Goal: Task Accomplishment & Management: Use online tool/utility

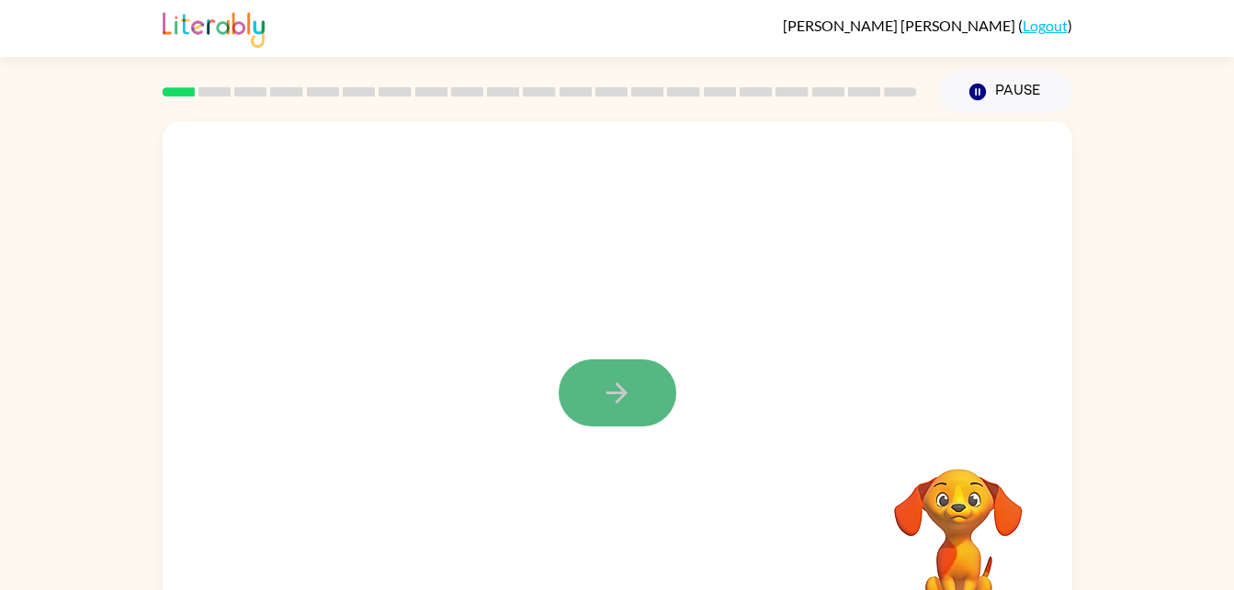
click at [618, 394] on icon "button" at bounding box center [616, 392] width 21 height 21
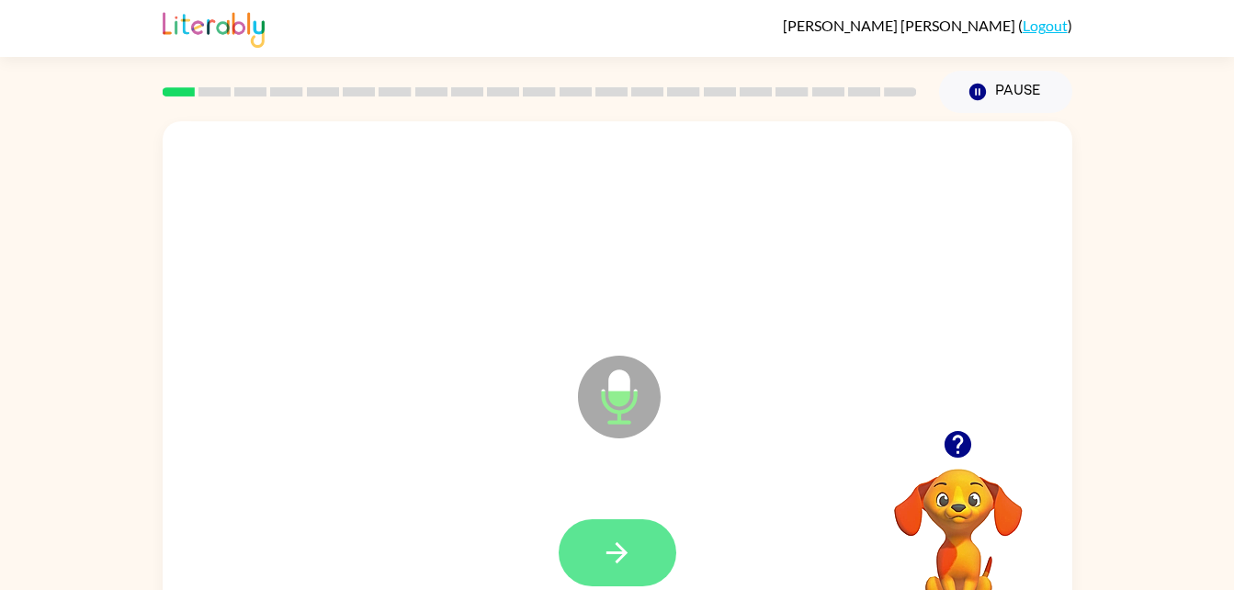
click at [637, 541] on button "button" at bounding box center [617, 552] width 118 height 67
click at [644, 568] on button "button" at bounding box center [617, 552] width 118 height 67
click at [643, 544] on button "button" at bounding box center [617, 552] width 118 height 67
click at [629, 561] on icon "button" at bounding box center [617, 552] width 32 height 32
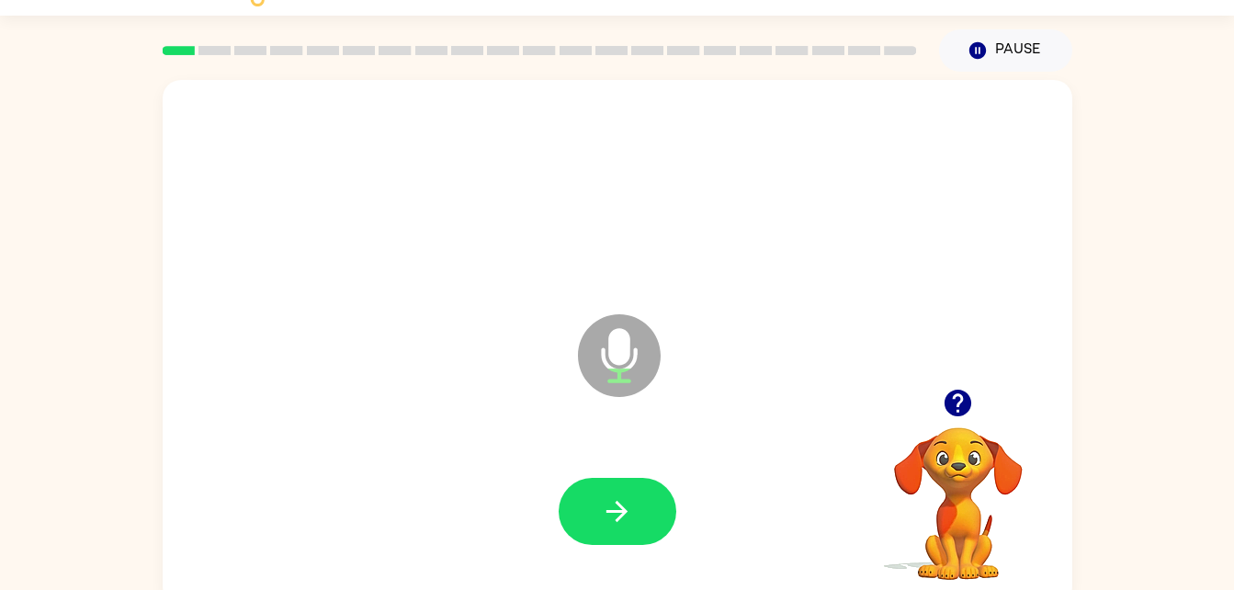
scroll to position [56, 0]
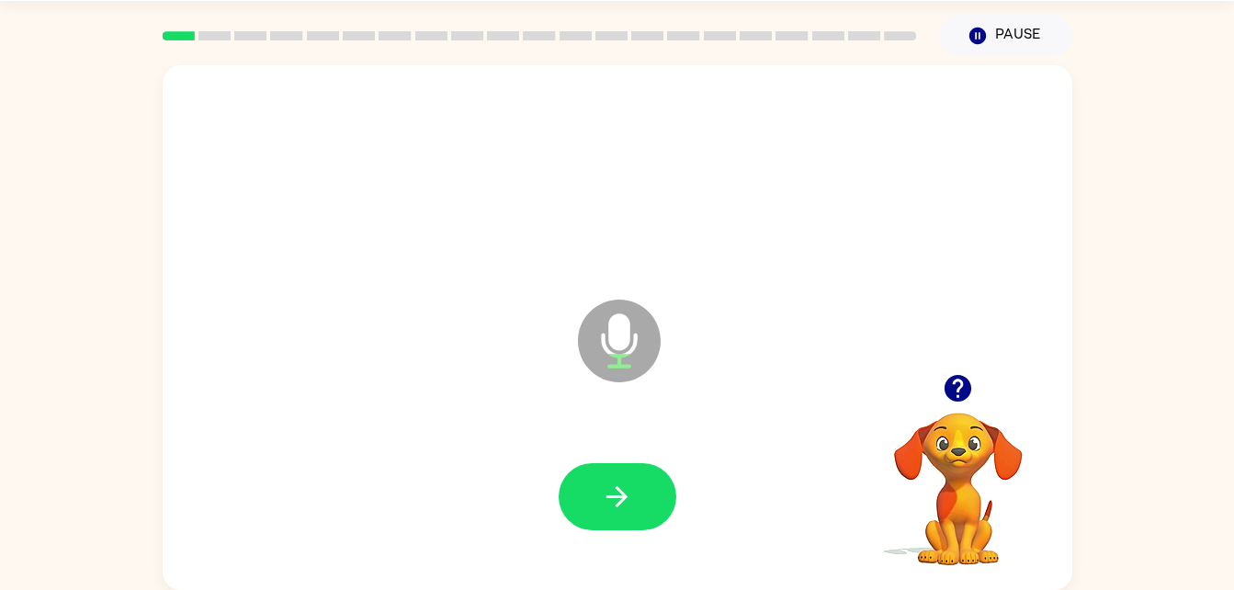
click at [622, 555] on div at bounding box center [617, 497] width 873 height 151
click at [636, 490] on button "button" at bounding box center [617, 496] width 118 height 67
click at [648, 479] on div at bounding box center [617, 496] width 118 height 67
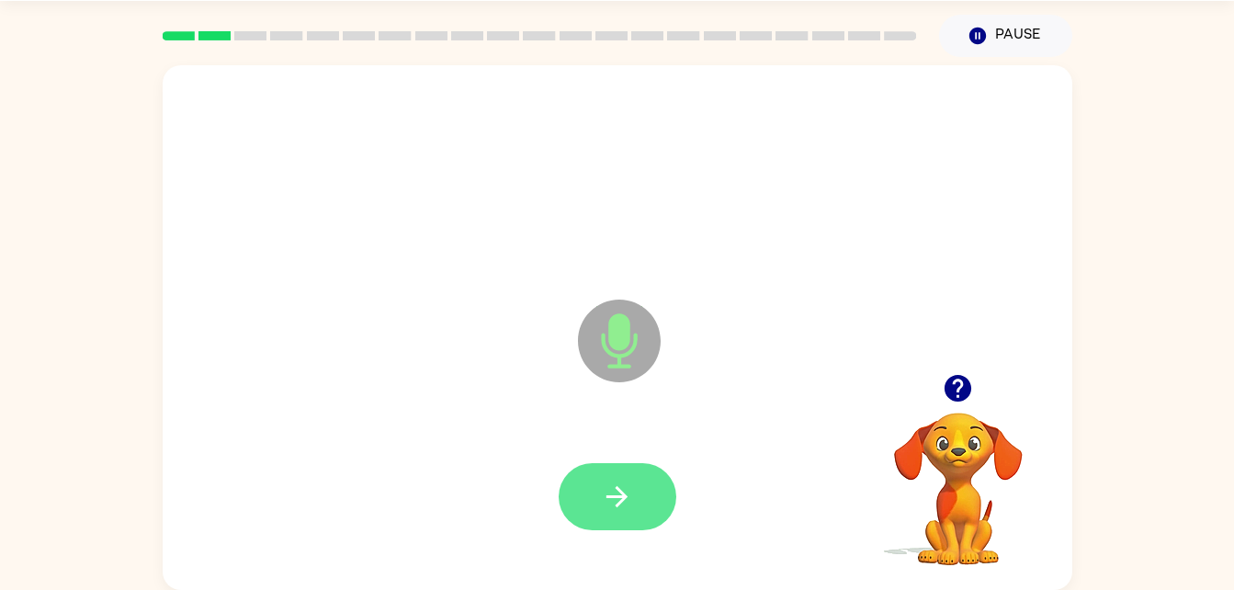
click at [615, 505] on icon "button" at bounding box center [617, 496] width 32 height 32
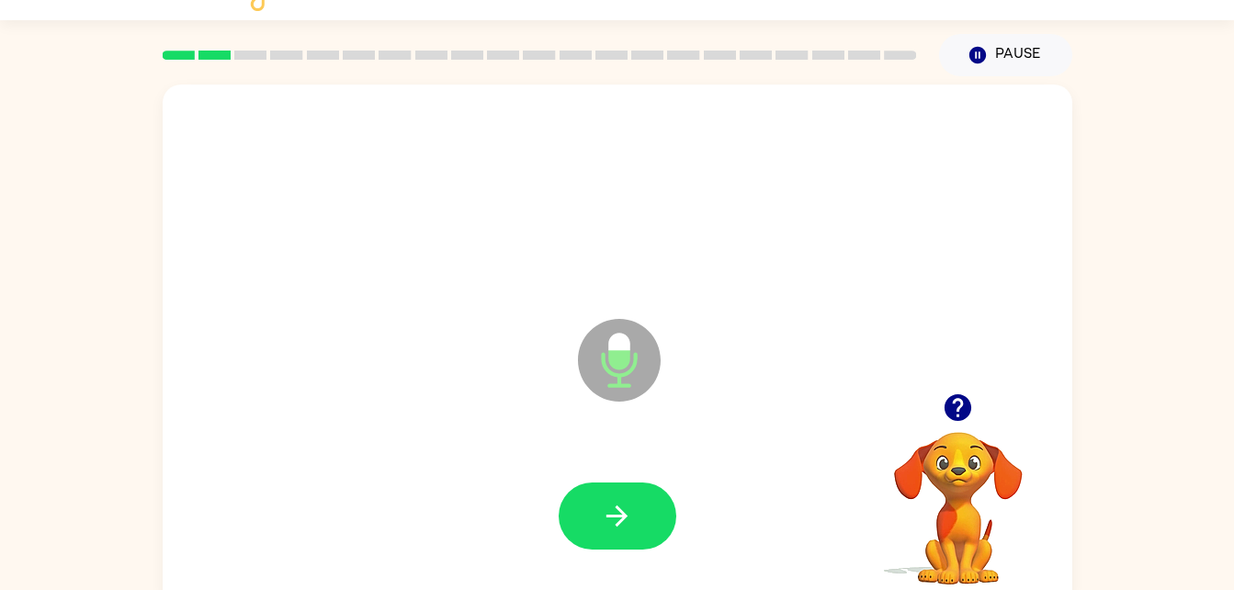
scroll to position [35, 0]
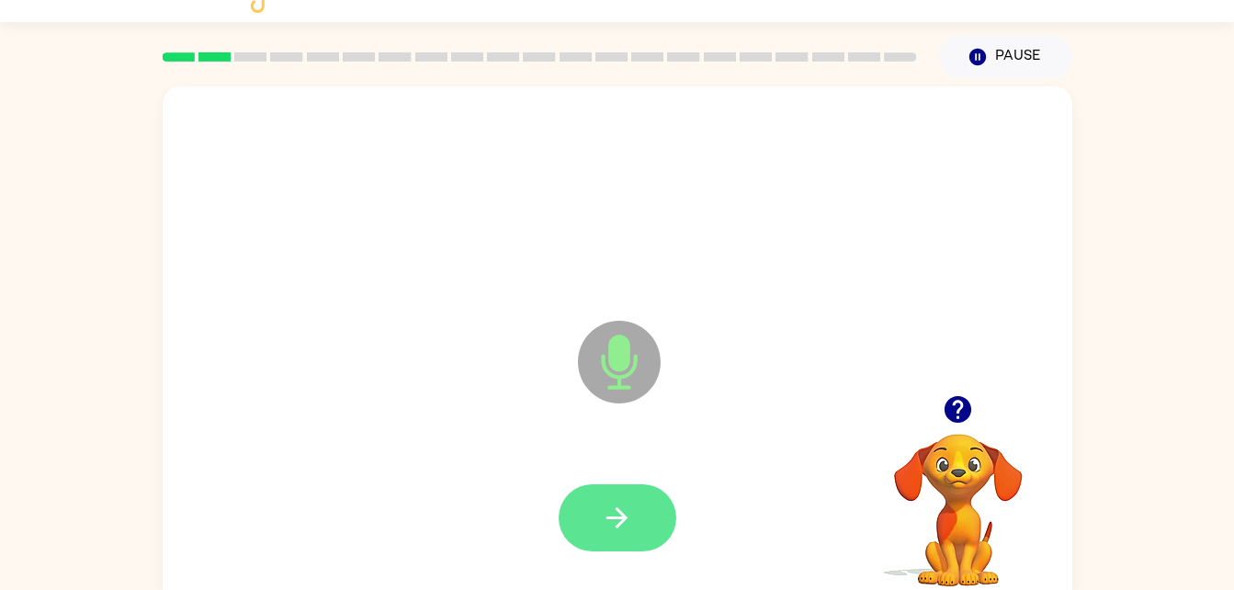
click at [651, 493] on button "button" at bounding box center [617, 517] width 118 height 67
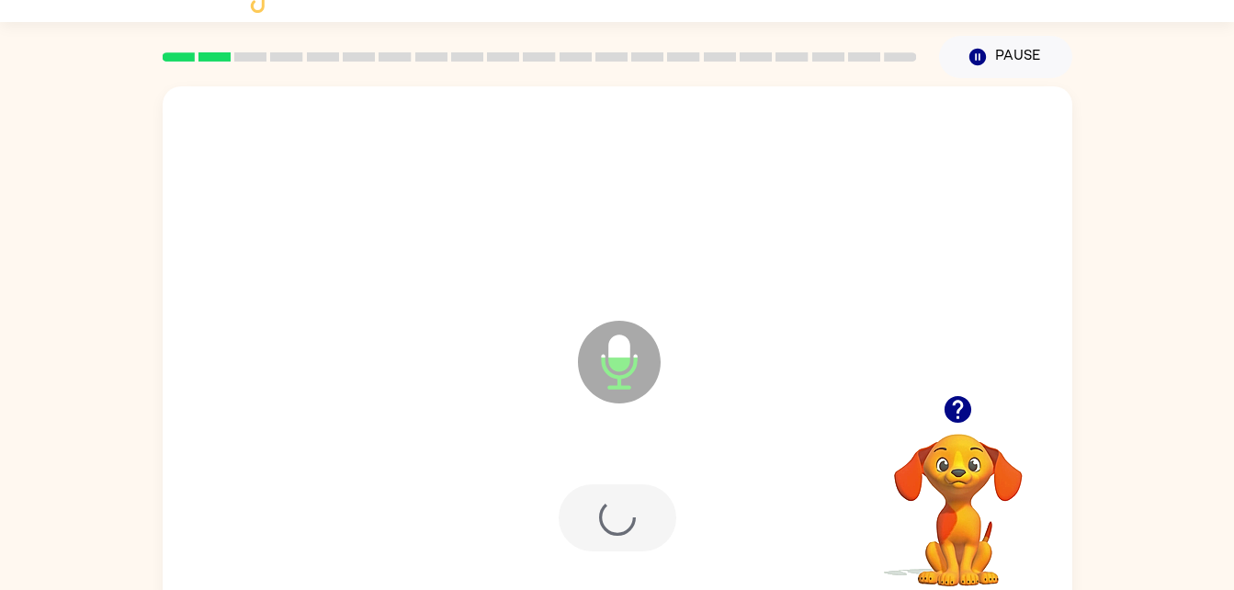
click at [652, 503] on div at bounding box center [617, 517] width 118 height 67
click at [650, 513] on div at bounding box center [617, 517] width 118 height 67
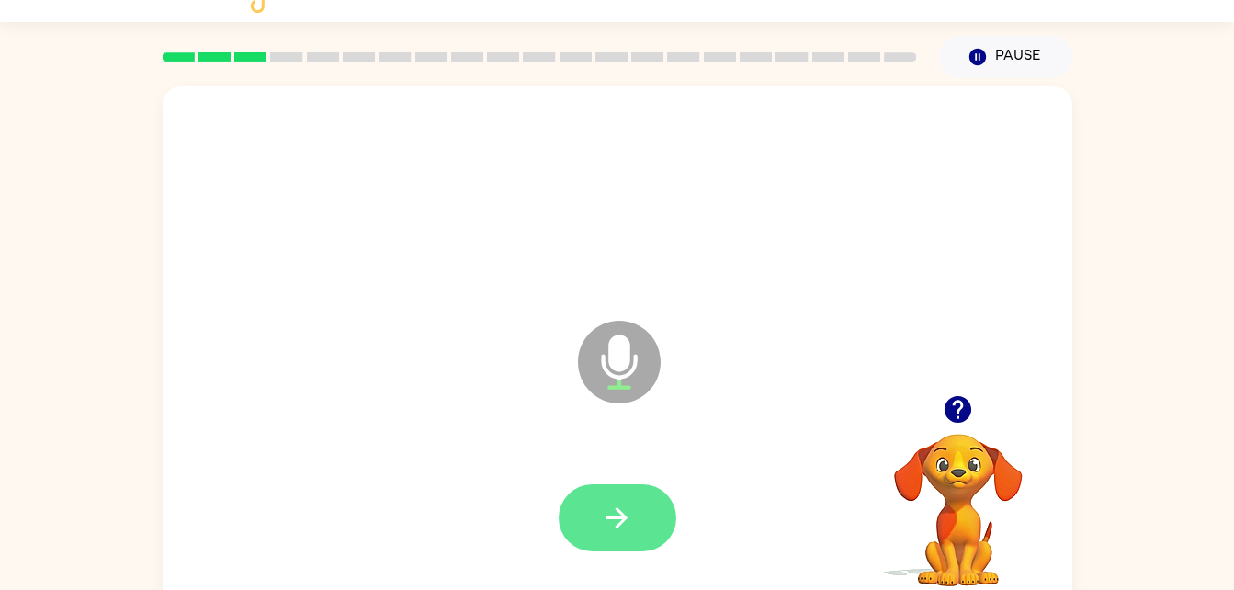
click at [605, 486] on button "button" at bounding box center [617, 517] width 118 height 67
click at [637, 496] on button "button" at bounding box center [617, 517] width 118 height 67
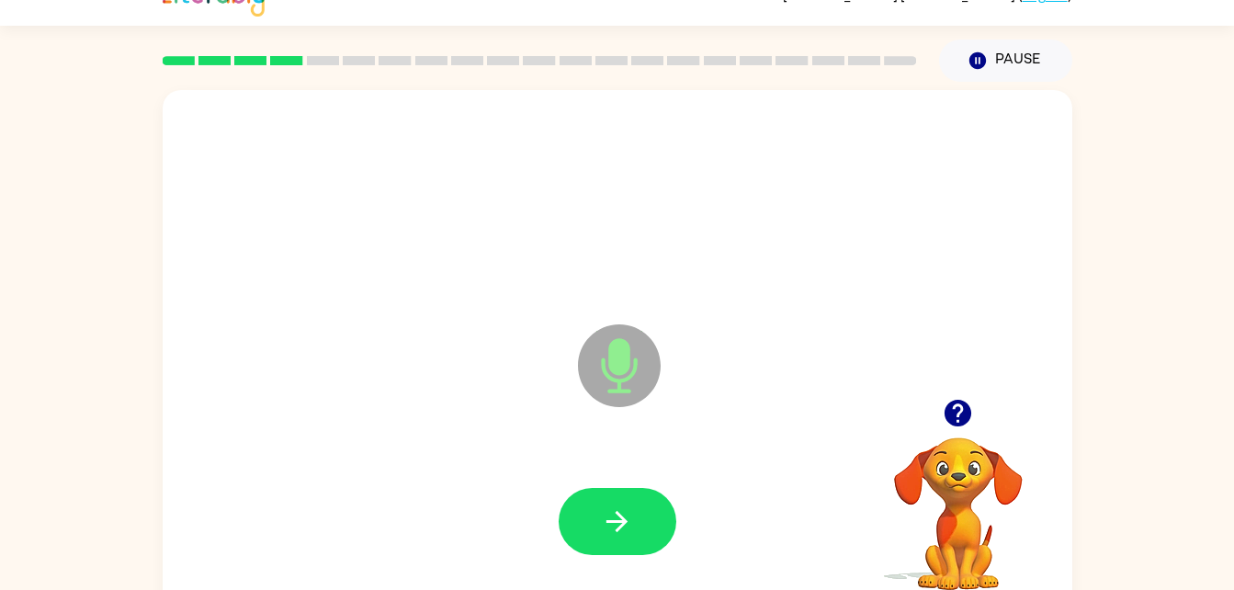
scroll to position [48, 0]
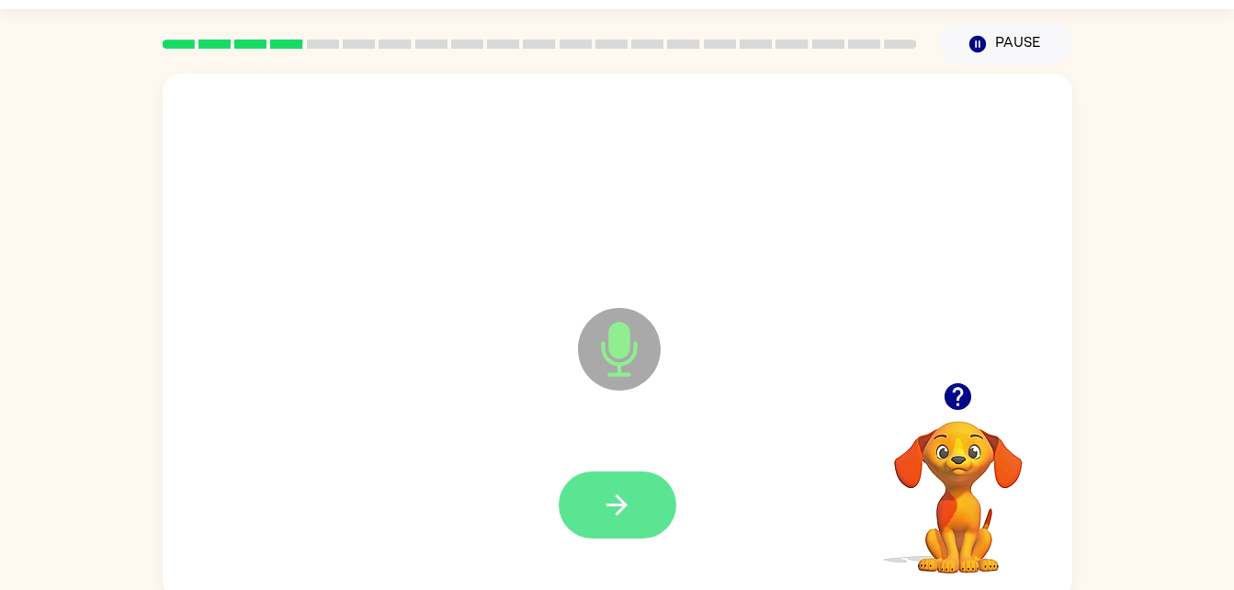
click at [637, 525] on button "button" at bounding box center [617, 504] width 118 height 67
click at [612, 513] on icon "button" at bounding box center [617, 505] width 32 height 32
click at [619, 502] on div at bounding box center [617, 504] width 118 height 67
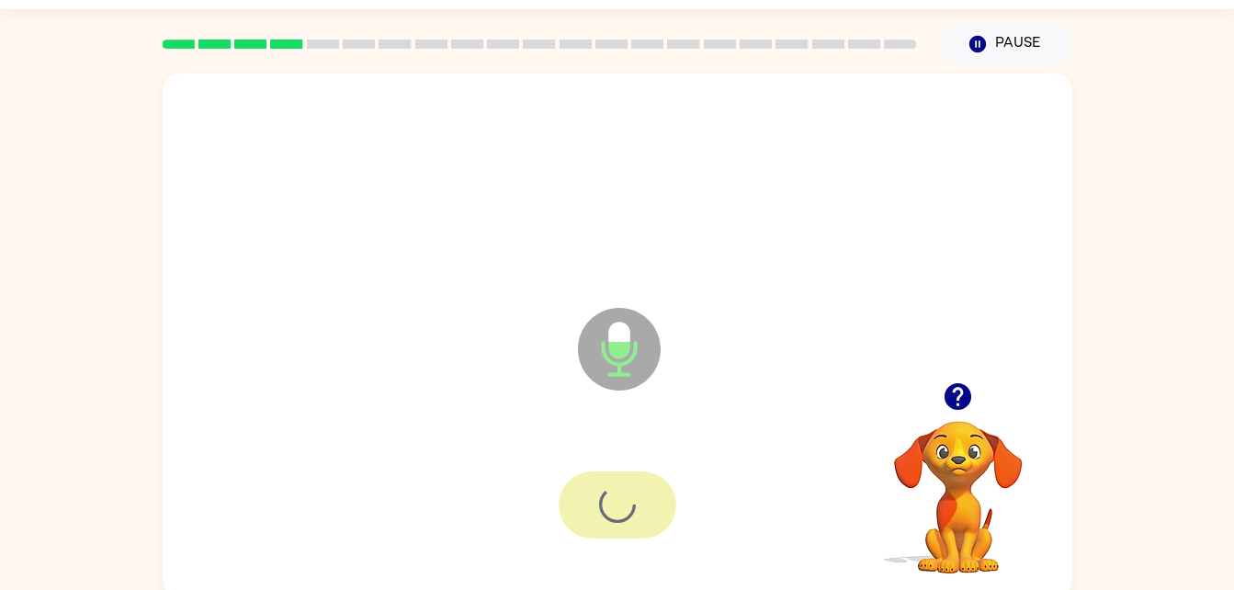
click at [627, 494] on div at bounding box center [617, 504] width 118 height 67
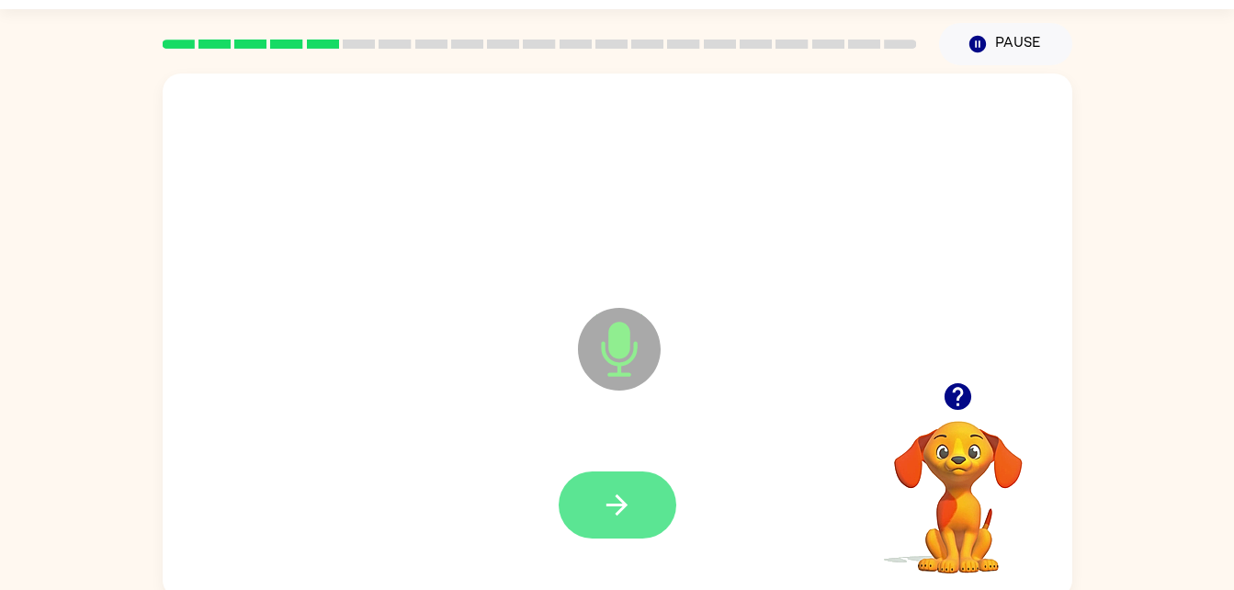
click at [630, 490] on icon "button" at bounding box center [617, 505] width 32 height 32
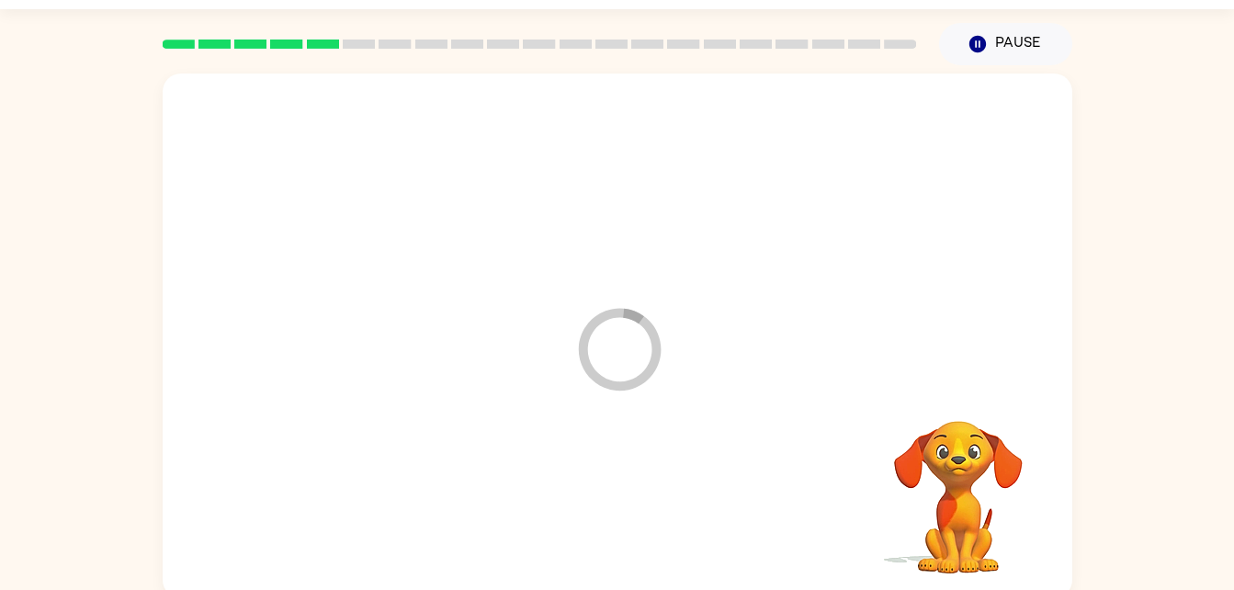
click at [626, 501] on div at bounding box center [617, 505] width 873 height 151
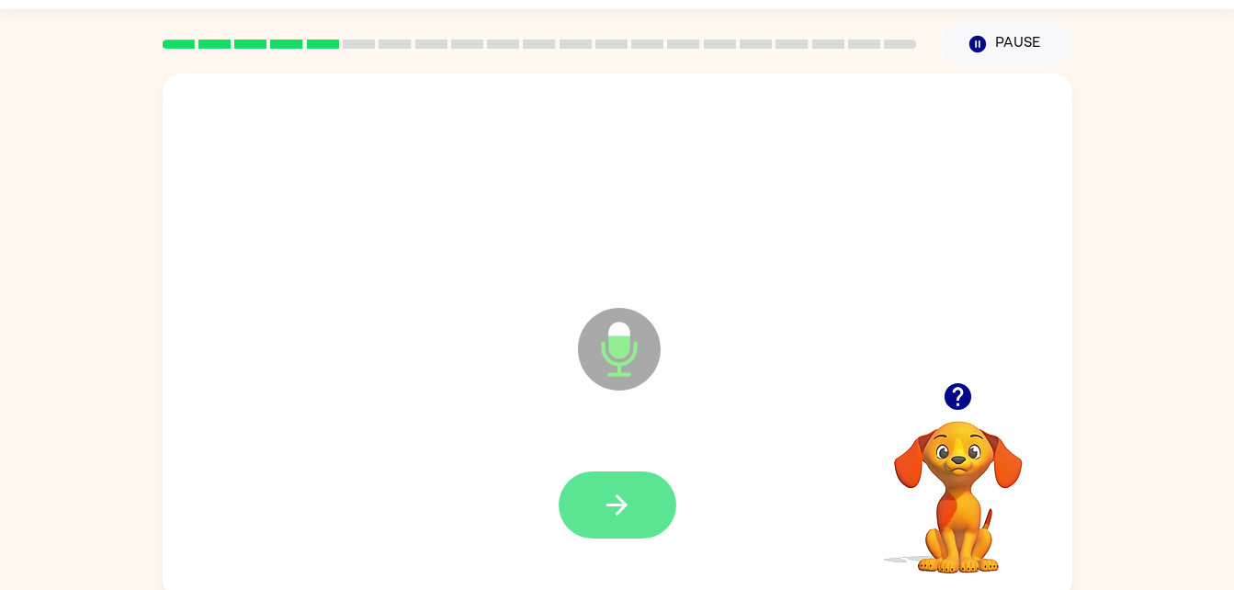
click at [627, 498] on icon "button" at bounding box center [617, 505] width 32 height 32
click at [606, 513] on icon "button" at bounding box center [617, 505] width 32 height 32
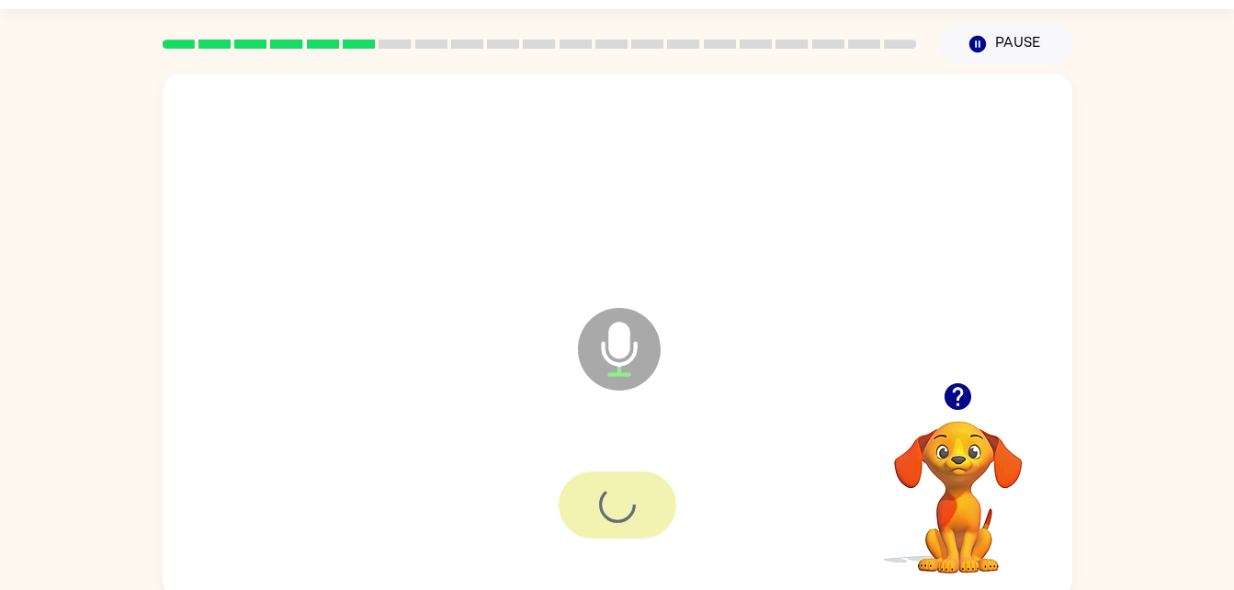
click at [607, 507] on div at bounding box center [617, 504] width 118 height 67
click at [613, 503] on div at bounding box center [617, 504] width 118 height 67
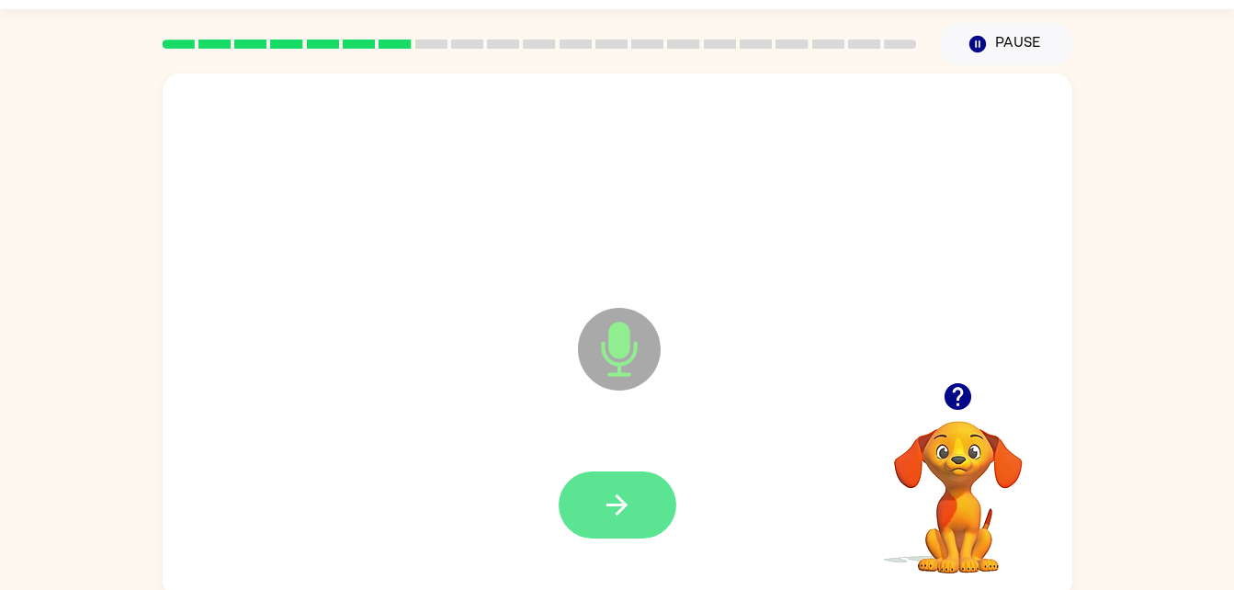
click at [604, 502] on icon "button" at bounding box center [617, 505] width 32 height 32
click at [601, 514] on icon "button" at bounding box center [617, 505] width 32 height 32
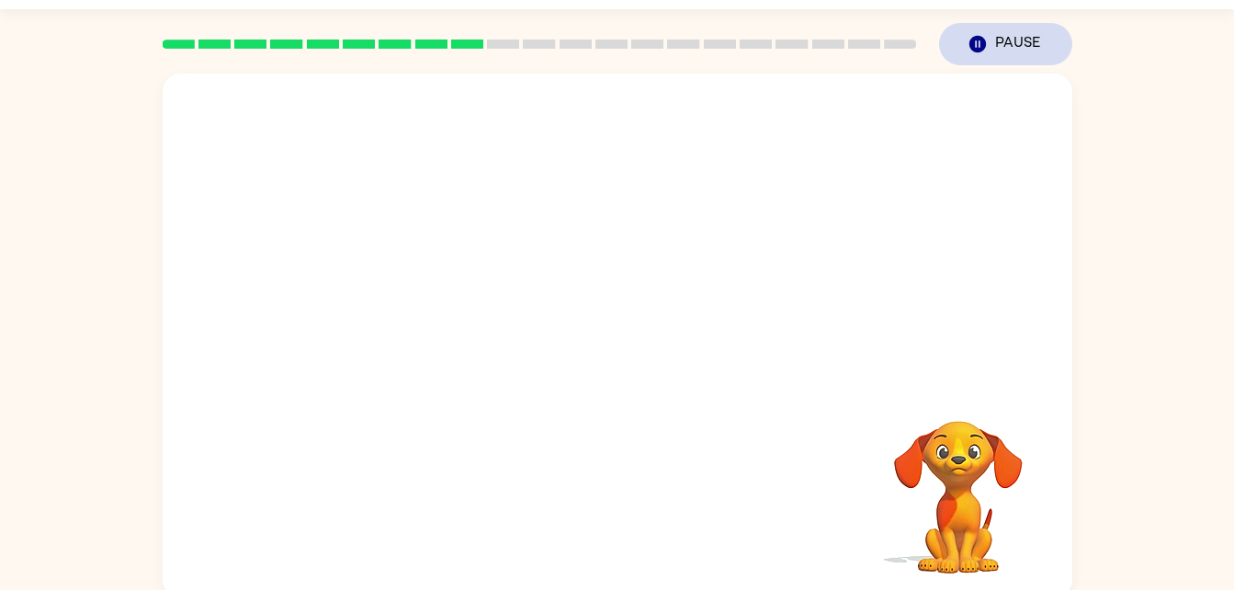
click at [996, 59] on button "Pause Pause" at bounding box center [1005, 44] width 133 height 42
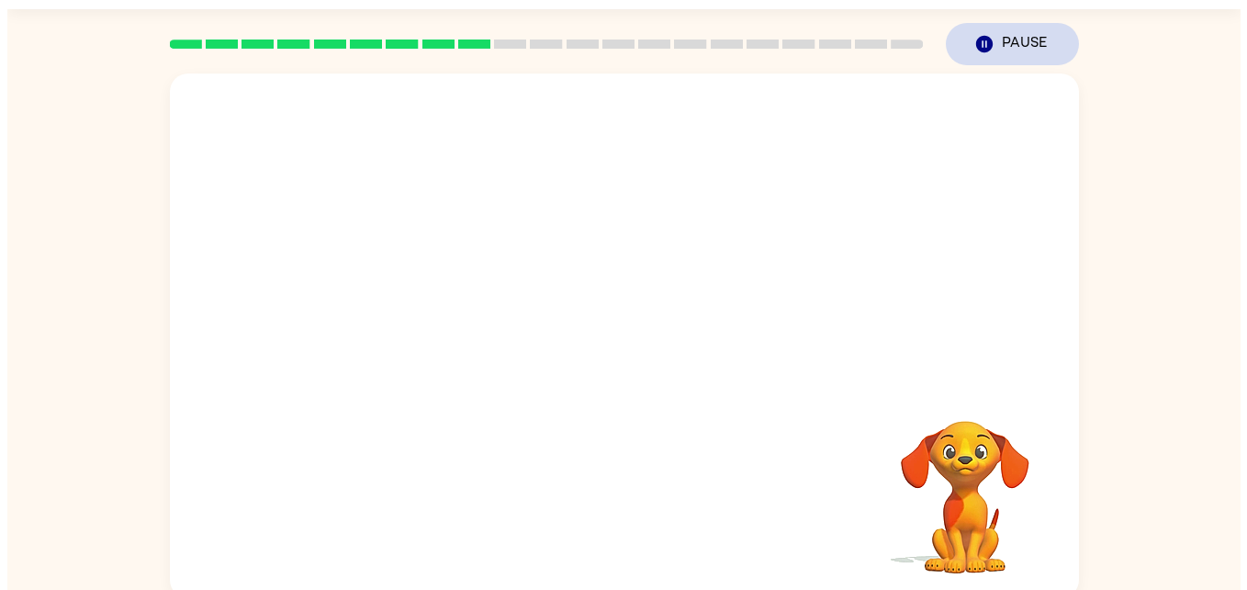
scroll to position [0, 0]
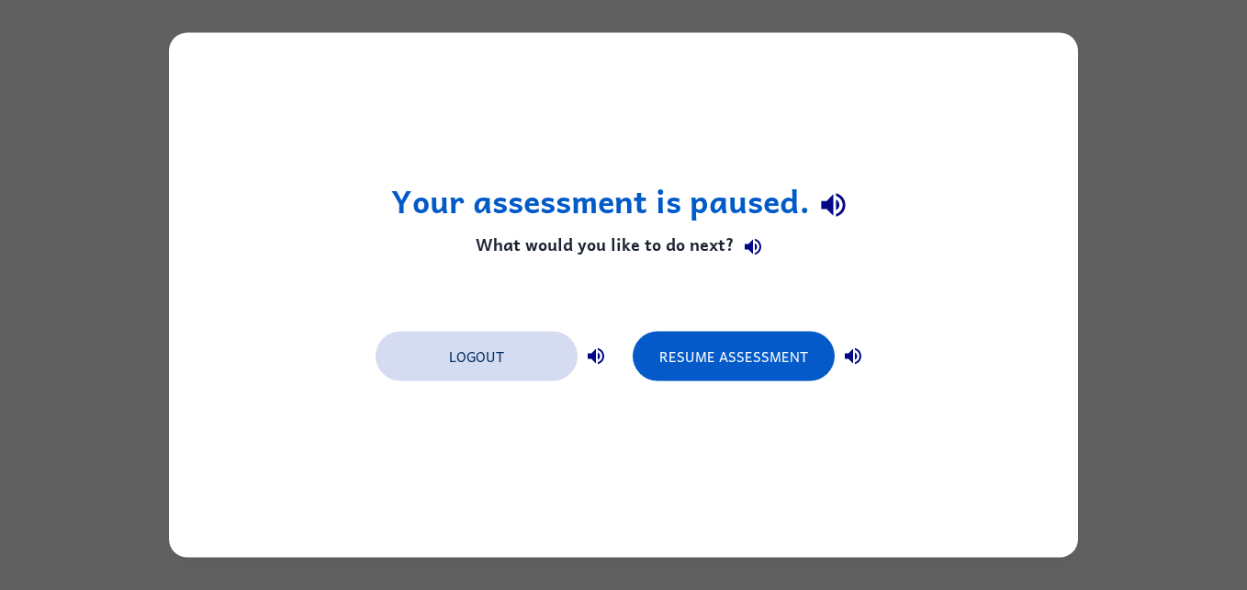
click at [441, 378] on button "Logout" at bounding box center [477, 357] width 202 height 50
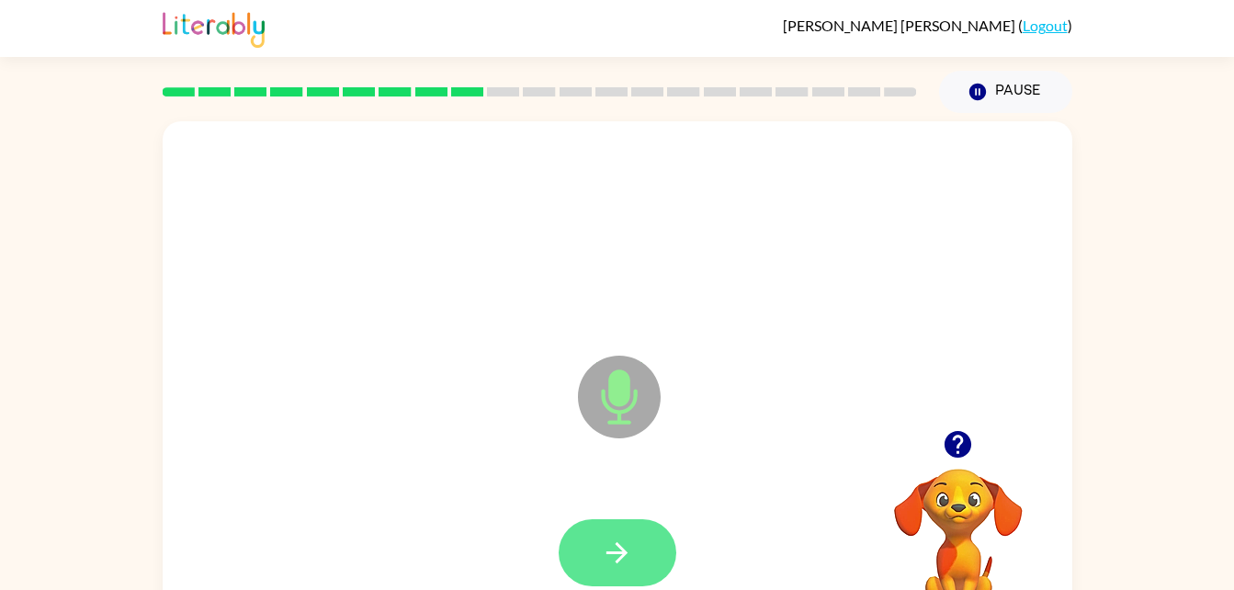
click at [654, 545] on button "button" at bounding box center [617, 552] width 118 height 67
click at [579, 578] on button "button" at bounding box center [617, 552] width 118 height 67
click at [635, 555] on button "button" at bounding box center [617, 552] width 118 height 67
click at [587, 544] on button "button" at bounding box center [617, 552] width 118 height 67
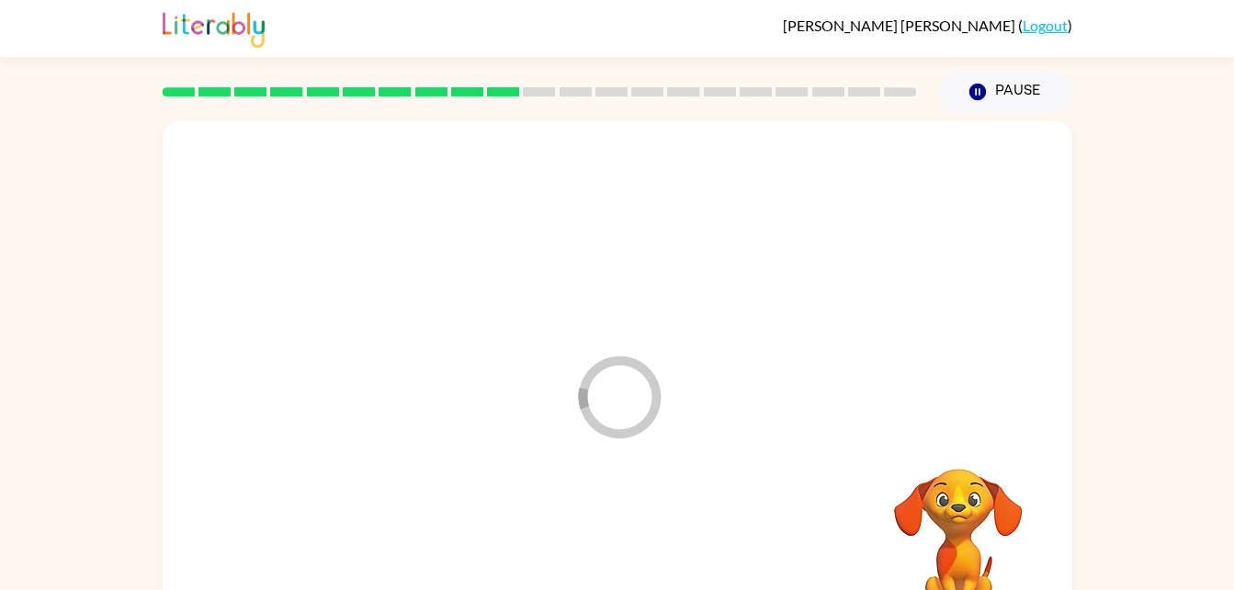
click at [606, 533] on div at bounding box center [617, 553] width 873 height 151
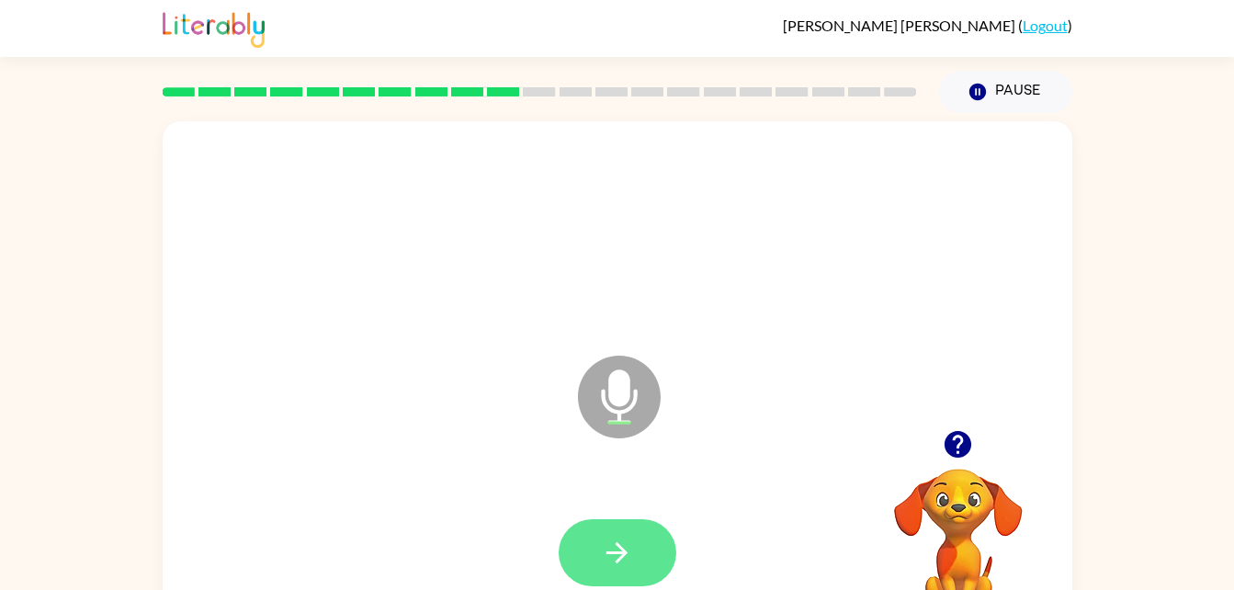
click at [626, 530] on button "button" at bounding box center [617, 552] width 118 height 67
click at [601, 519] on div at bounding box center [617, 552] width 118 height 67
click at [643, 532] on button "button" at bounding box center [617, 552] width 118 height 67
click at [615, 519] on div at bounding box center [617, 553] width 873 height 151
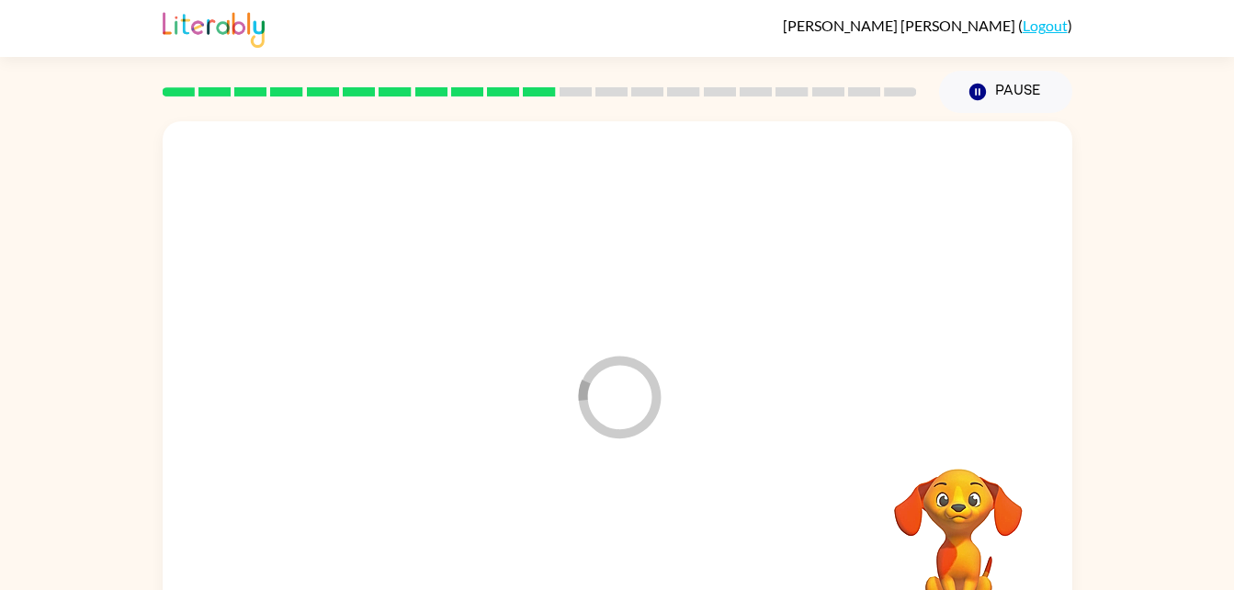
click at [599, 531] on div at bounding box center [617, 553] width 873 height 151
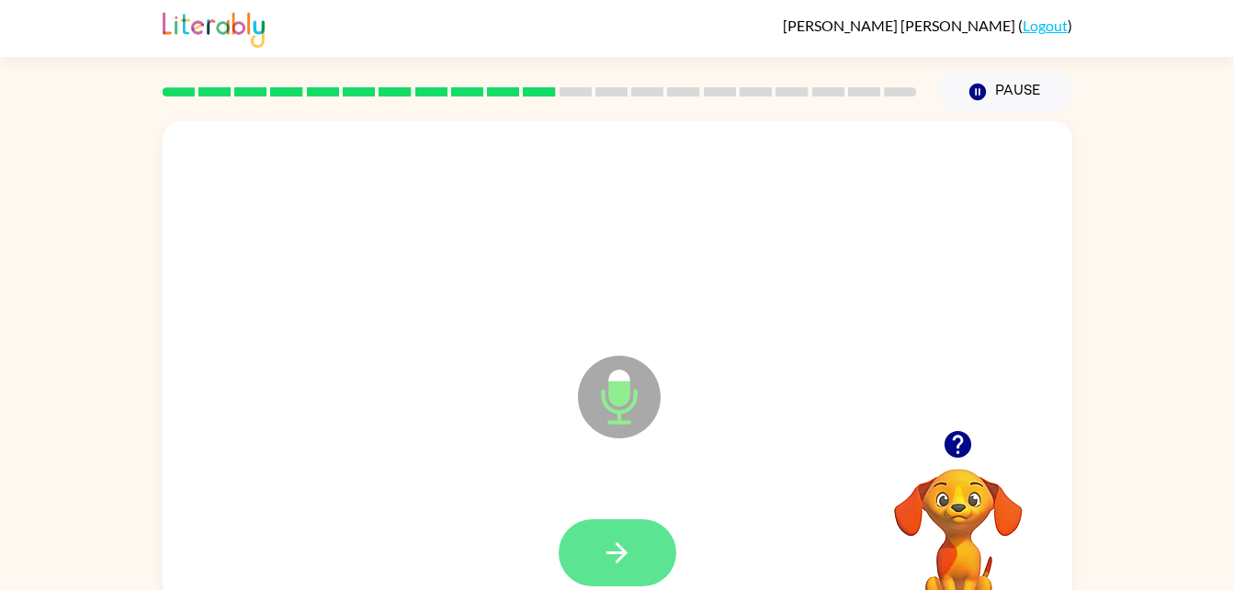
click at [630, 574] on button "button" at bounding box center [617, 552] width 118 height 67
click at [625, 553] on icon "button" at bounding box center [616, 552] width 21 height 21
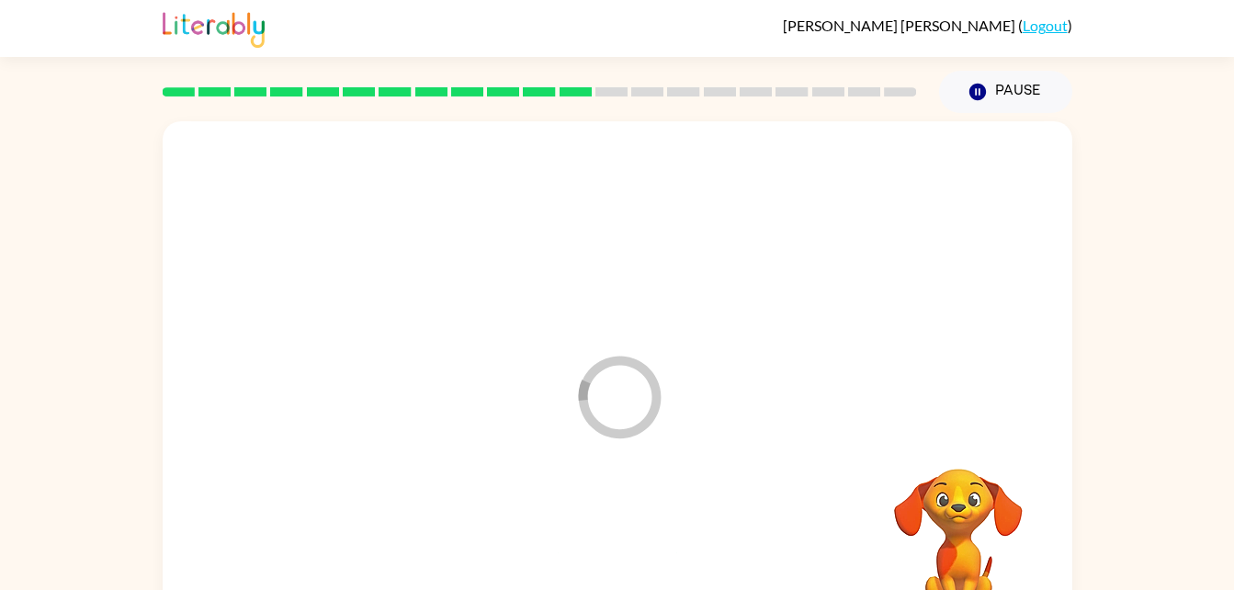
click at [614, 569] on div at bounding box center [617, 553] width 873 height 151
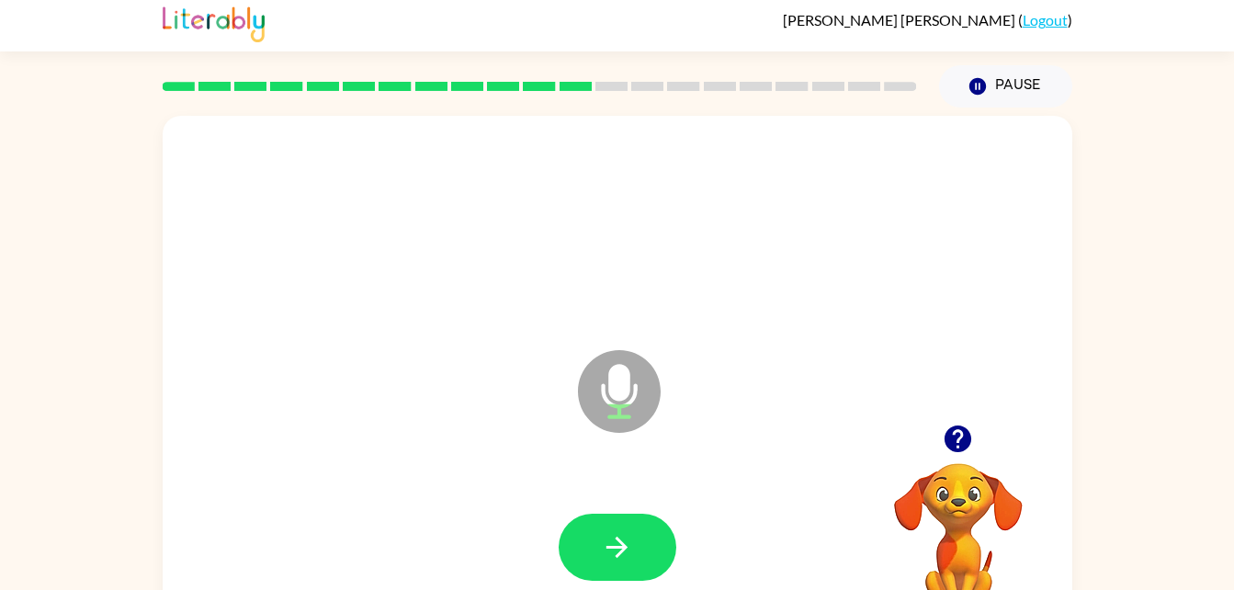
scroll to position [8, 0]
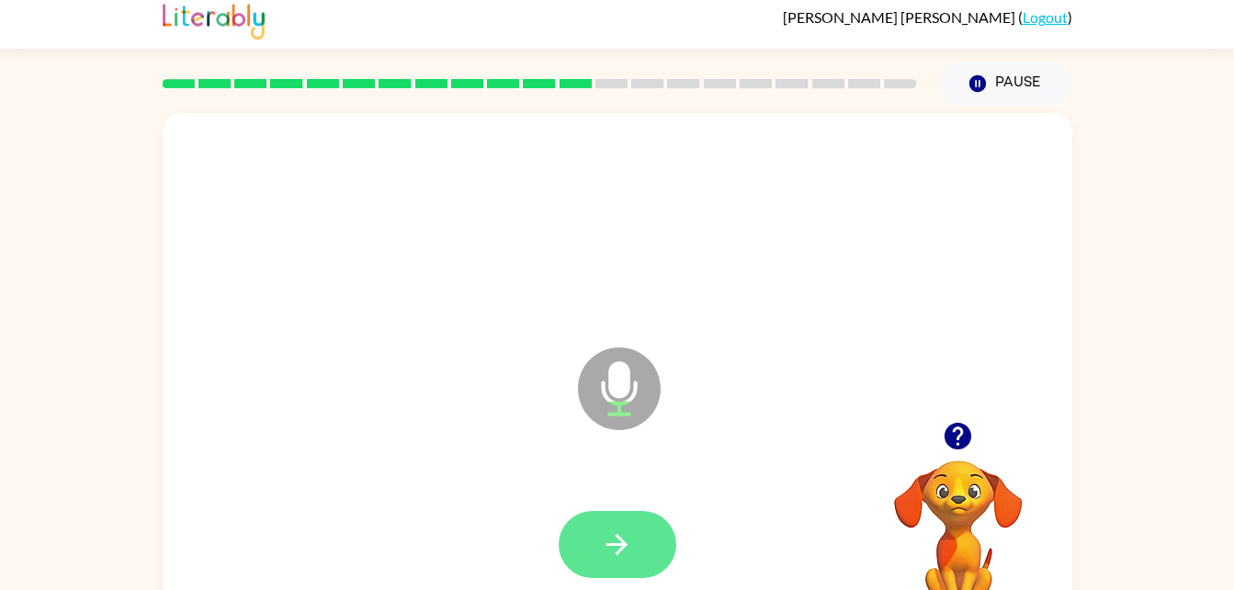
click at [602, 560] on button "button" at bounding box center [617, 544] width 118 height 67
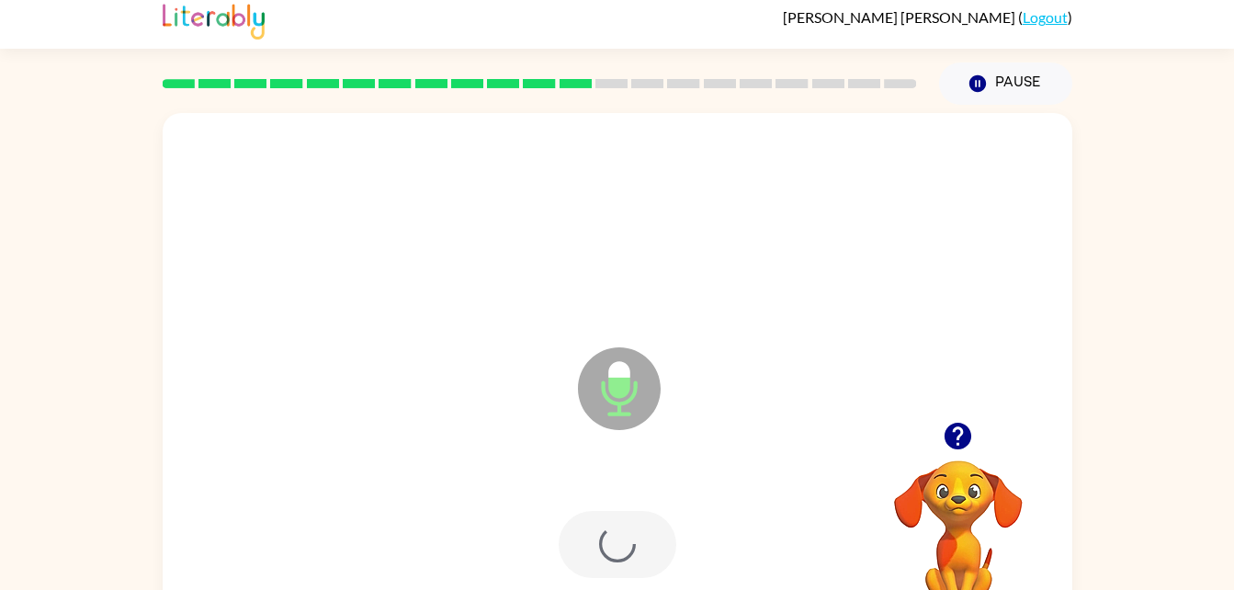
click at [602, 547] on div at bounding box center [617, 544] width 118 height 67
click at [601, 546] on div at bounding box center [617, 544] width 118 height 67
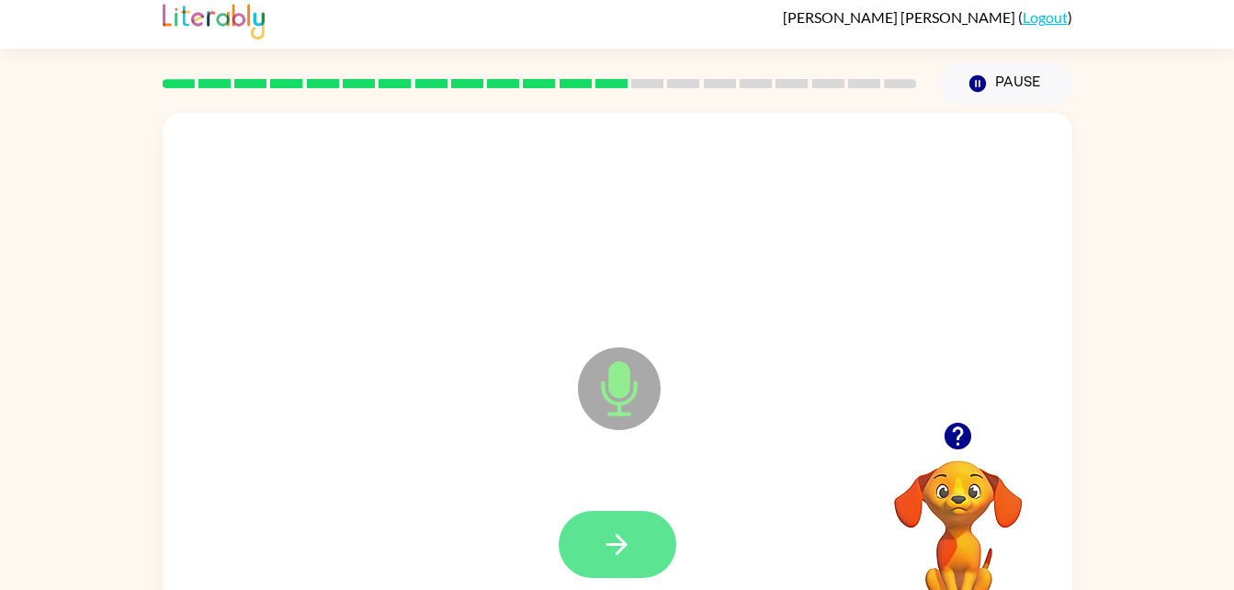
click at [649, 537] on button "button" at bounding box center [617, 544] width 118 height 67
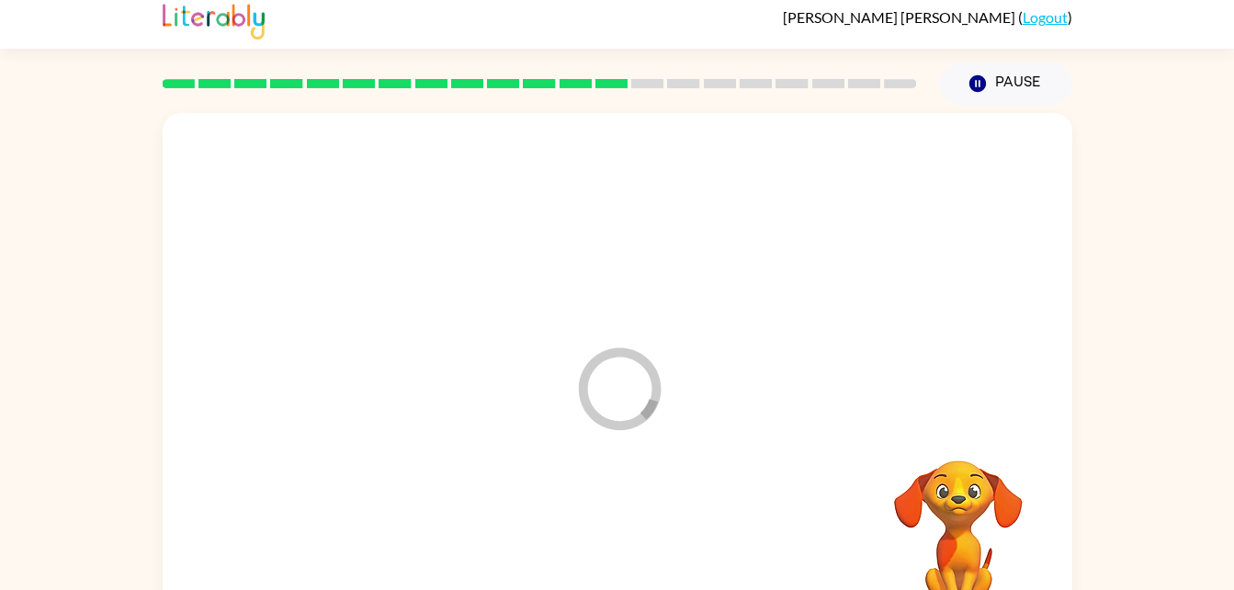
click at [649, 537] on div at bounding box center [617, 544] width 873 height 151
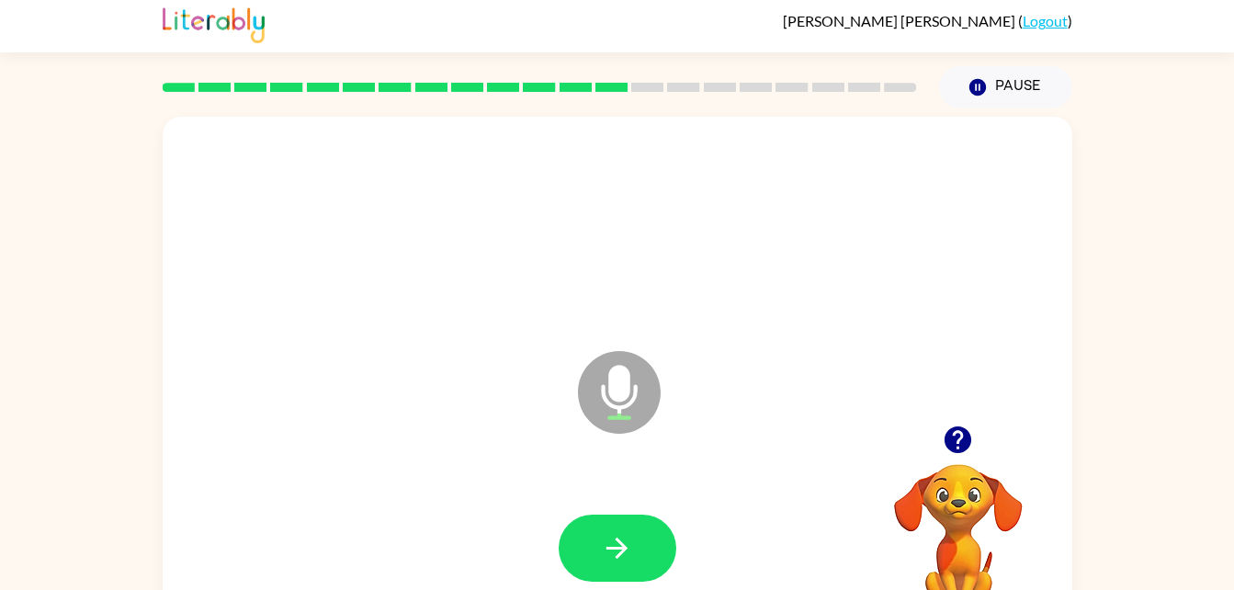
scroll to position [6, 0]
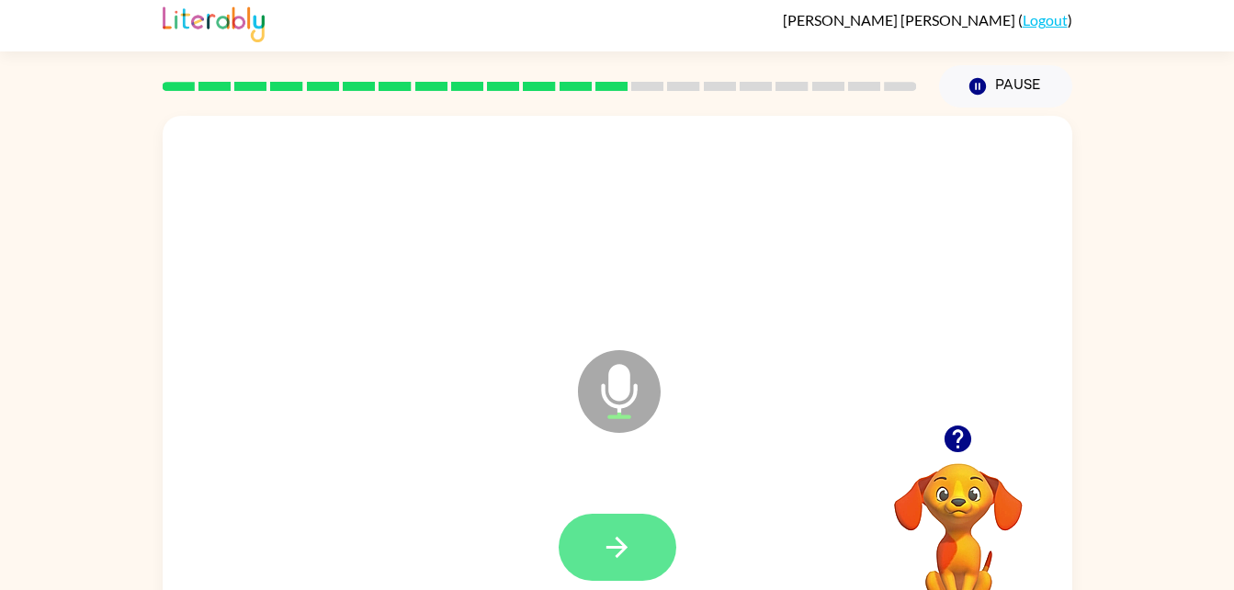
click at [606, 547] on icon "button" at bounding box center [616, 546] width 21 height 21
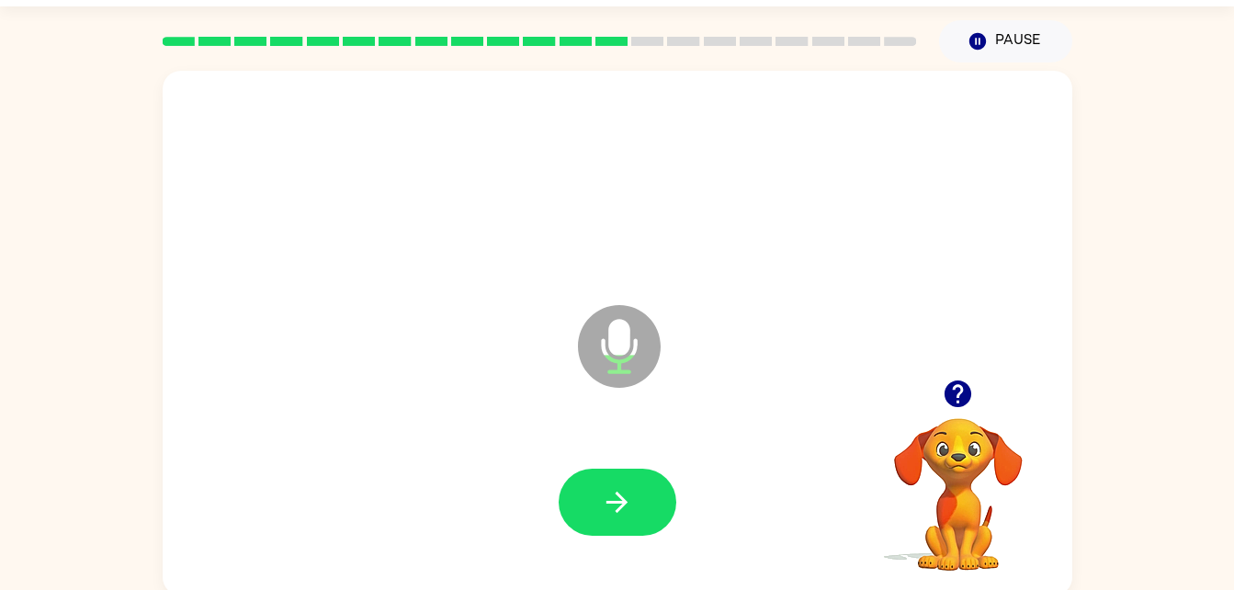
click at [606, 564] on div at bounding box center [617, 502] width 873 height 151
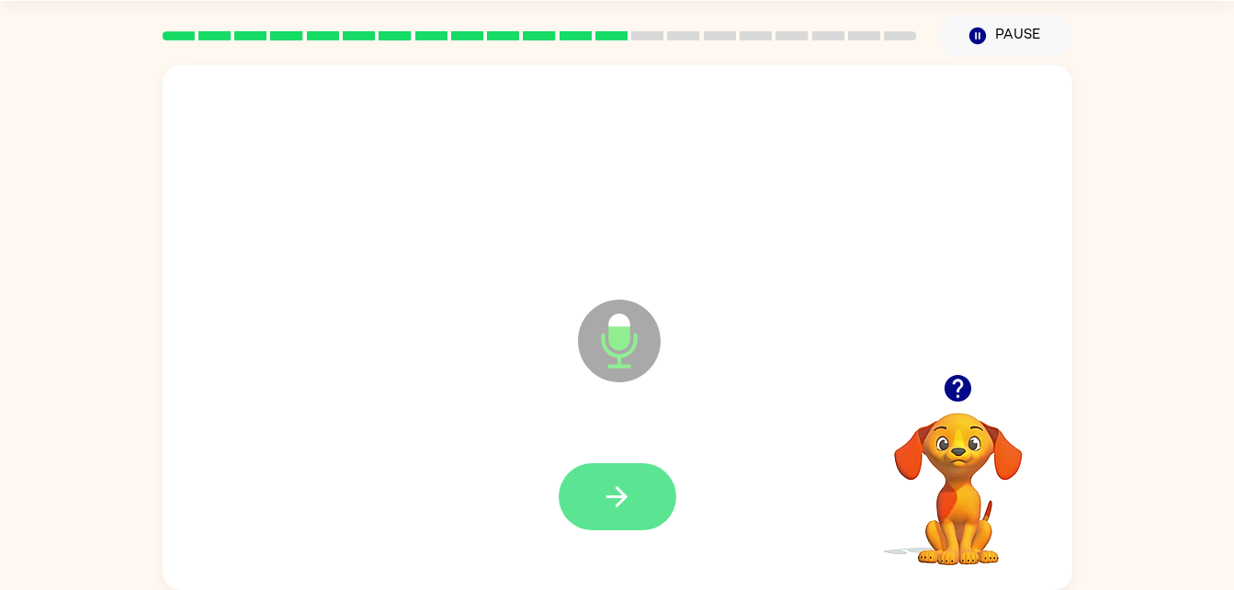
click at [640, 525] on button "button" at bounding box center [617, 496] width 118 height 67
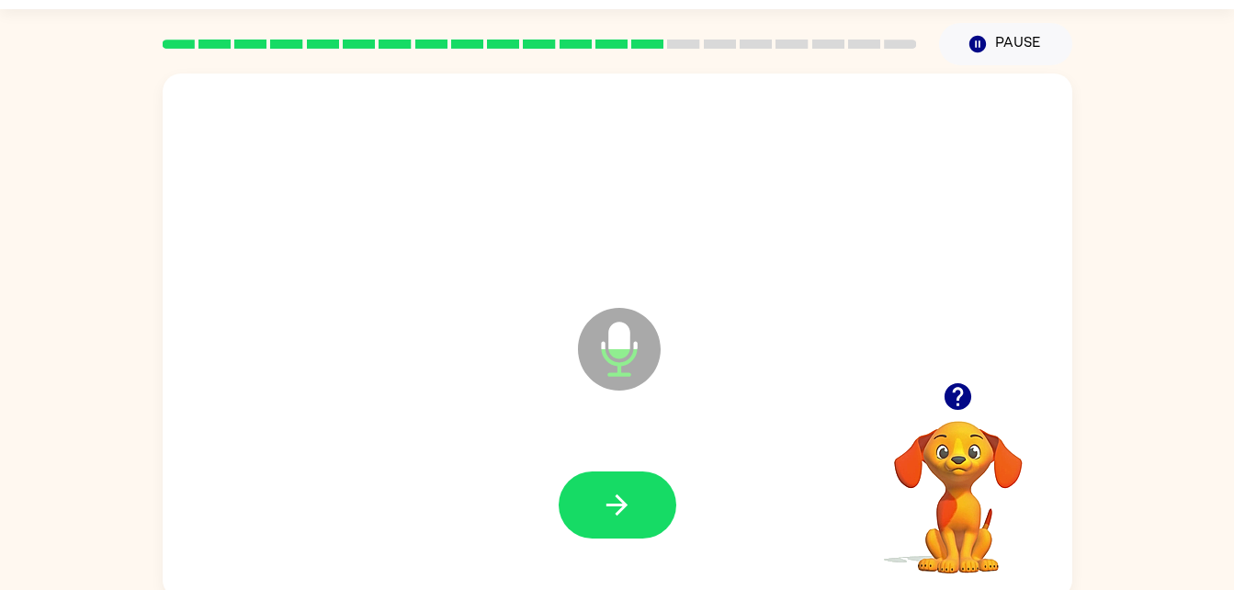
scroll to position [47, 0]
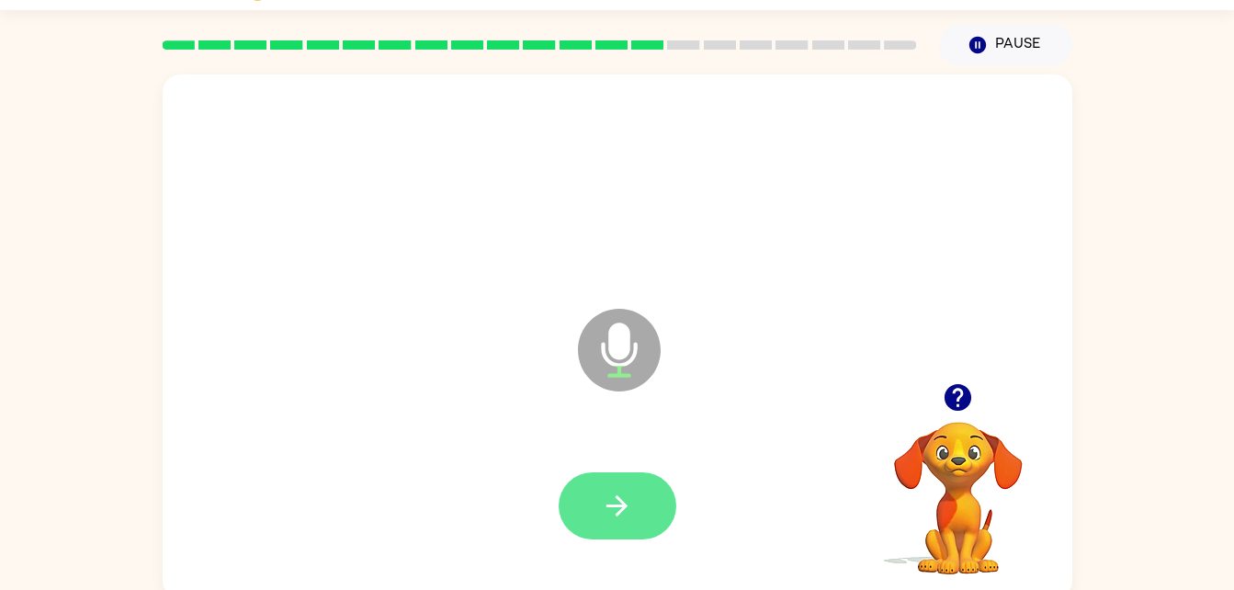
click at [628, 518] on icon "button" at bounding box center [617, 506] width 32 height 32
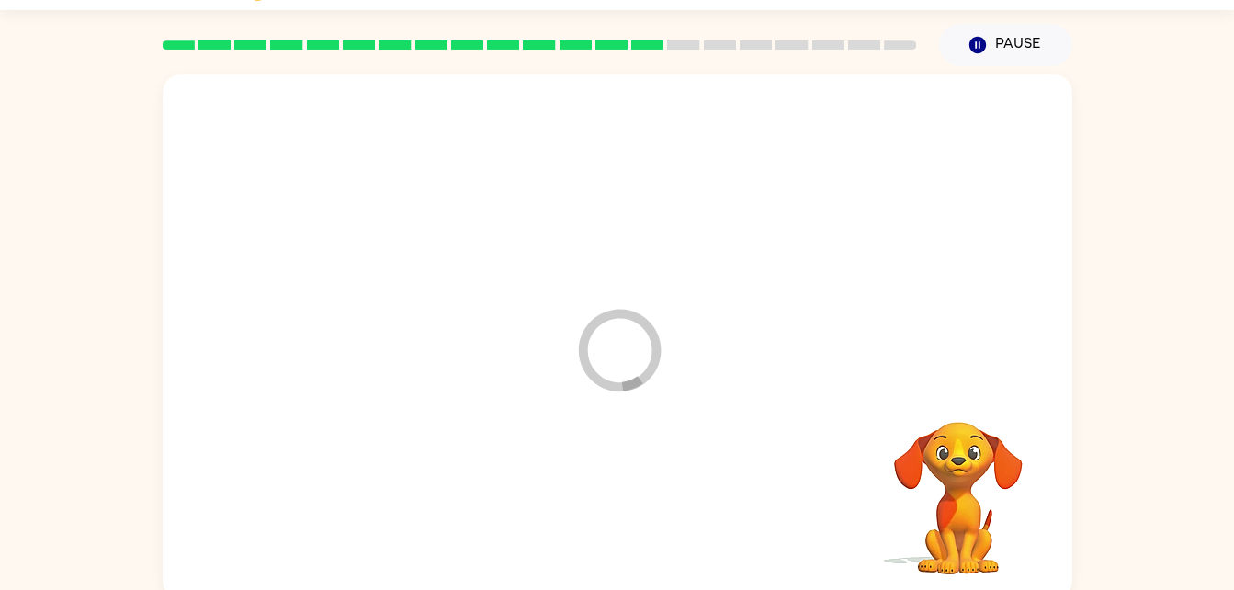
click at [621, 505] on div at bounding box center [617, 506] width 873 height 151
click at [630, 494] on div at bounding box center [617, 506] width 873 height 151
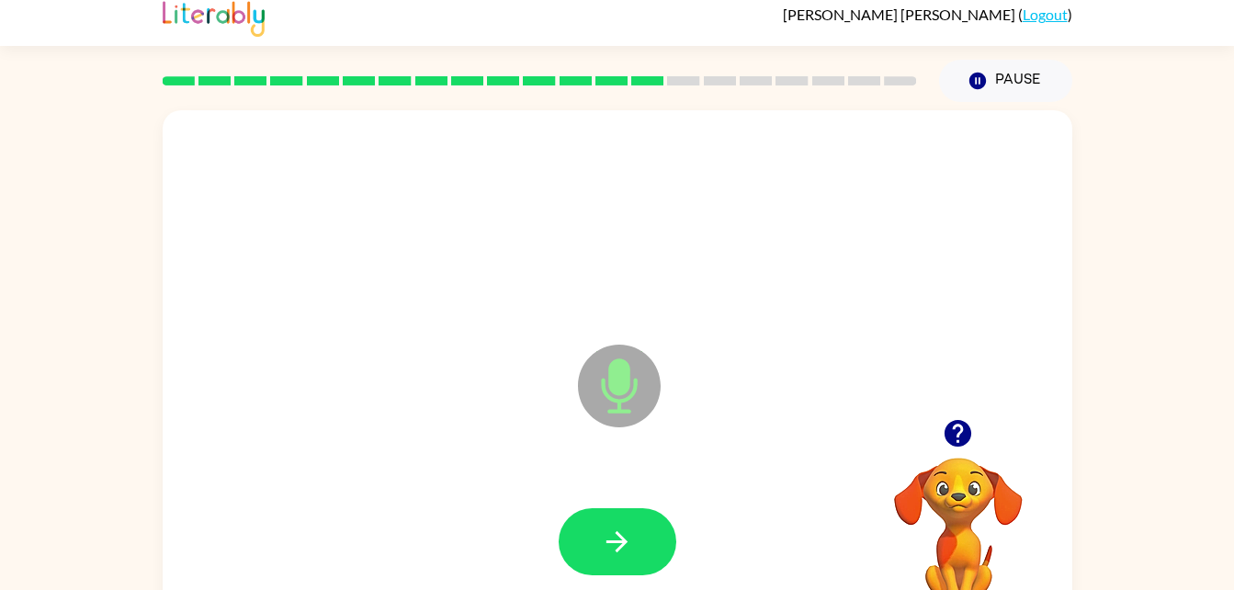
scroll to position [0, 0]
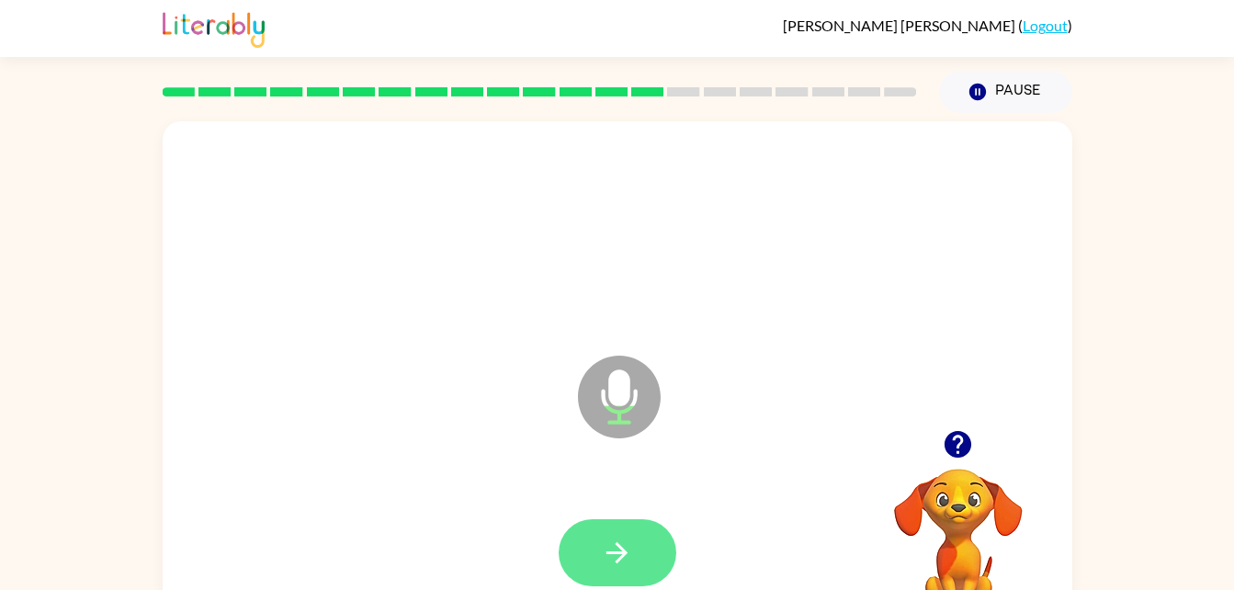
click at [617, 584] on button "button" at bounding box center [617, 552] width 118 height 67
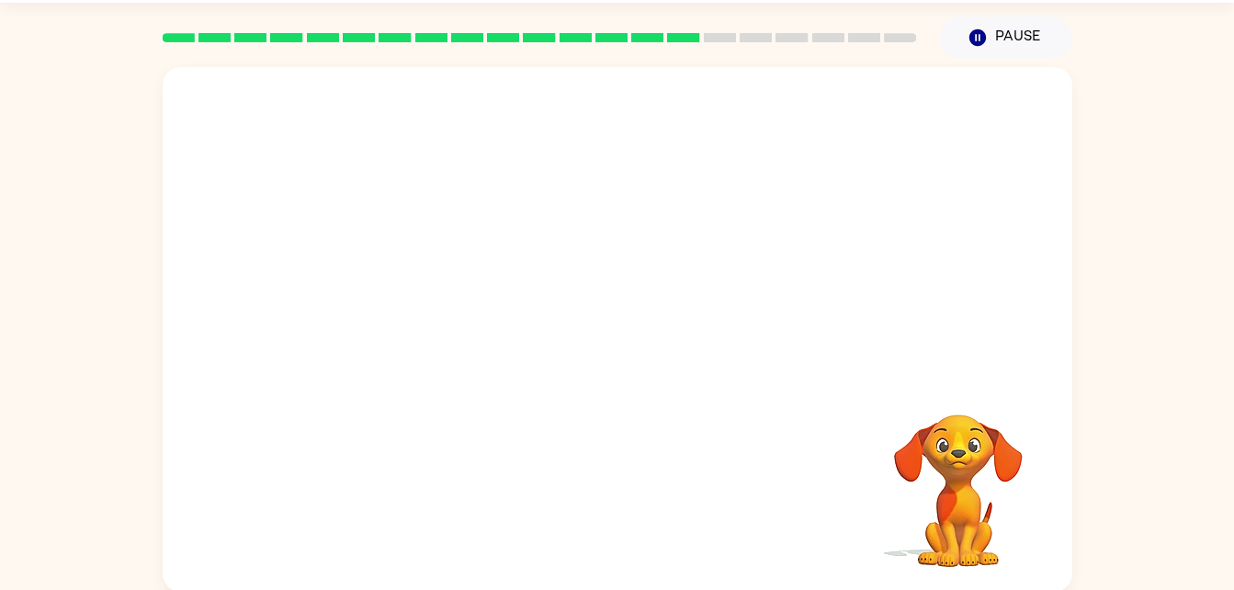
scroll to position [56, 0]
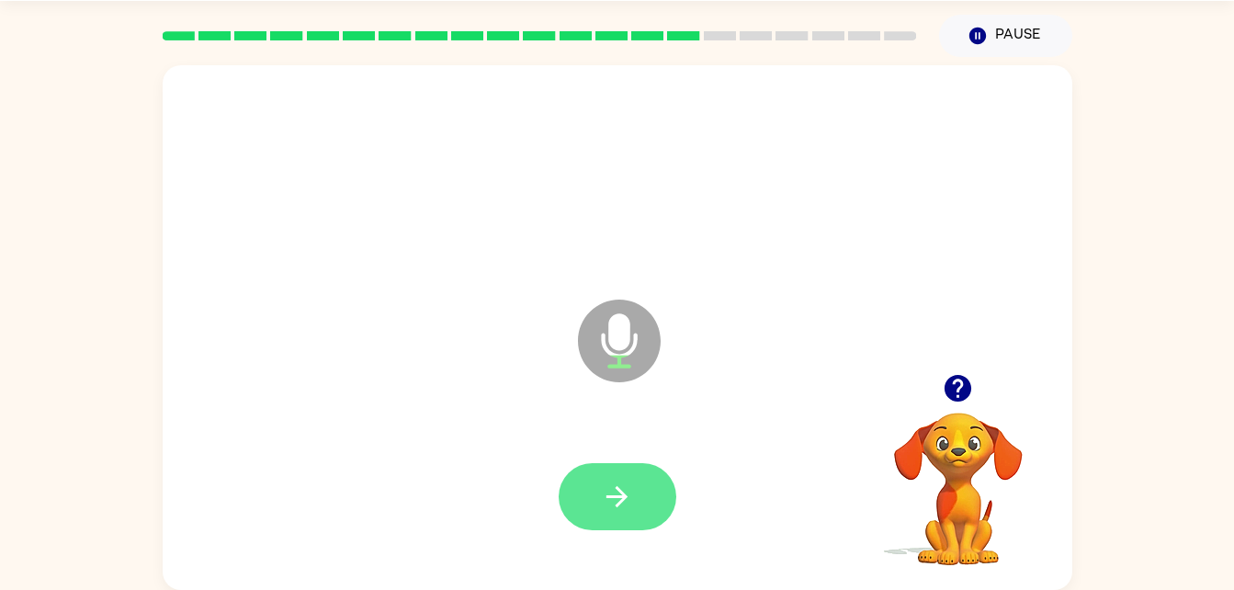
click at [656, 488] on button "button" at bounding box center [617, 496] width 118 height 67
click at [604, 497] on icon "button" at bounding box center [617, 496] width 32 height 32
click at [626, 487] on div at bounding box center [617, 496] width 118 height 67
click at [619, 516] on button "button" at bounding box center [617, 496] width 118 height 67
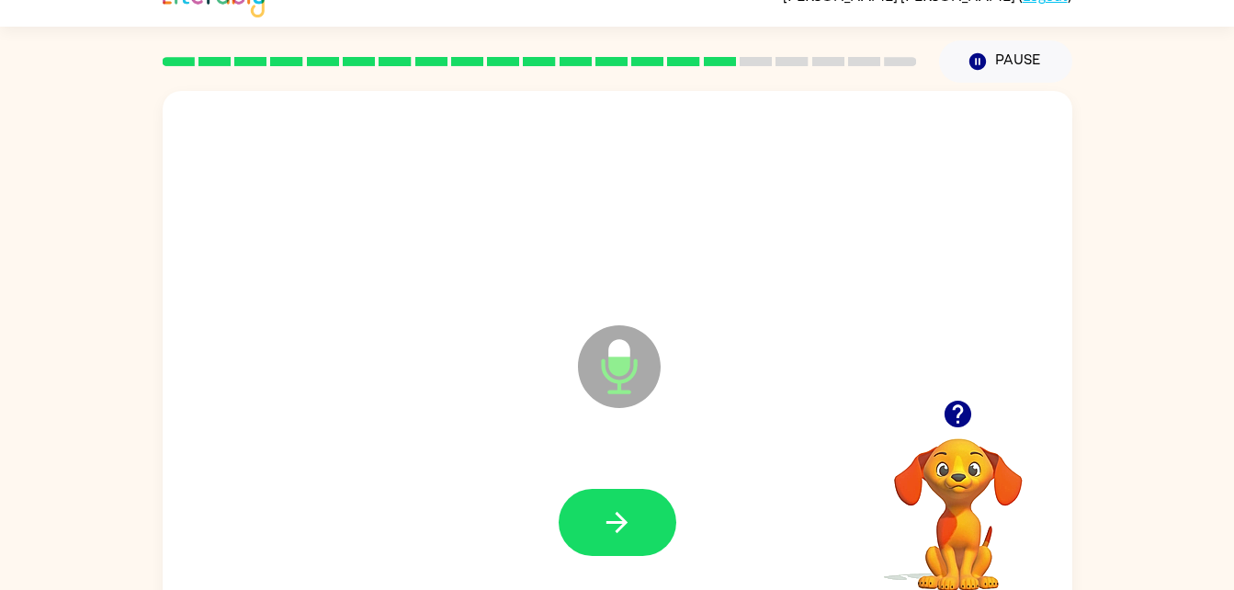
scroll to position [23, 0]
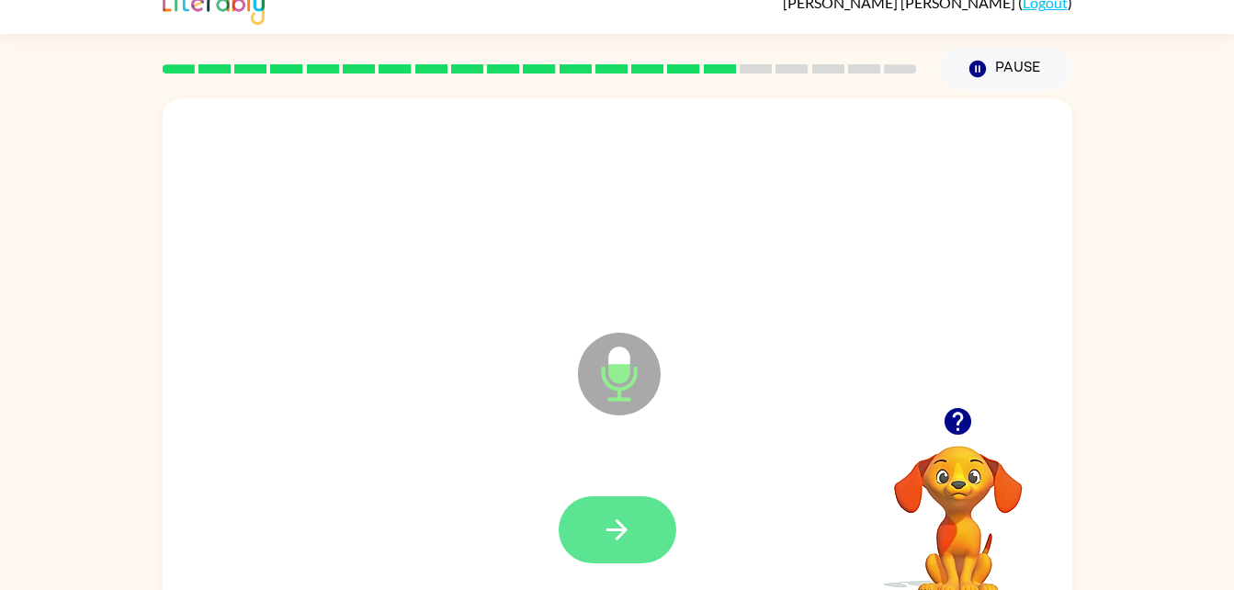
click at [628, 520] on icon "button" at bounding box center [617, 529] width 32 height 32
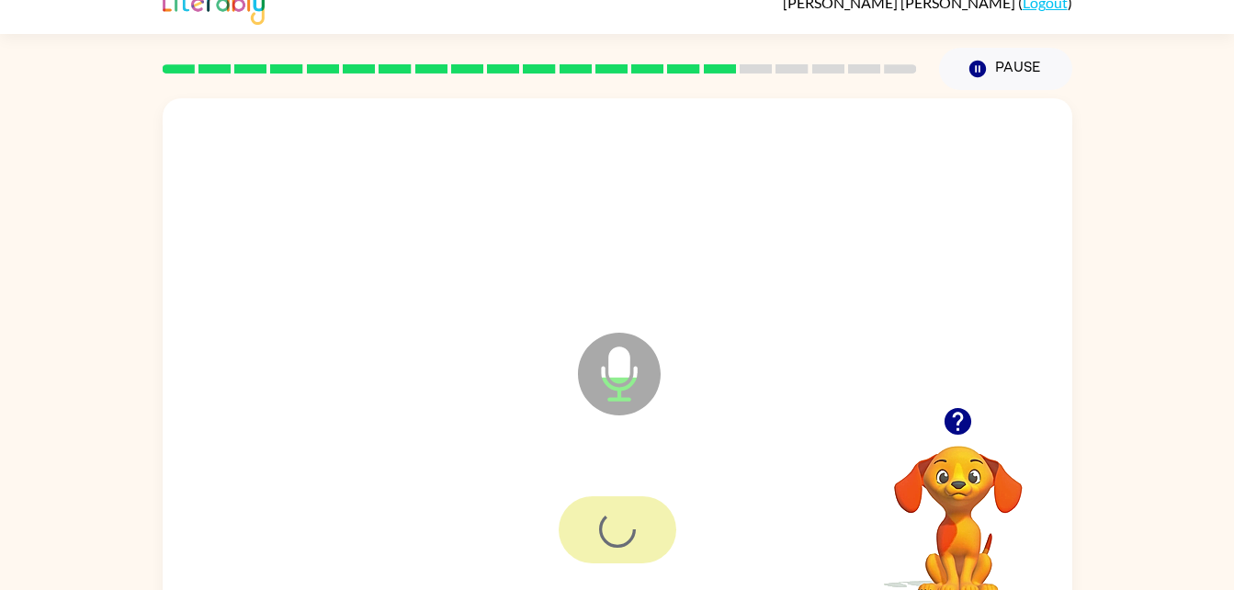
click at [626, 517] on div at bounding box center [617, 529] width 118 height 67
click at [632, 521] on div at bounding box center [617, 529] width 118 height 67
click at [634, 517] on div at bounding box center [617, 529] width 118 height 67
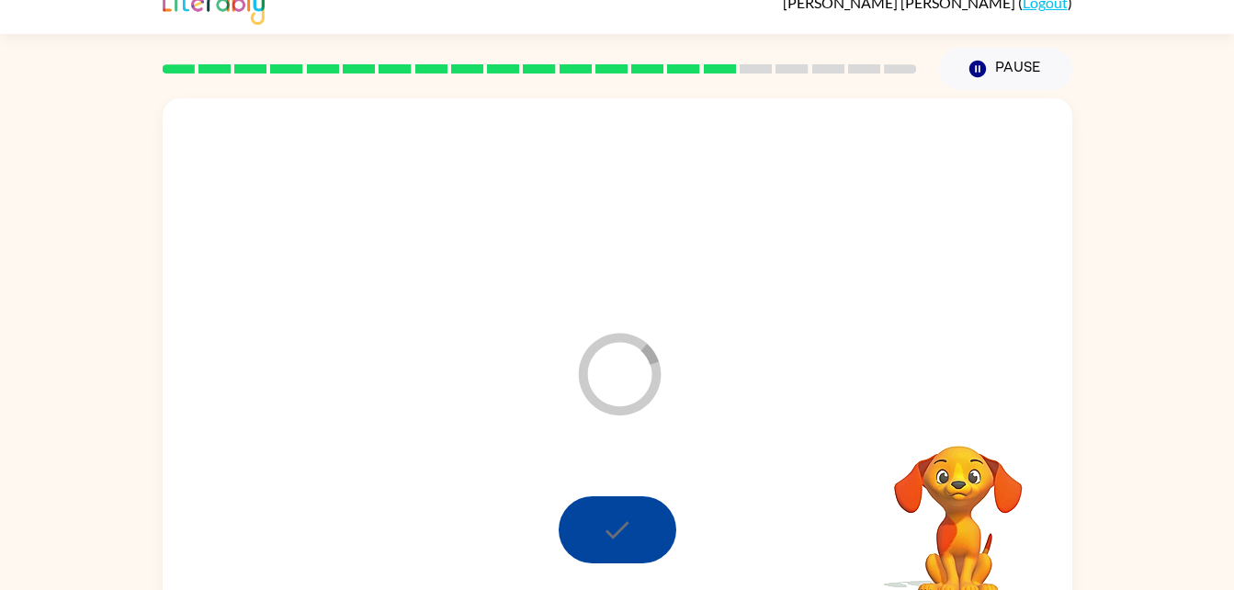
scroll to position [56, 0]
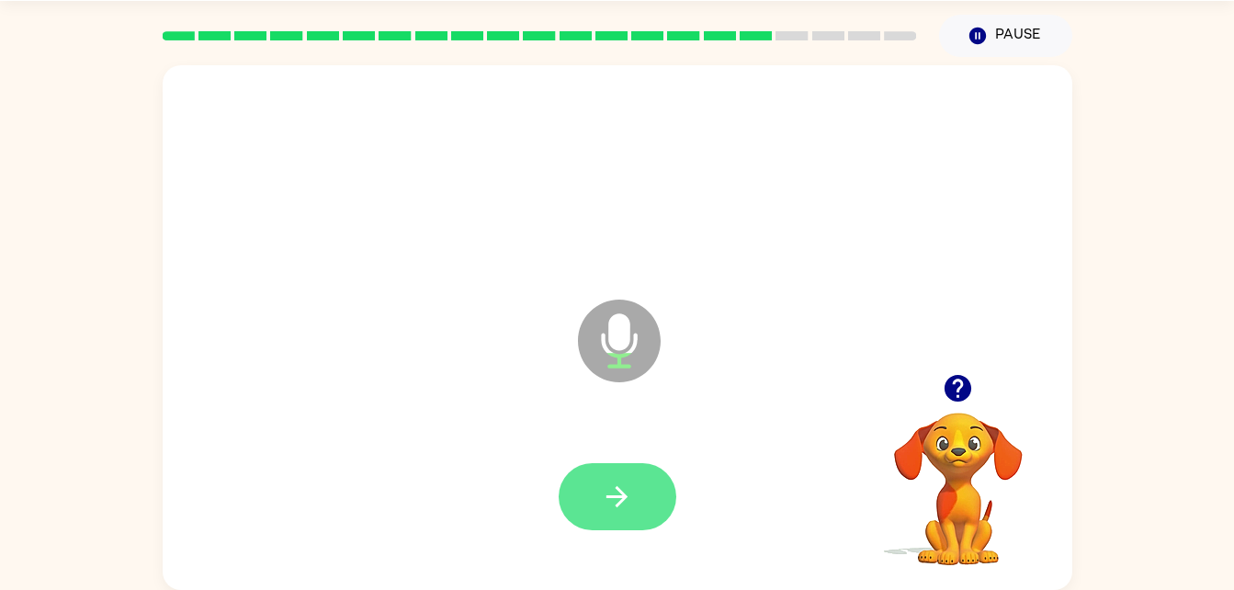
click at [643, 477] on button "button" at bounding box center [617, 496] width 118 height 67
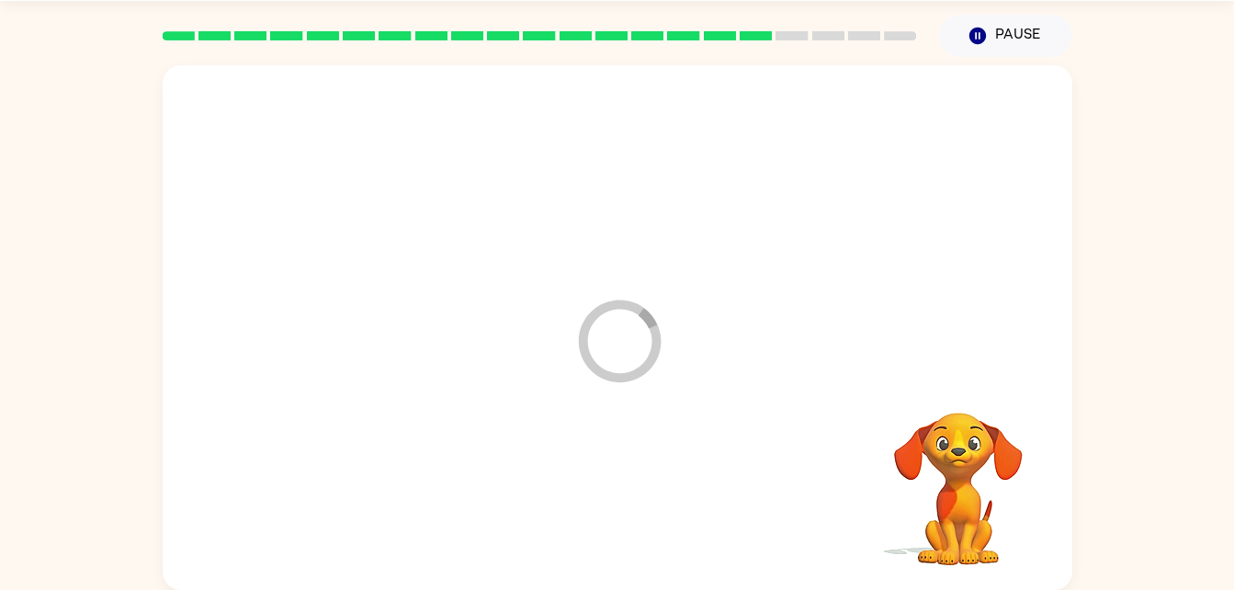
click at [644, 481] on div at bounding box center [617, 497] width 873 height 151
click at [653, 472] on div at bounding box center [617, 497] width 873 height 151
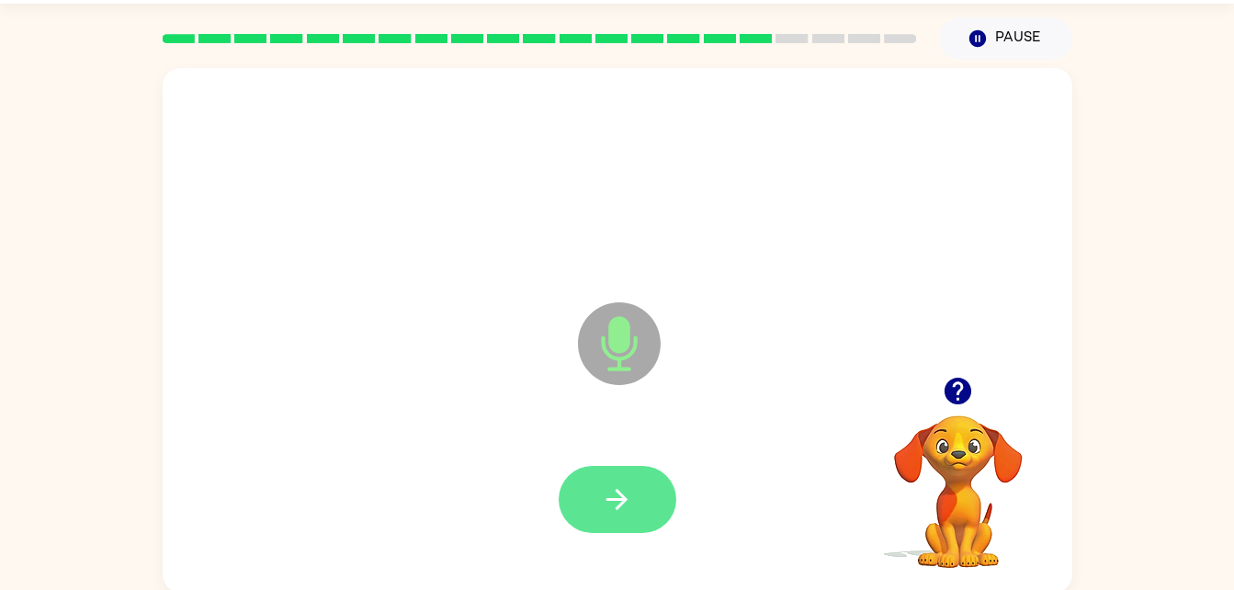
click at [622, 467] on button "button" at bounding box center [617, 499] width 118 height 67
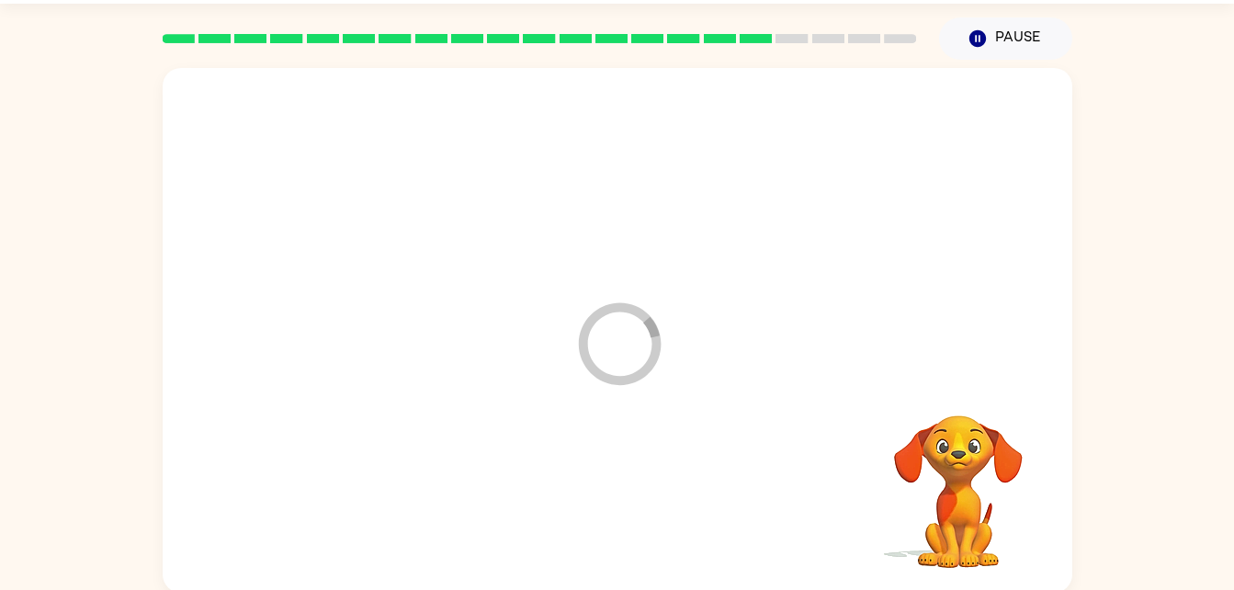
click at [609, 502] on div at bounding box center [617, 499] width 873 height 151
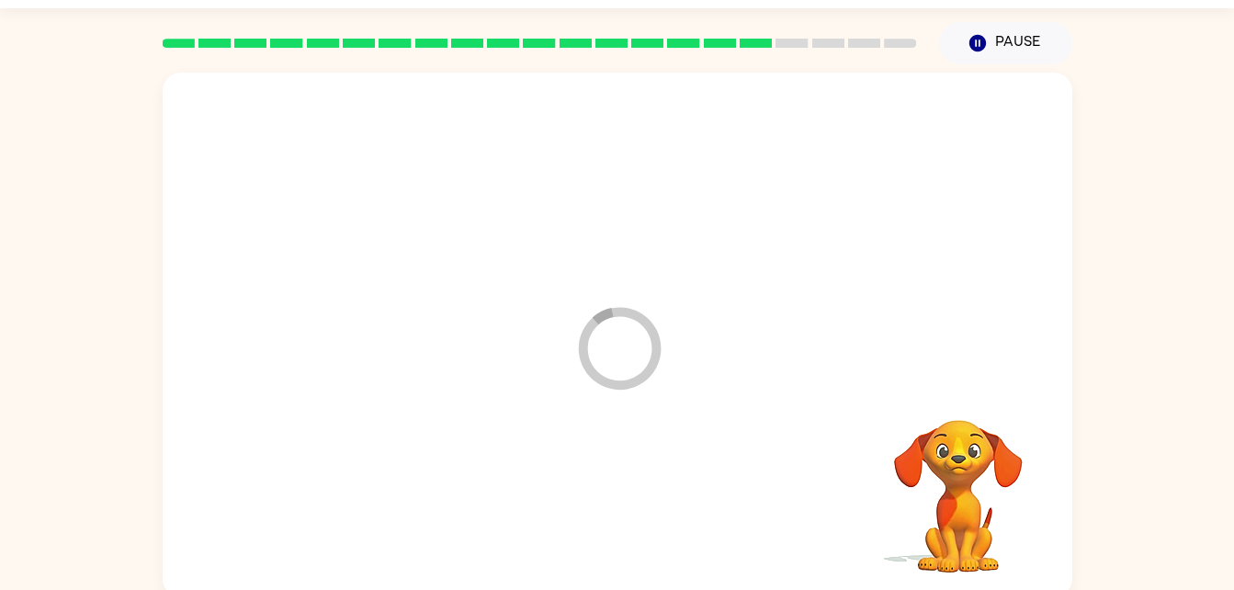
scroll to position [45, 0]
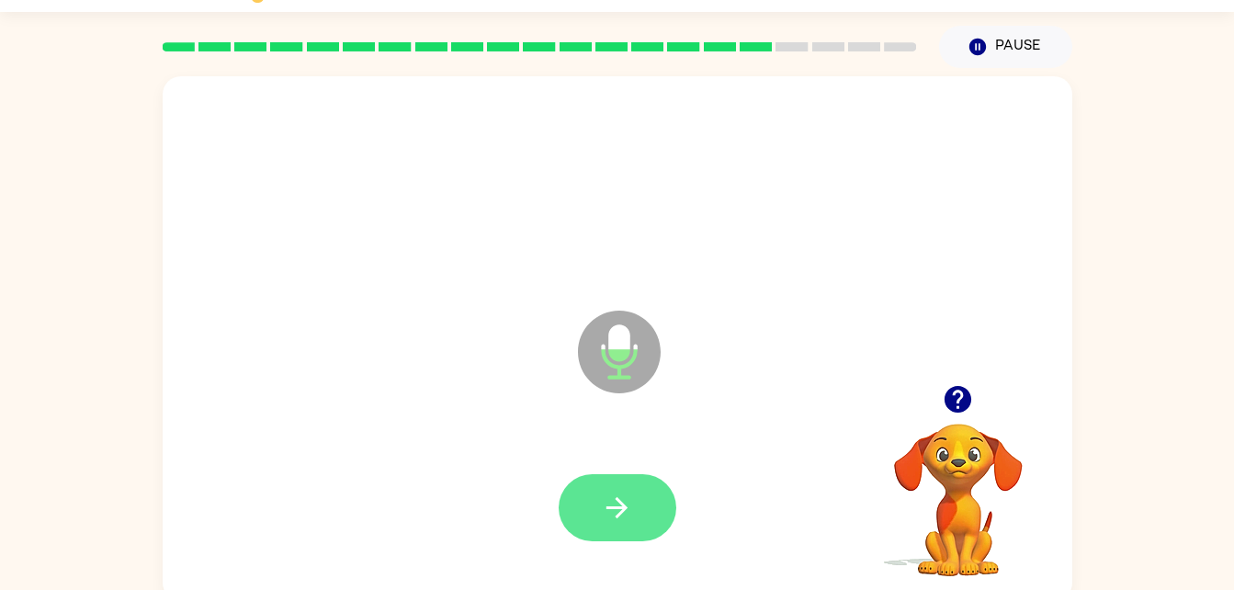
click at [638, 496] on button "button" at bounding box center [617, 507] width 118 height 67
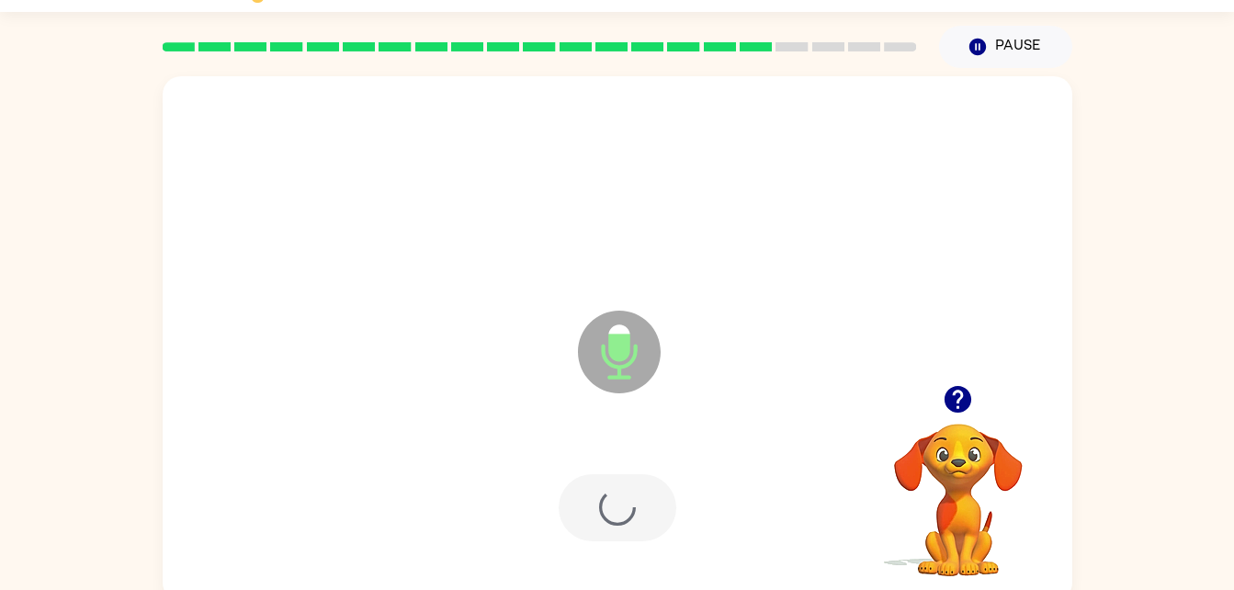
click at [626, 497] on div at bounding box center [617, 507] width 118 height 67
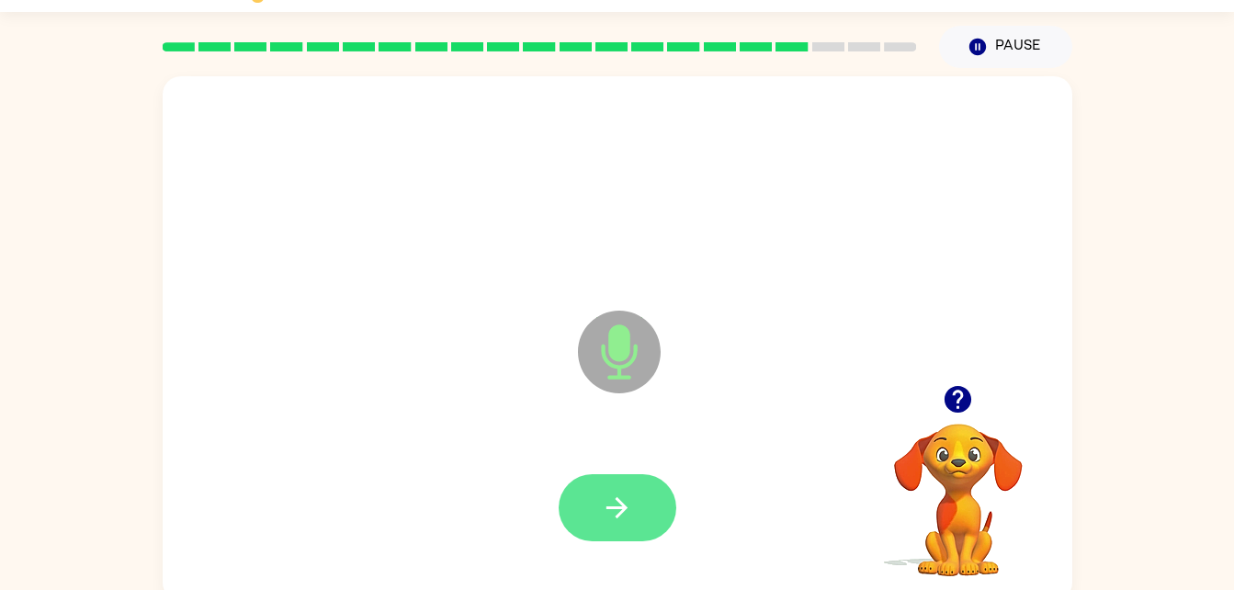
click at [620, 525] on button "button" at bounding box center [617, 507] width 118 height 67
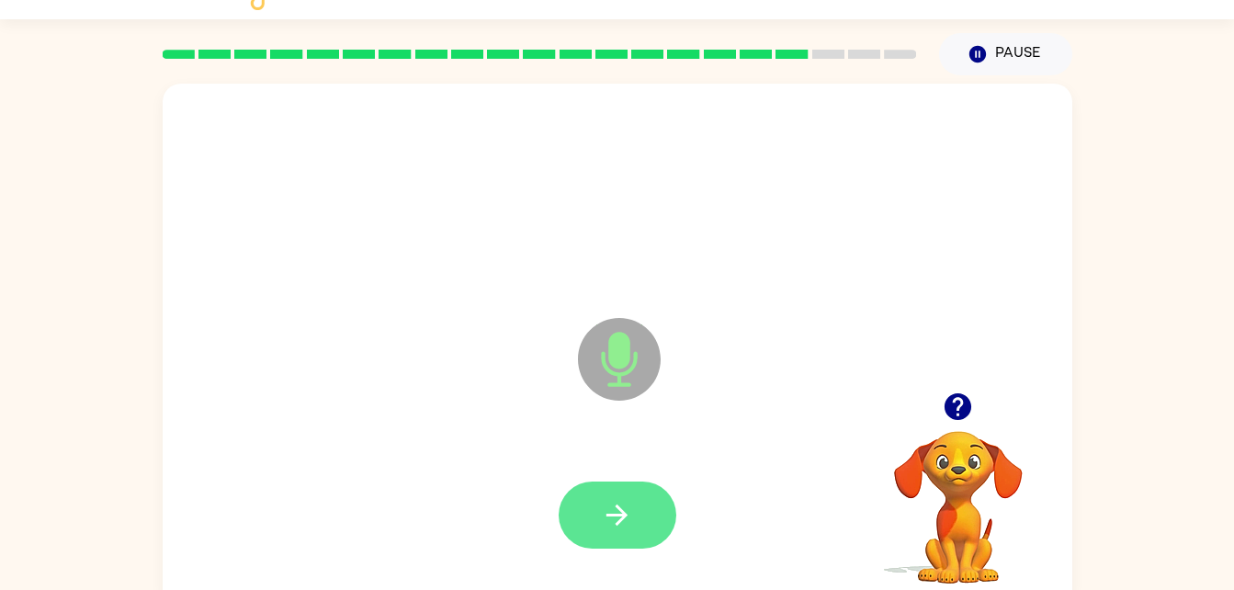
click at [615, 501] on icon "button" at bounding box center [617, 515] width 32 height 32
click at [612, 506] on div at bounding box center [617, 514] width 118 height 67
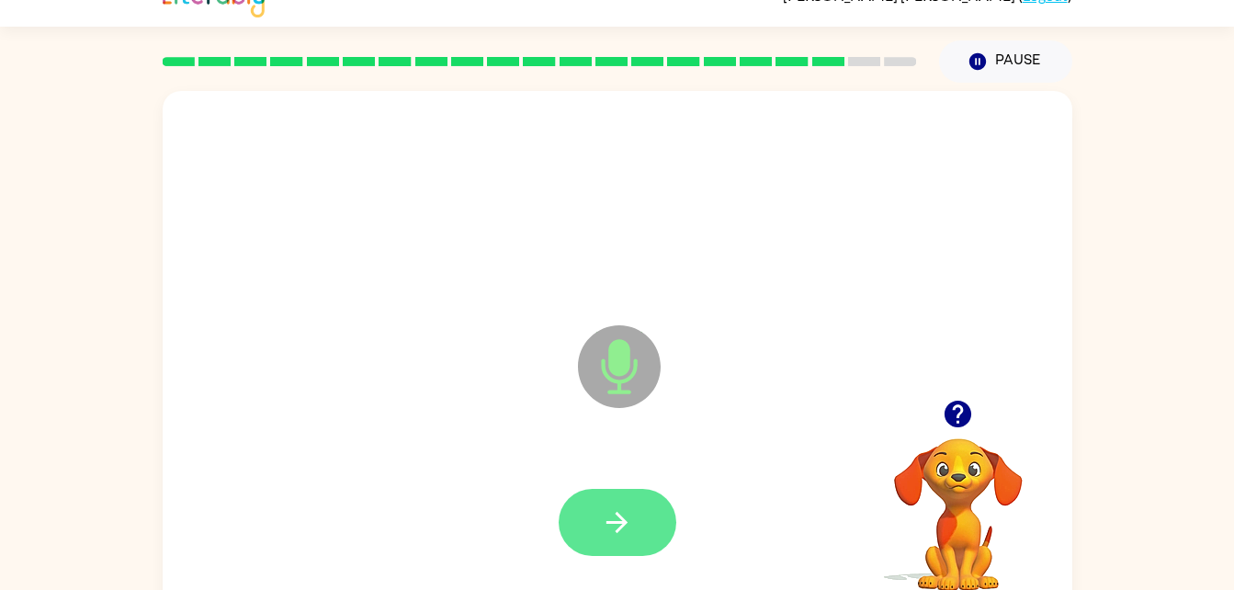
click at [585, 511] on button "button" at bounding box center [617, 522] width 118 height 67
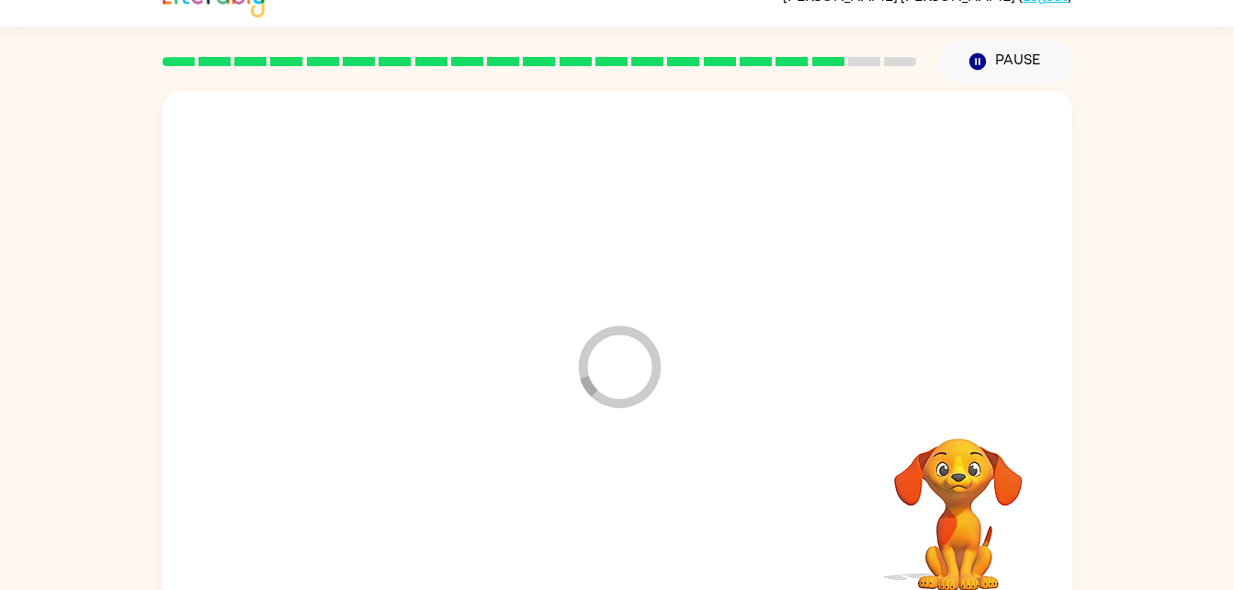
click at [592, 513] on div at bounding box center [617, 522] width 873 height 151
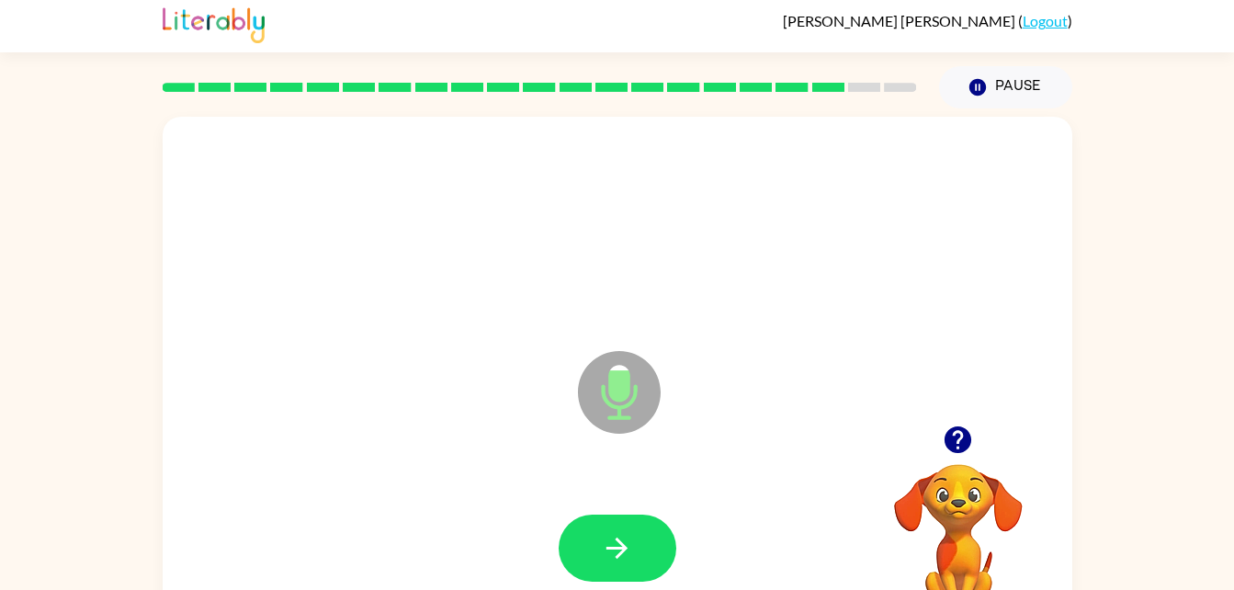
scroll to position [7, 0]
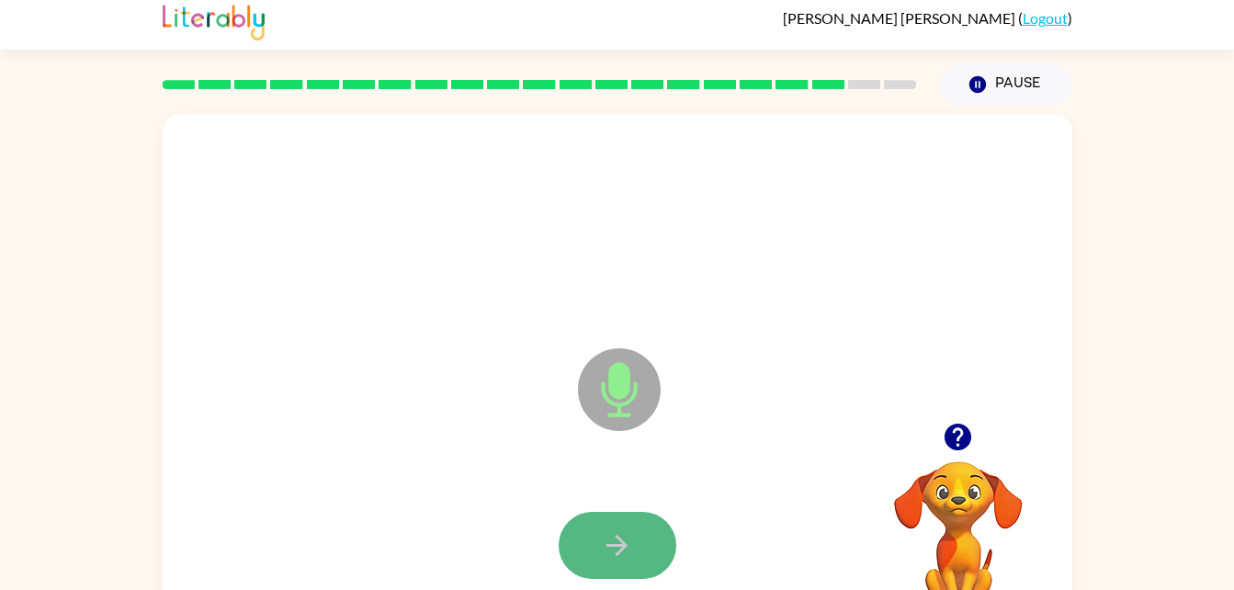
click at [602, 513] on button "button" at bounding box center [617, 545] width 118 height 67
click at [617, 536] on div at bounding box center [617, 545] width 118 height 67
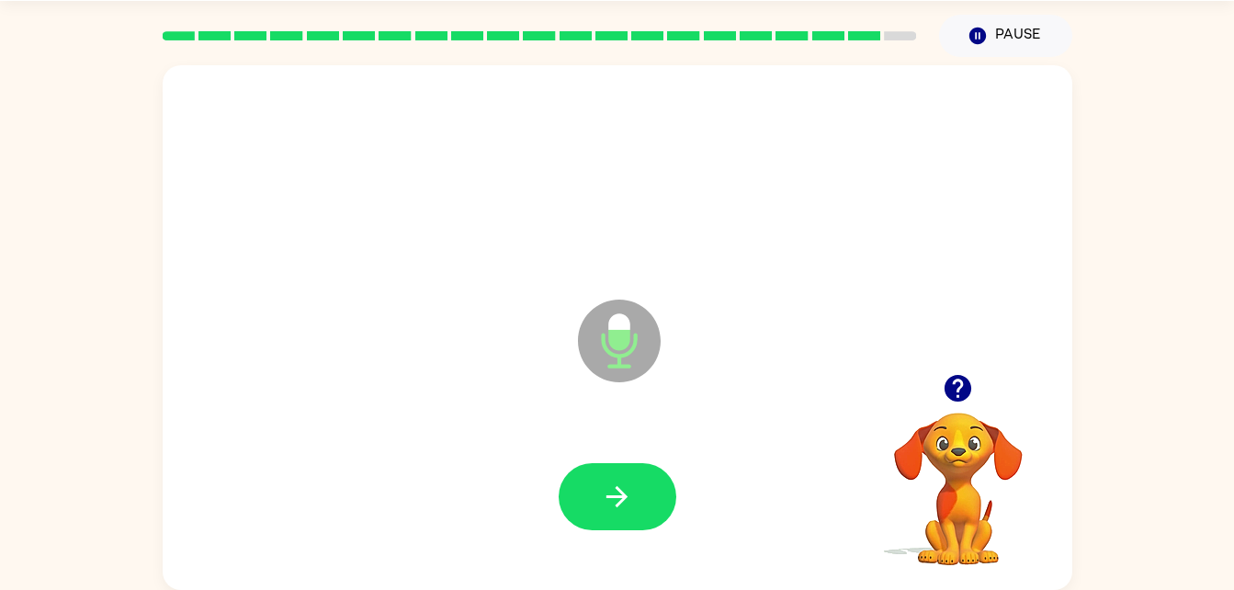
scroll to position [50, 0]
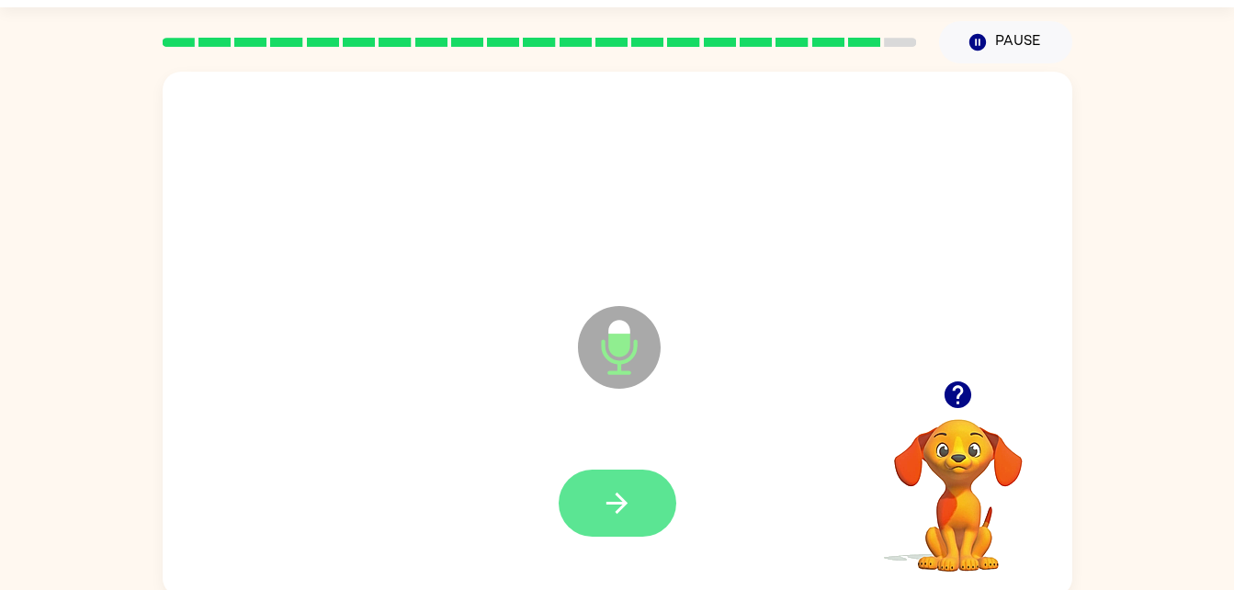
click at [639, 517] on button "button" at bounding box center [617, 502] width 118 height 67
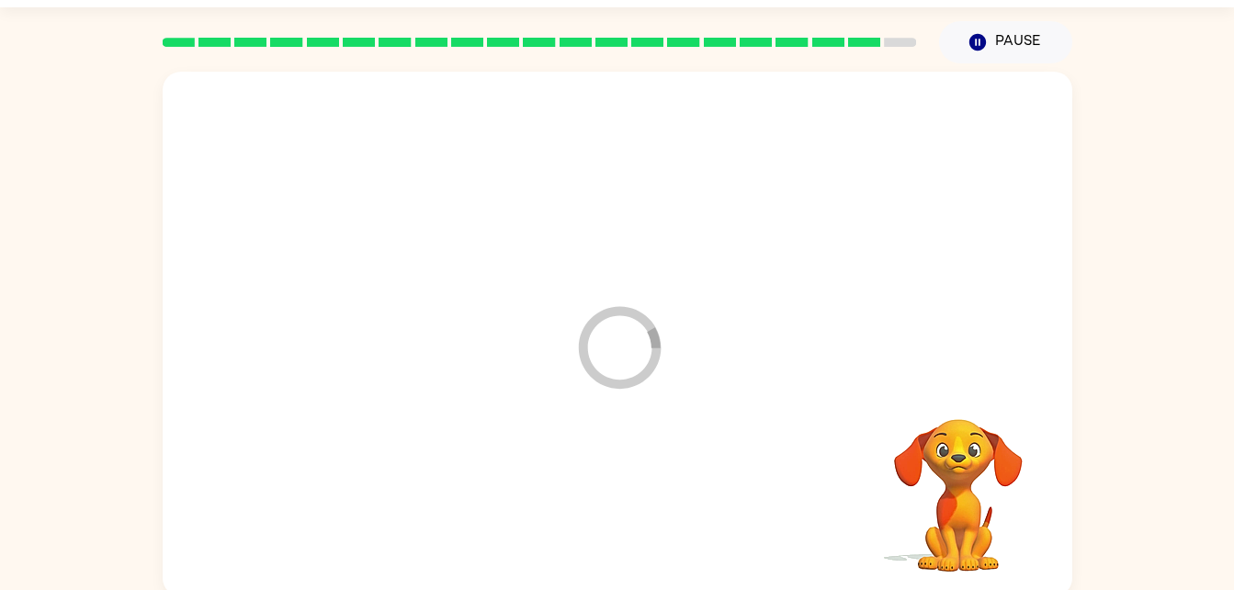
click at [639, 522] on div at bounding box center [617, 503] width 873 height 151
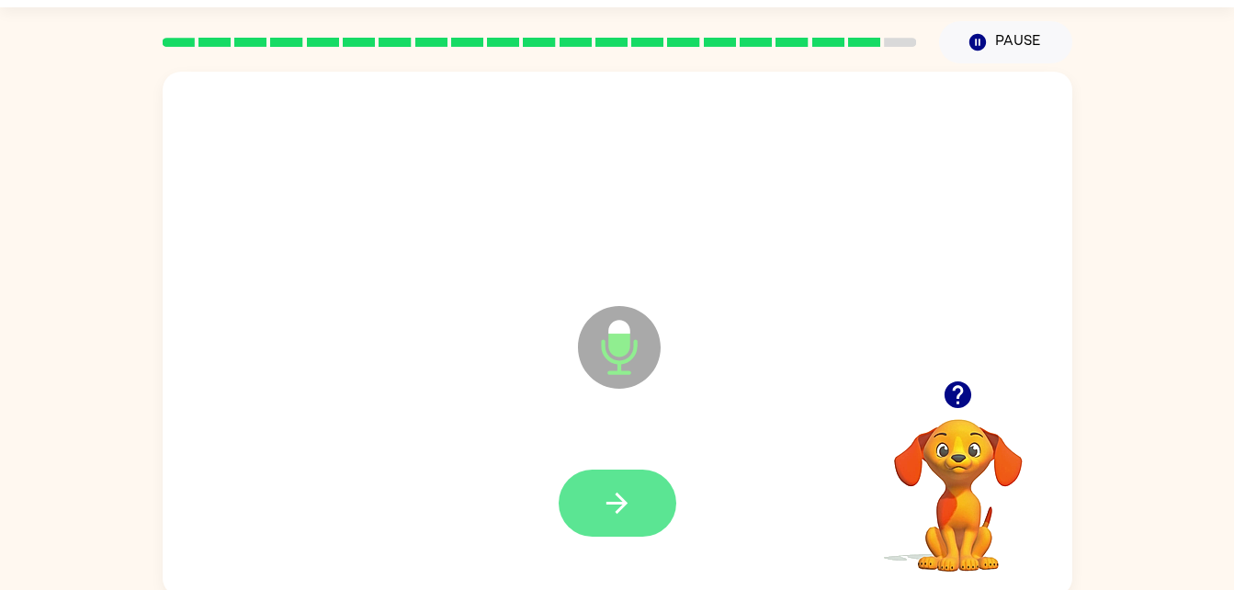
click at [616, 500] on icon "button" at bounding box center [617, 503] width 32 height 32
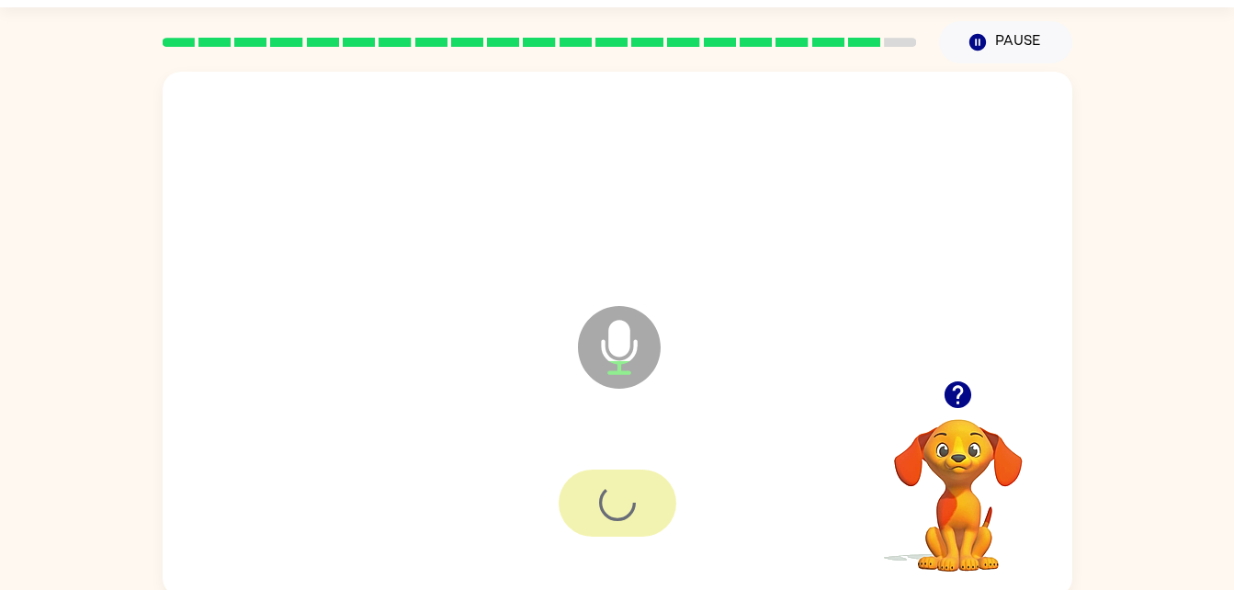
click at [614, 504] on div at bounding box center [617, 502] width 118 height 67
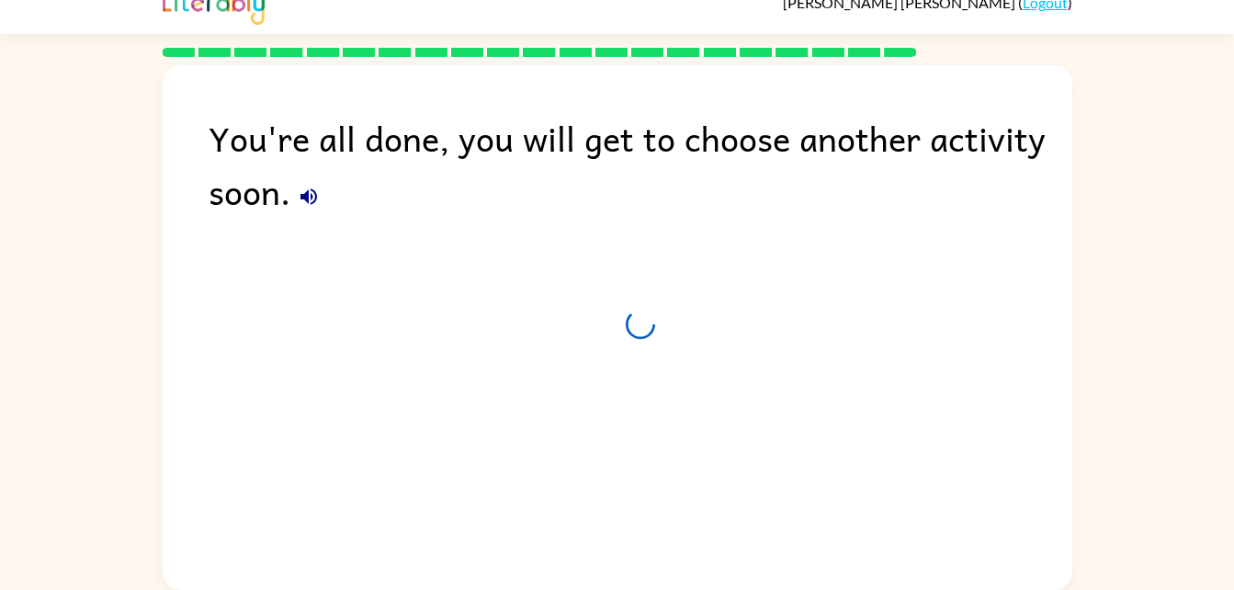
scroll to position [23, 0]
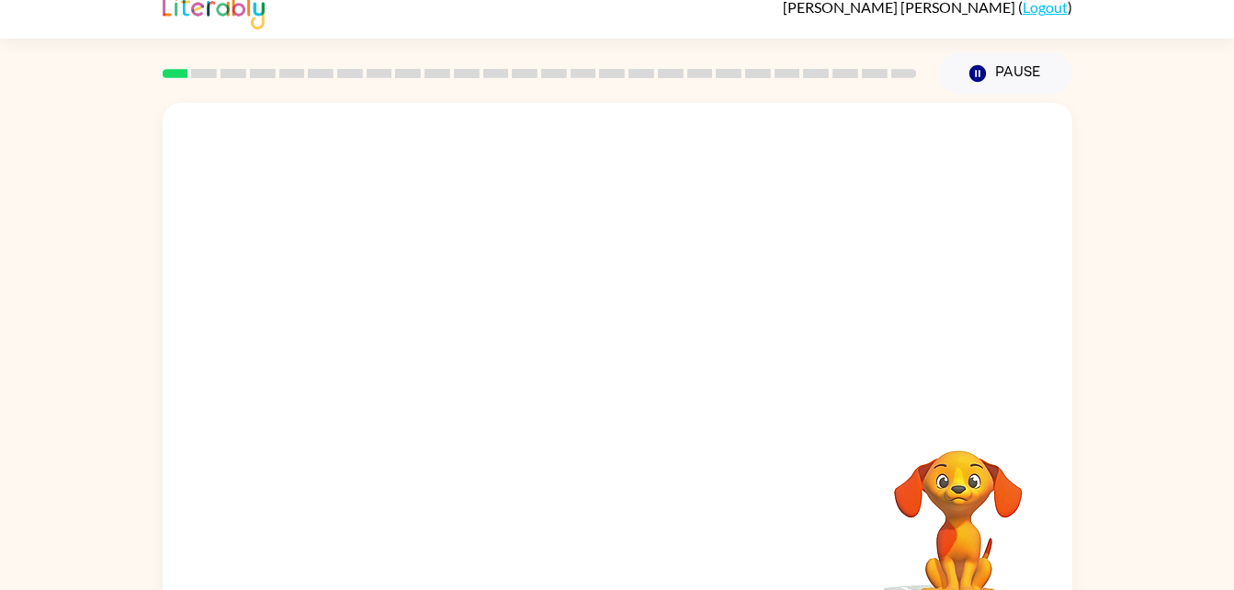
scroll to position [17, 0]
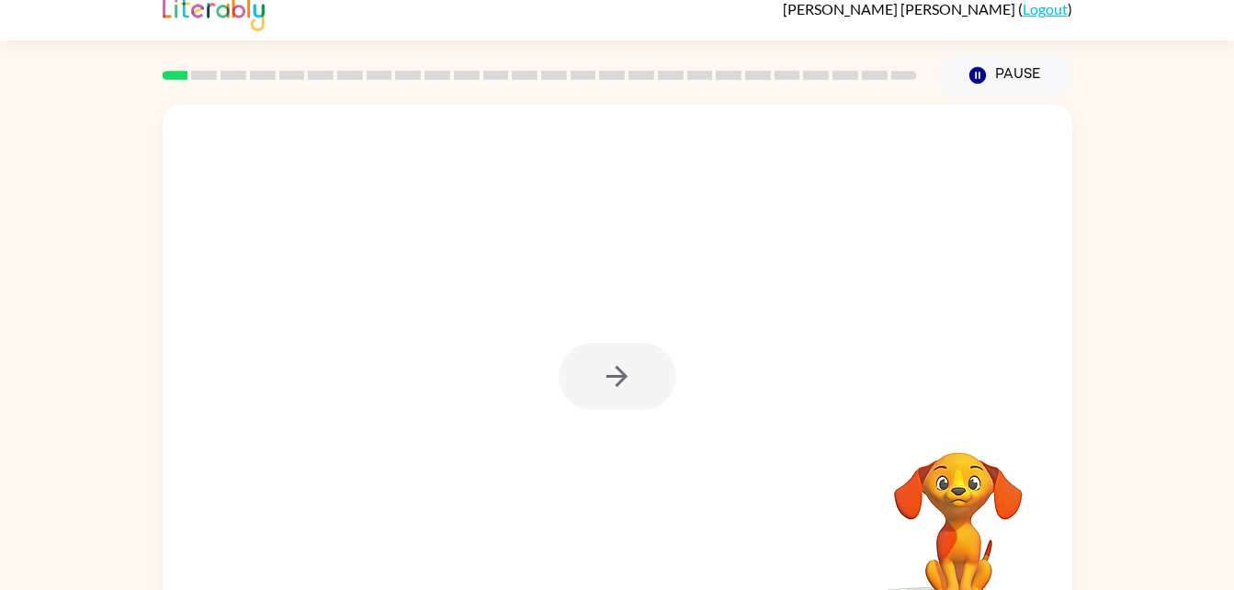
click at [573, 365] on div at bounding box center [617, 376] width 118 height 67
click at [626, 322] on div at bounding box center [617, 367] width 909 height 525
click at [637, 341] on div at bounding box center [617, 367] width 909 height 525
click at [649, 340] on div at bounding box center [617, 367] width 909 height 525
click at [643, 358] on div at bounding box center [617, 376] width 118 height 67
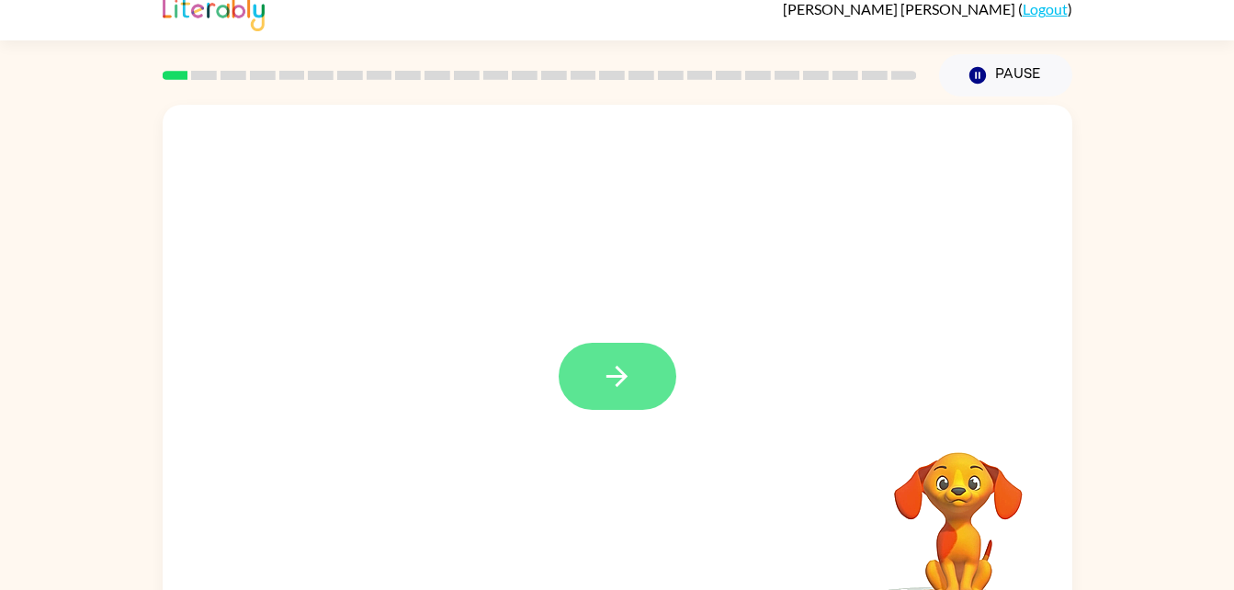
click at [632, 390] on icon "button" at bounding box center [617, 376] width 32 height 32
click at [621, 413] on div at bounding box center [617, 367] width 909 height 525
click at [638, 405] on div at bounding box center [617, 367] width 909 height 525
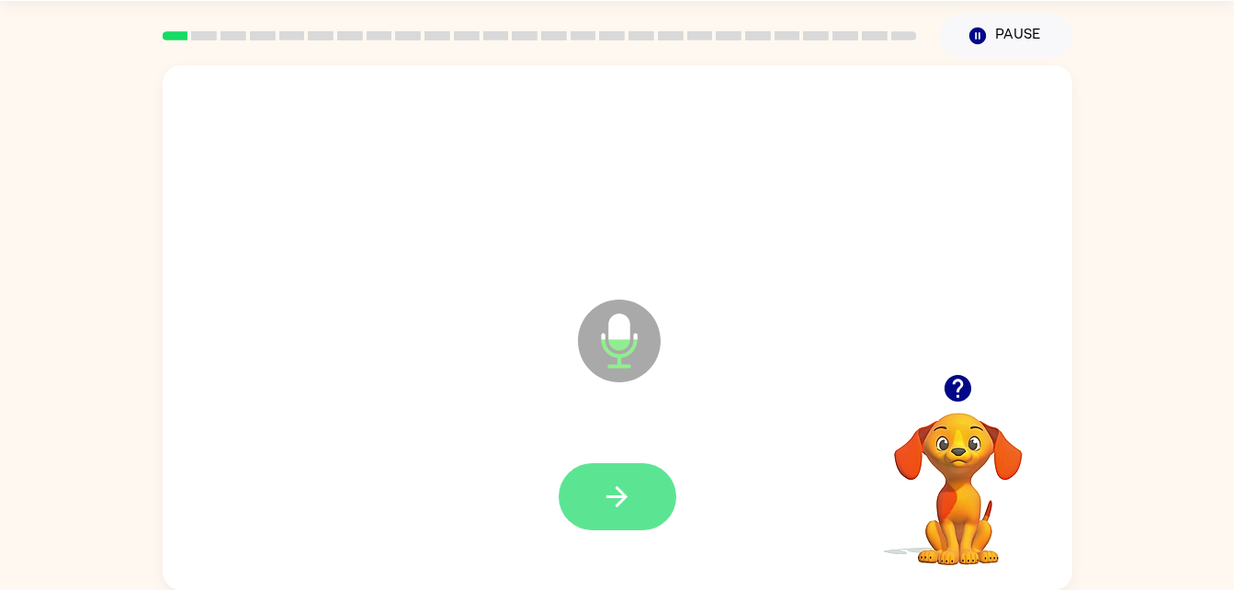
click at [610, 504] on icon "button" at bounding box center [617, 496] width 32 height 32
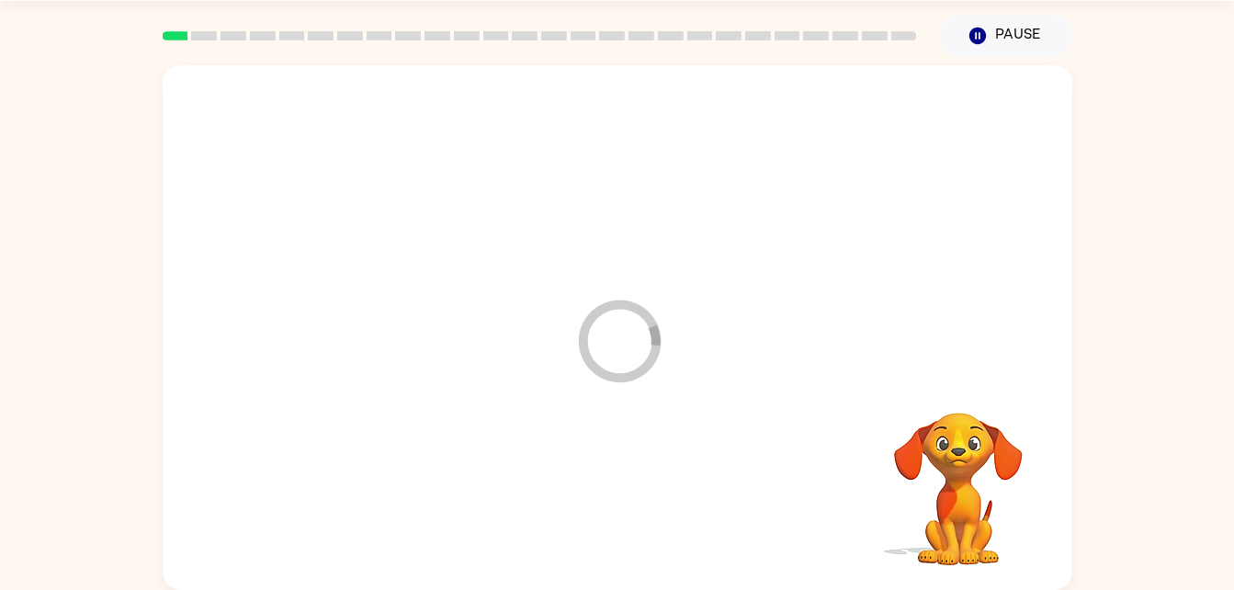
click at [595, 493] on div at bounding box center [617, 497] width 873 height 151
click at [590, 508] on div at bounding box center [617, 497] width 873 height 151
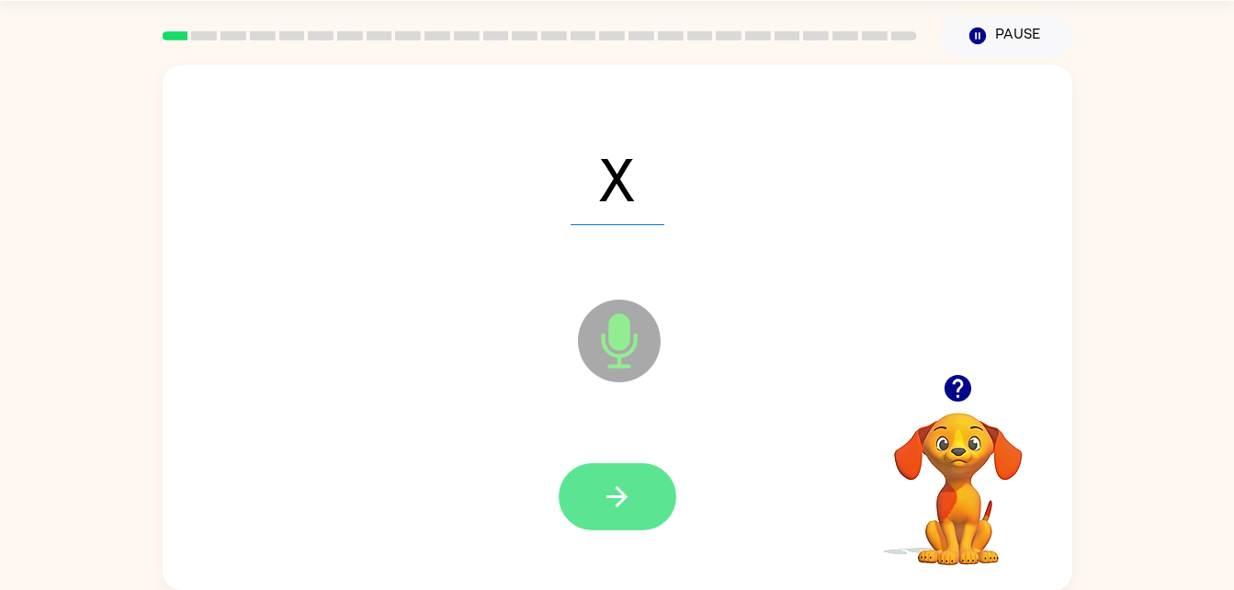
click at [669, 491] on button "button" at bounding box center [617, 496] width 118 height 67
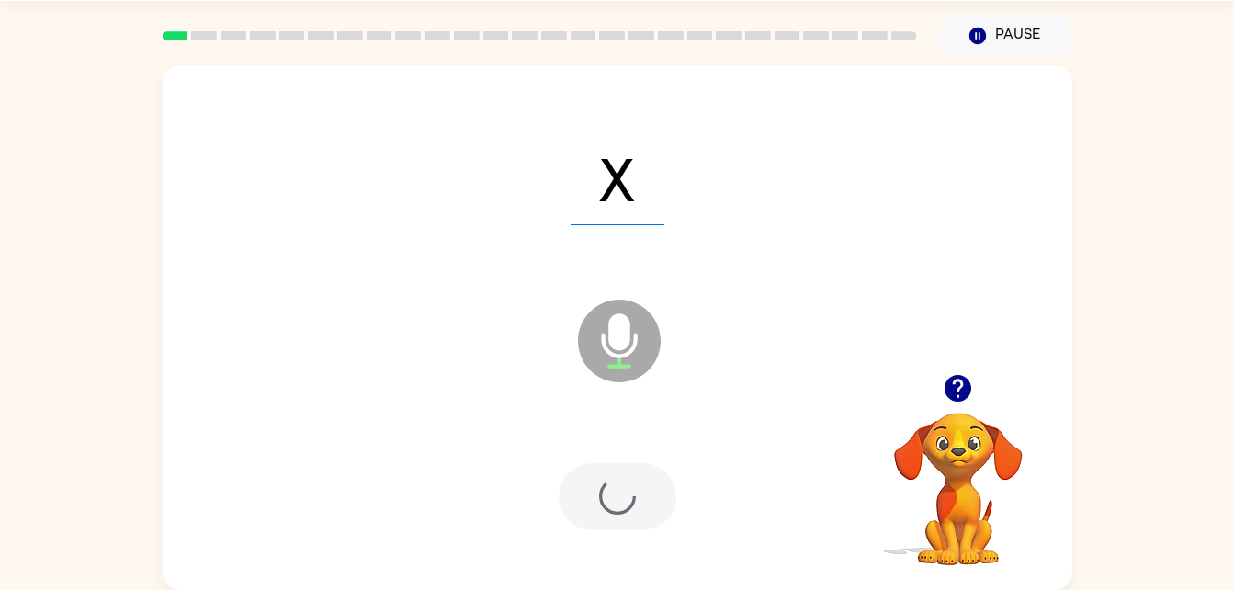
click at [641, 490] on div at bounding box center [617, 496] width 118 height 67
click at [643, 497] on div at bounding box center [617, 496] width 118 height 67
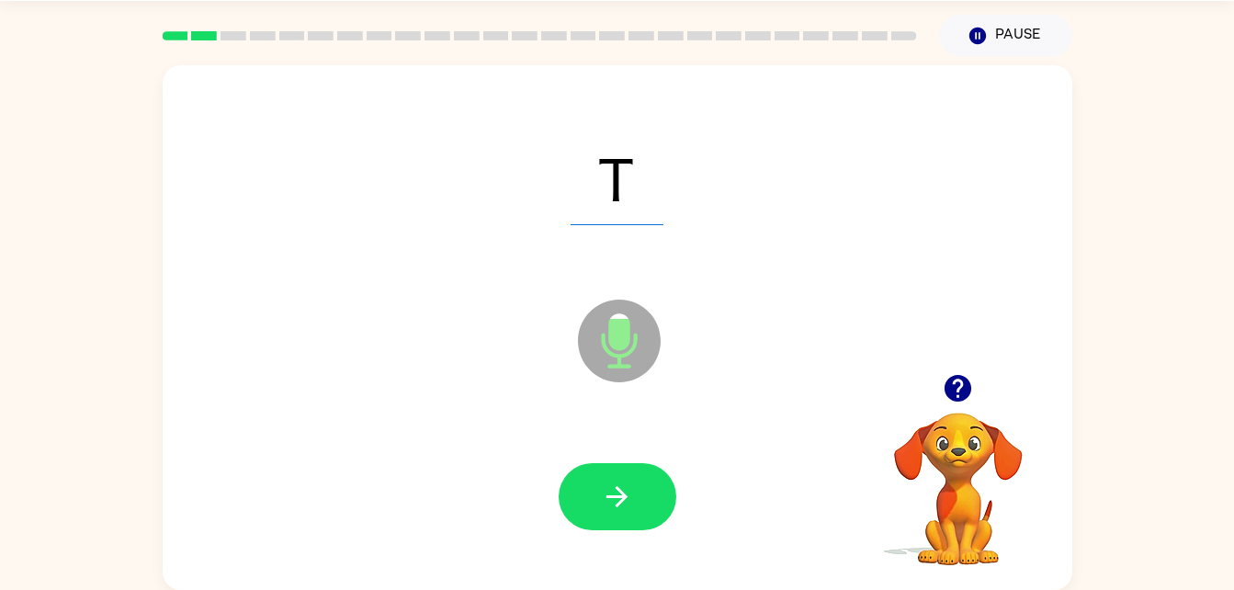
scroll to position [53, 0]
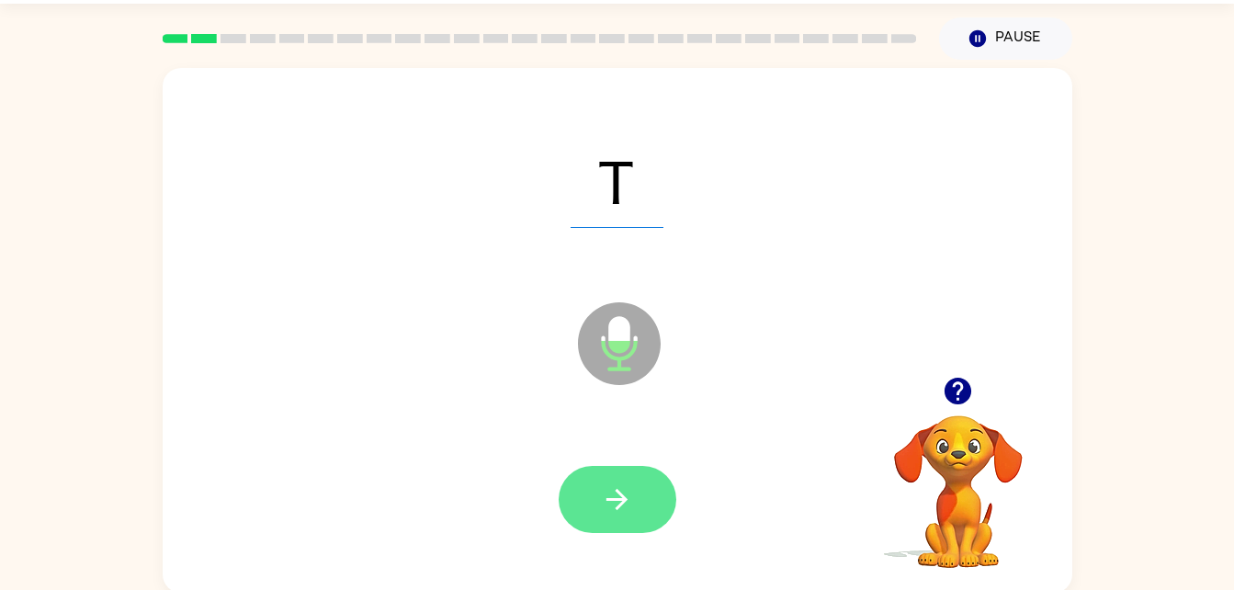
click at [629, 501] on icon "button" at bounding box center [617, 499] width 32 height 32
click at [634, 490] on div at bounding box center [617, 499] width 118 height 67
click at [645, 479] on div at bounding box center [617, 499] width 118 height 67
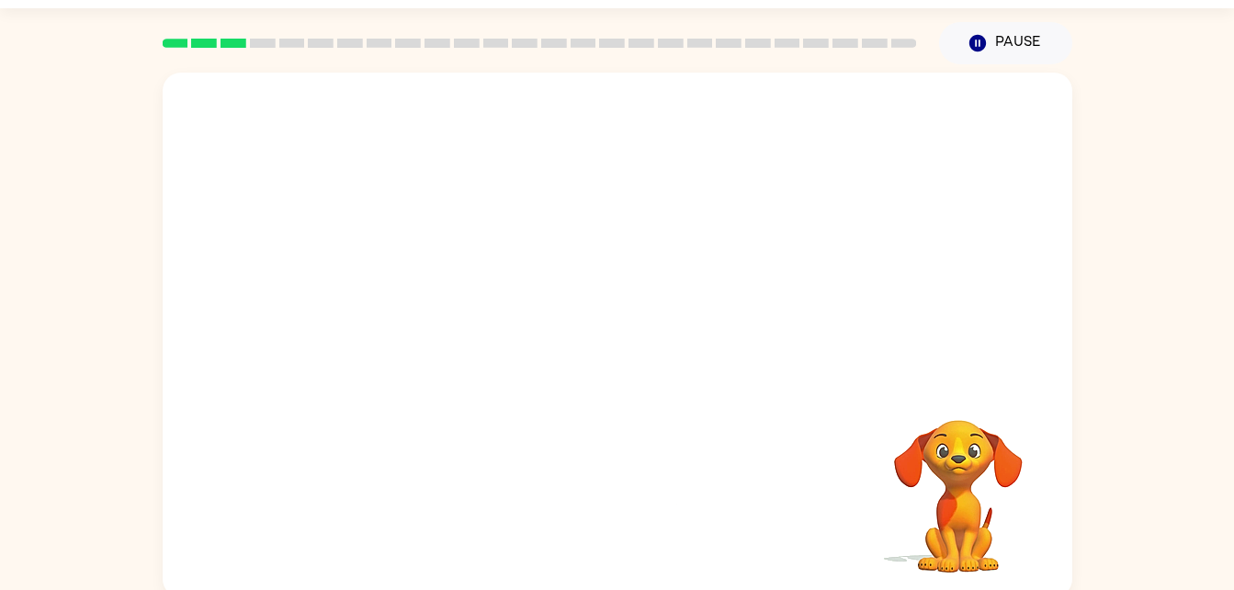
scroll to position [48, 0]
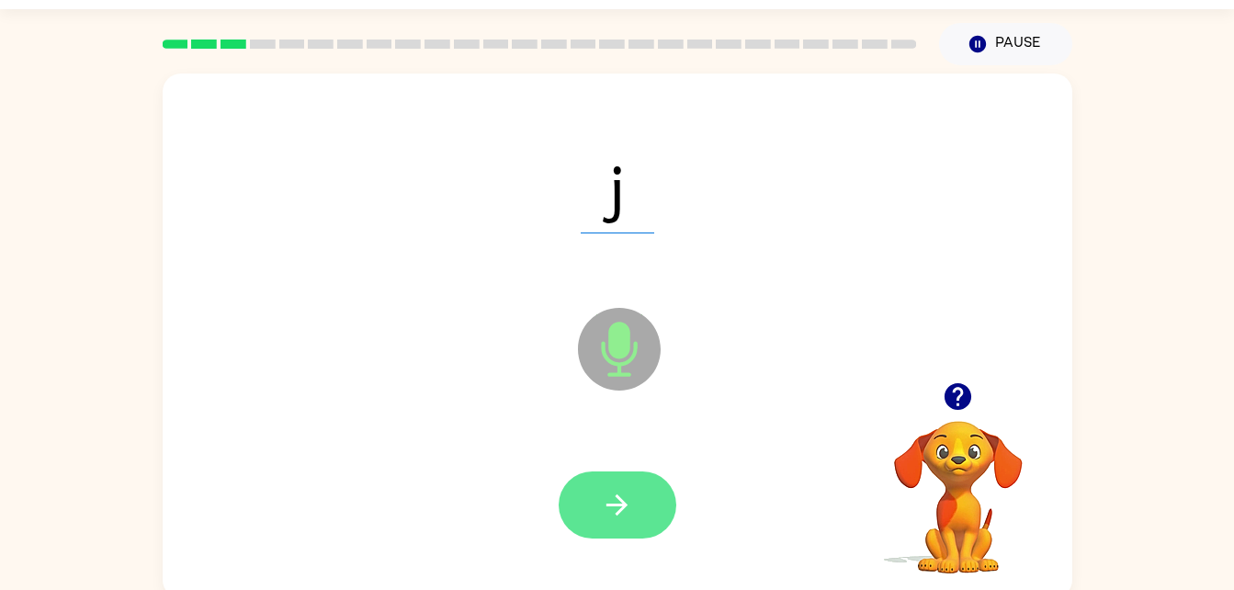
click at [634, 494] on button "button" at bounding box center [617, 504] width 118 height 67
click at [625, 489] on div at bounding box center [617, 504] width 118 height 67
click at [614, 479] on div at bounding box center [617, 504] width 118 height 67
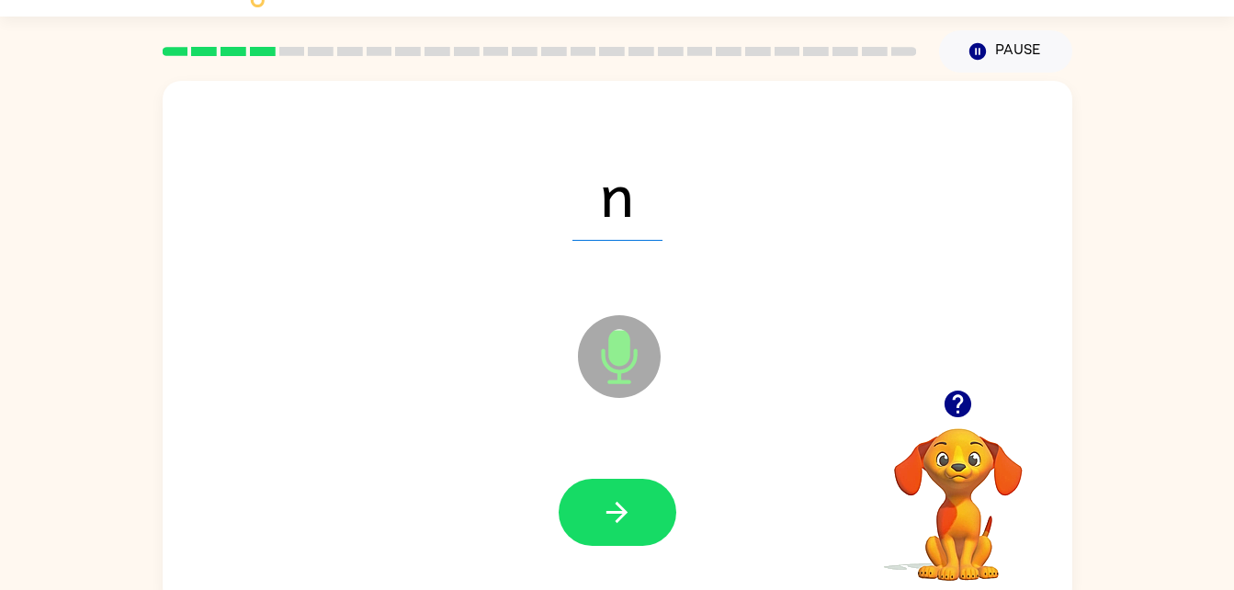
scroll to position [36, 0]
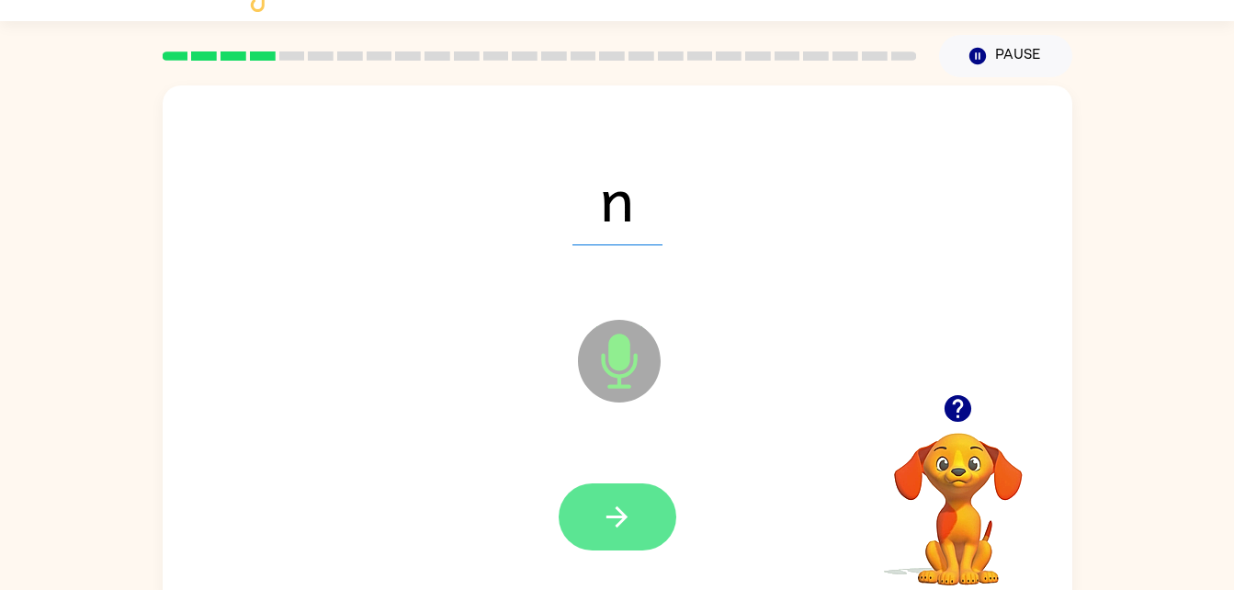
click at [644, 514] on button "button" at bounding box center [617, 516] width 118 height 67
click at [645, 492] on div at bounding box center [617, 516] width 118 height 67
click at [604, 518] on icon "button" at bounding box center [617, 517] width 32 height 32
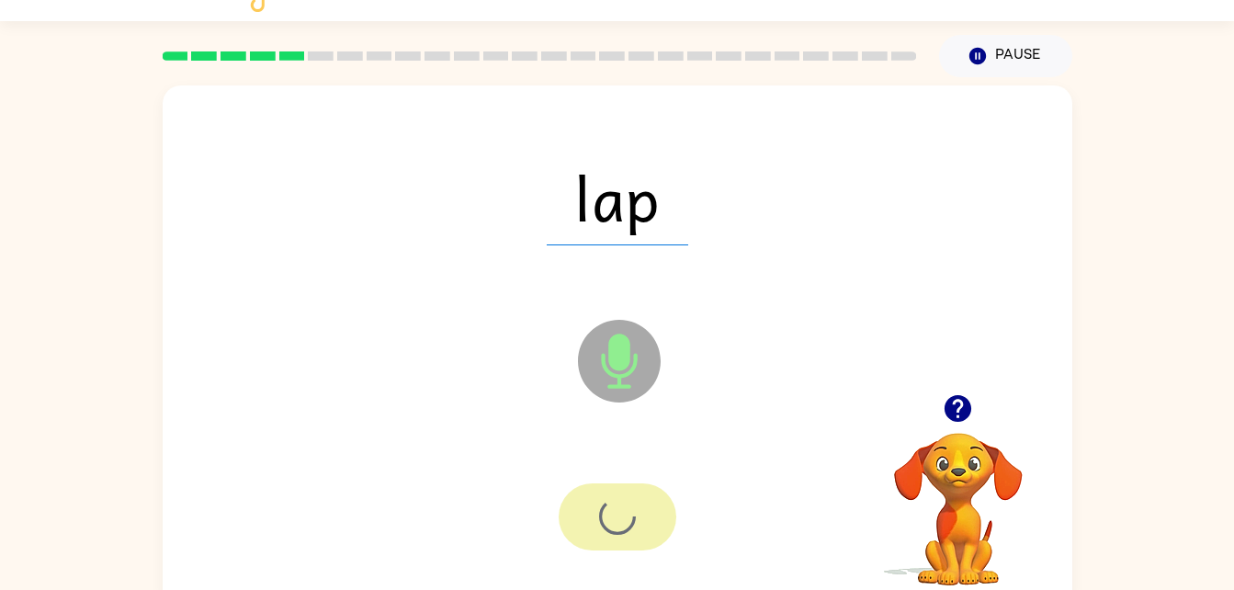
click at [598, 512] on div at bounding box center [617, 516] width 118 height 67
click at [605, 491] on div at bounding box center [617, 516] width 118 height 67
click at [612, 518] on div at bounding box center [617, 516] width 118 height 67
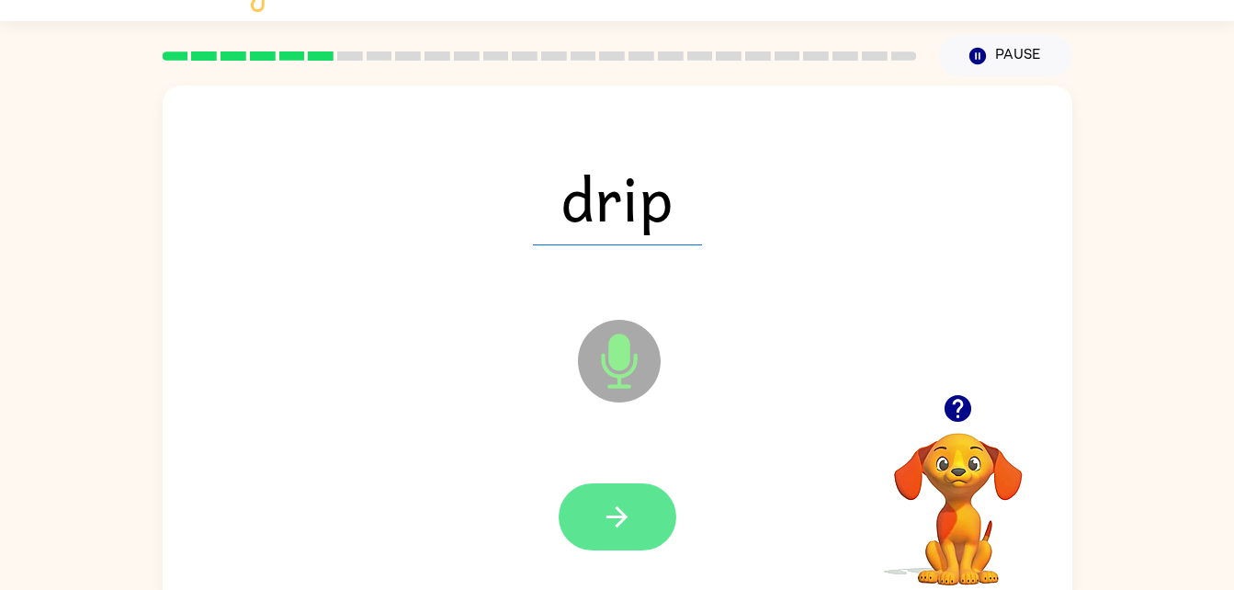
click at [604, 521] on icon "button" at bounding box center [617, 517] width 32 height 32
click at [612, 510] on div at bounding box center [617, 516] width 118 height 67
click at [622, 504] on div at bounding box center [617, 516] width 118 height 67
click at [614, 532] on div at bounding box center [617, 516] width 118 height 67
click at [570, 514] on button "button" at bounding box center [617, 516] width 118 height 67
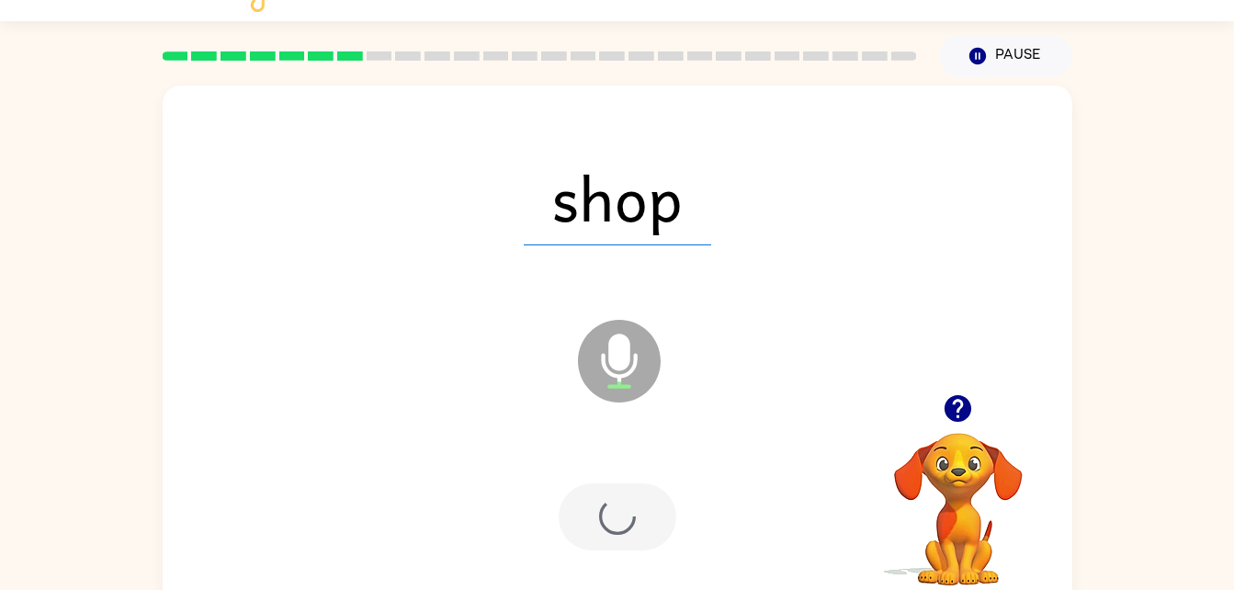
click at [605, 513] on div at bounding box center [617, 516] width 118 height 67
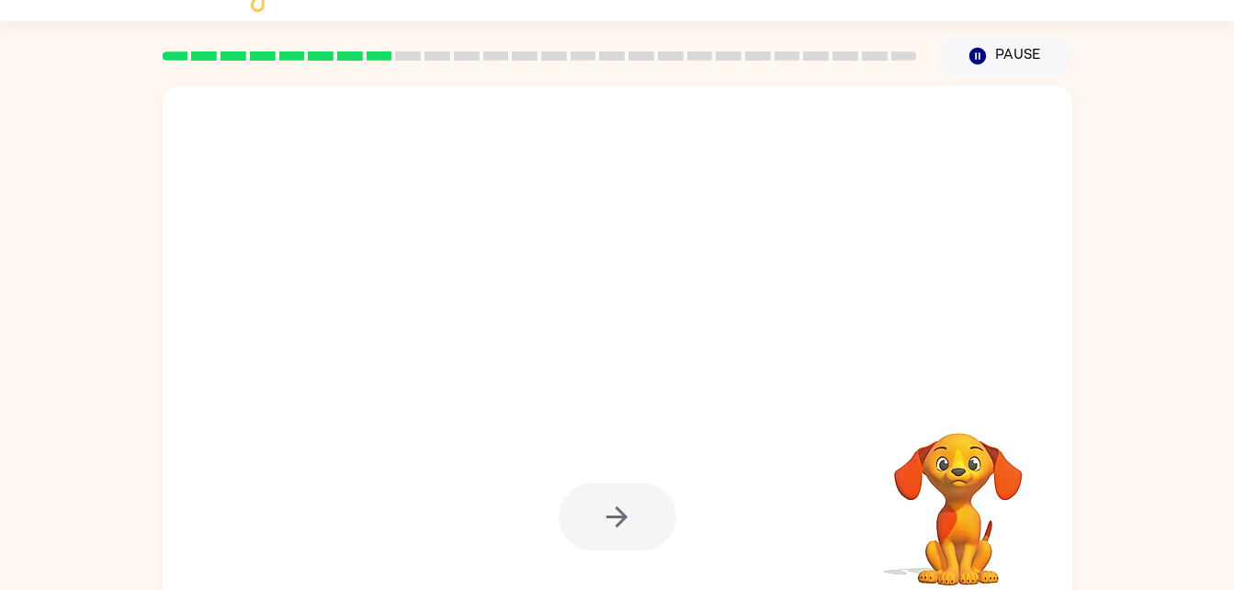
scroll to position [56, 0]
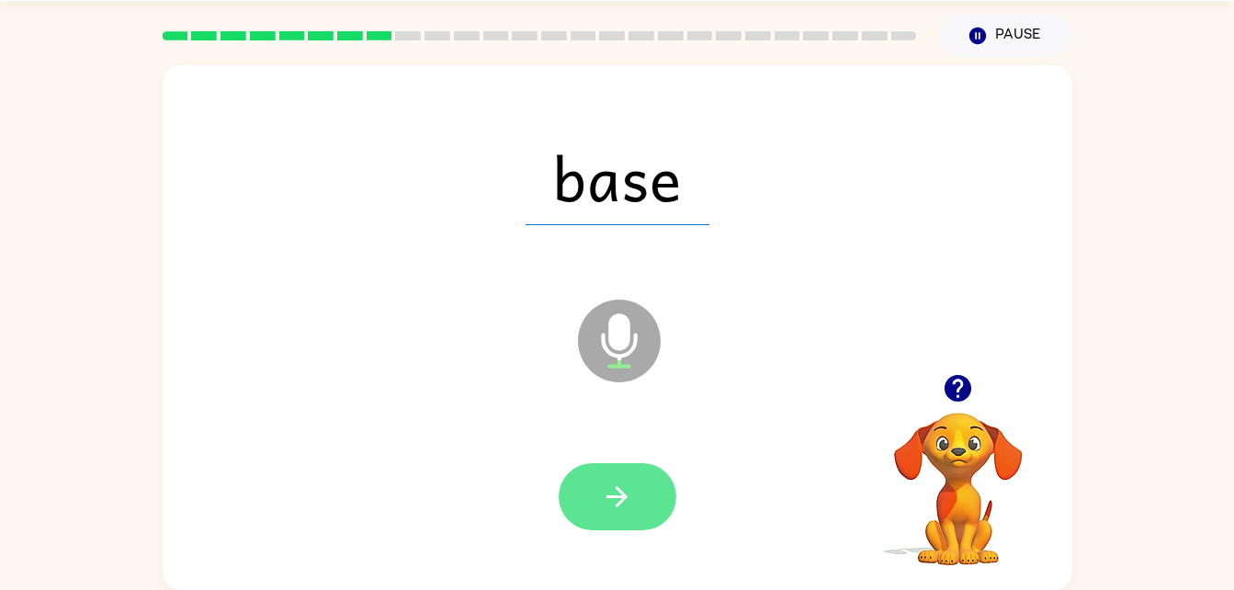
click at [626, 520] on button "button" at bounding box center [617, 496] width 118 height 67
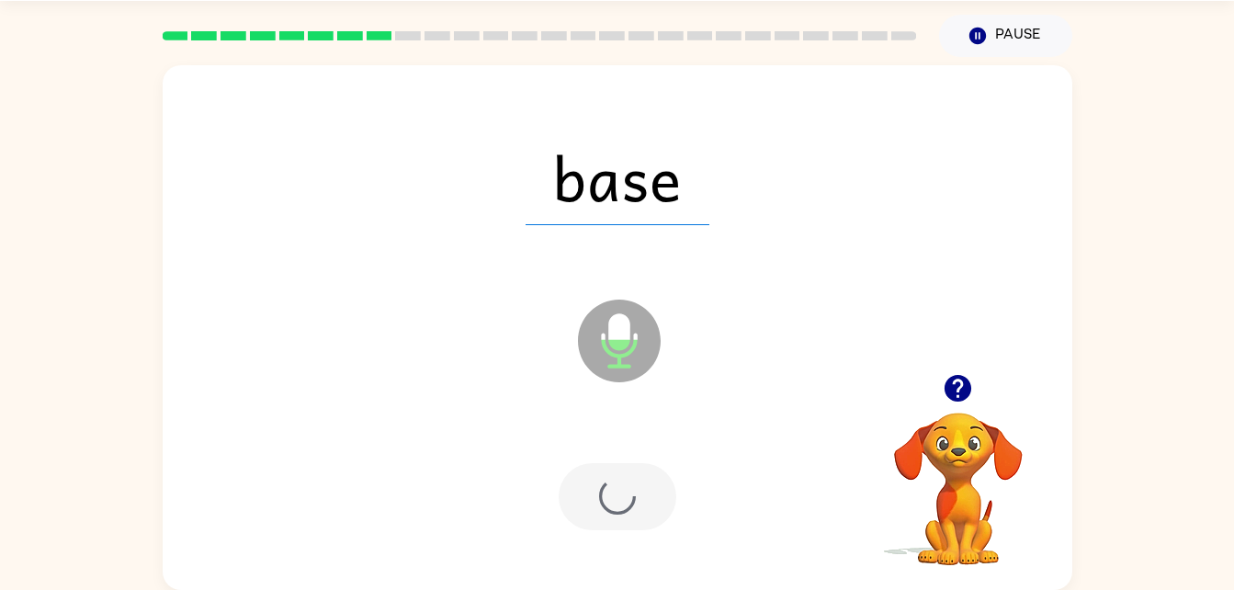
click at [629, 474] on div at bounding box center [617, 496] width 118 height 67
click at [631, 474] on div at bounding box center [617, 496] width 118 height 67
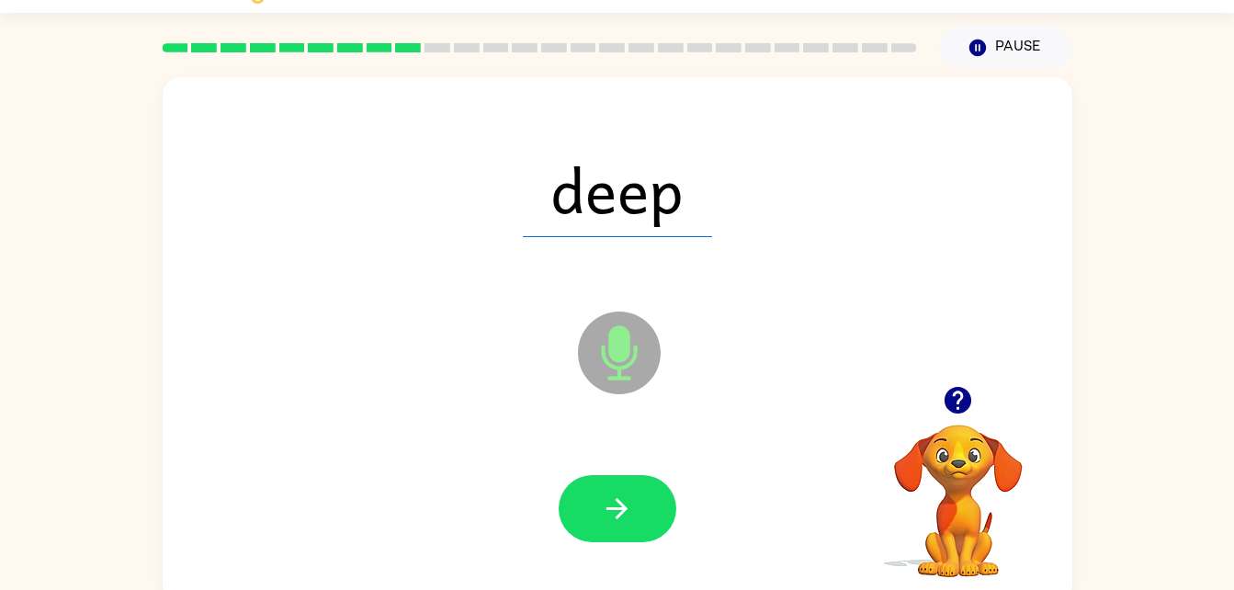
scroll to position [41, 0]
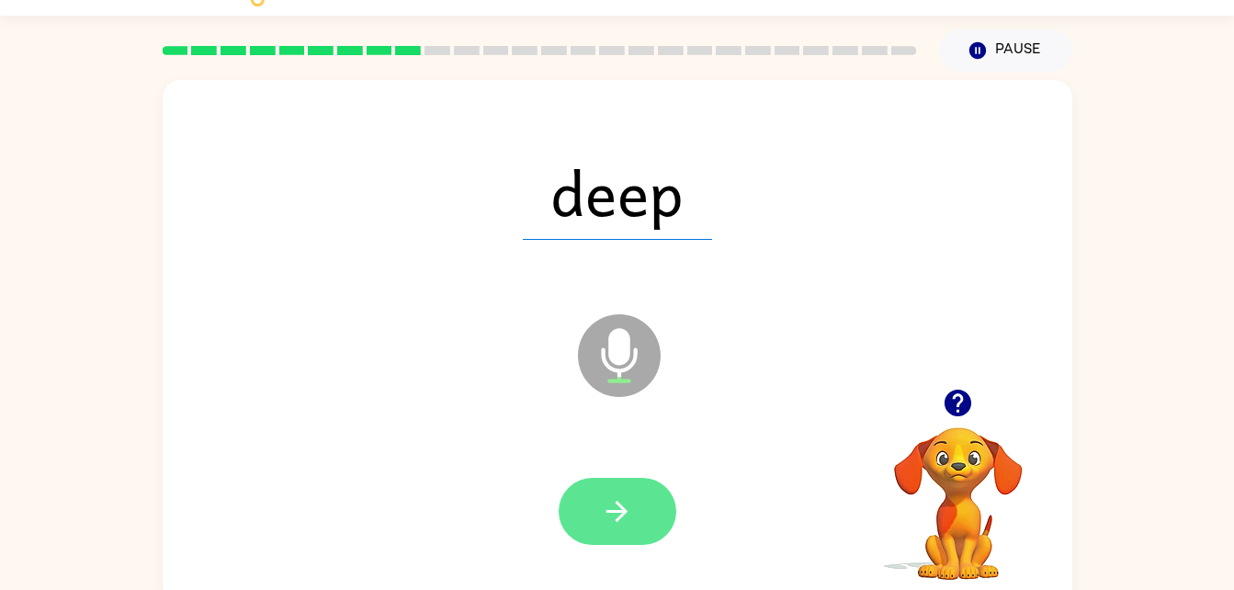
click at [621, 495] on icon "button" at bounding box center [617, 511] width 32 height 32
click at [619, 501] on div at bounding box center [617, 511] width 118 height 67
click at [606, 501] on div at bounding box center [617, 511] width 118 height 67
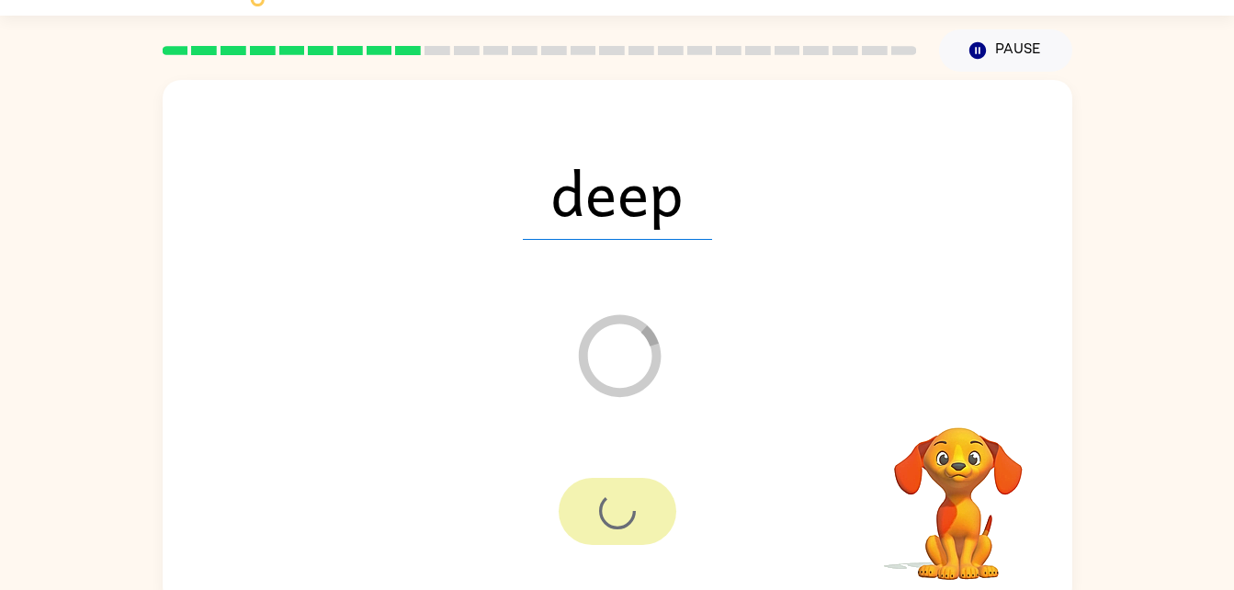
click at [602, 496] on div at bounding box center [617, 511] width 118 height 67
click at [614, 500] on div at bounding box center [617, 511] width 118 height 67
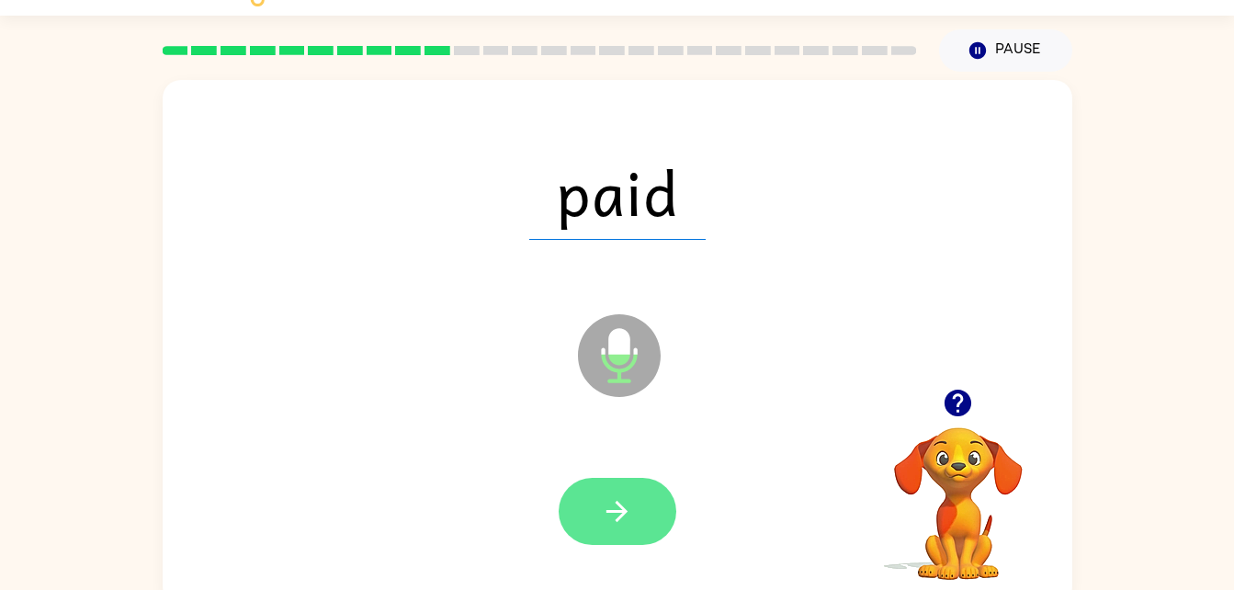
click at [671, 513] on button "button" at bounding box center [617, 511] width 118 height 67
click at [667, 513] on div at bounding box center [617, 511] width 118 height 67
click at [658, 514] on div at bounding box center [617, 511] width 118 height 67
click at [651, 513] on div at bounding box center [617, 511] width 118 height 67
click at [611, 540] on button "button" at bounding box center [617, 511] width 118 height 67
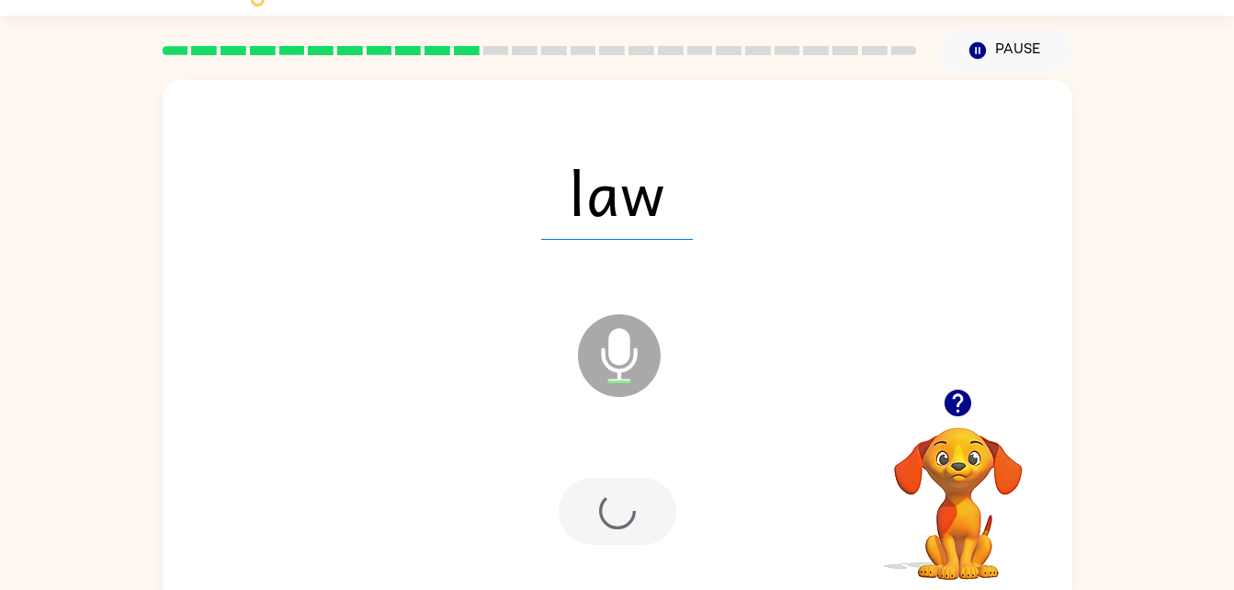
click at [624, 526] on div at bounding box center [617, 511] width 118 height 67
click at [624, 529] on div at bounding box center [617, 511] width 118 height 67
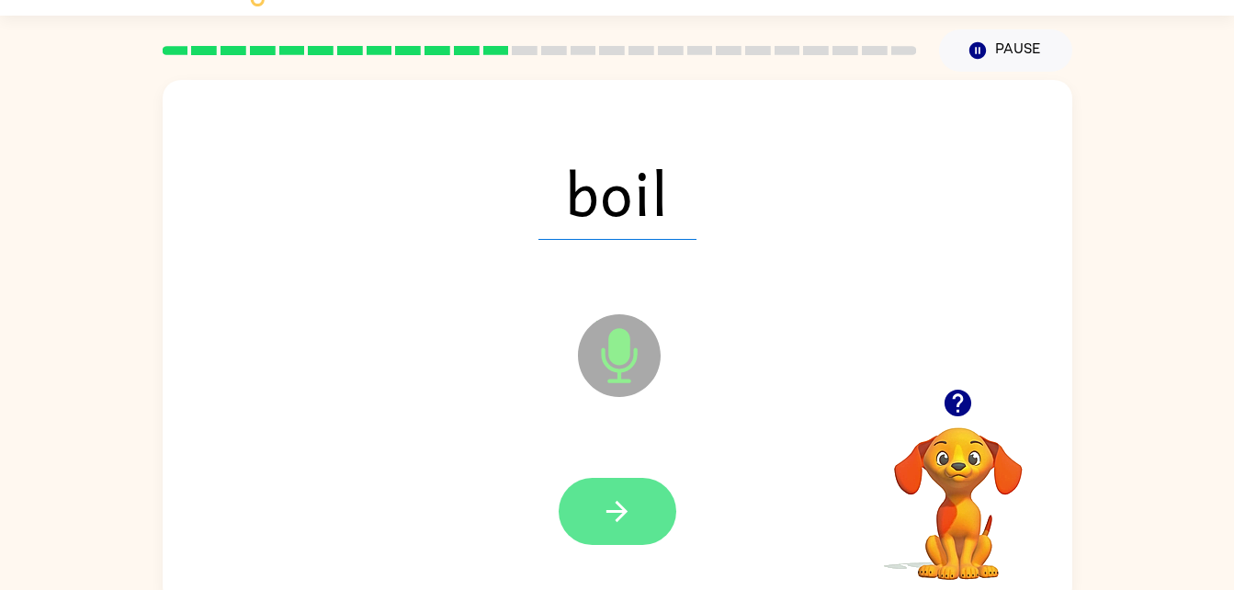
click at [635, 514] on button "button" at bounding box center [617, 511] width 118 height 67
click at [642, 502] on div at bounding box center [617, 511] width 118 height 67
click at [625, 522] on div at bounding box center [617, 511] width 118 height 67
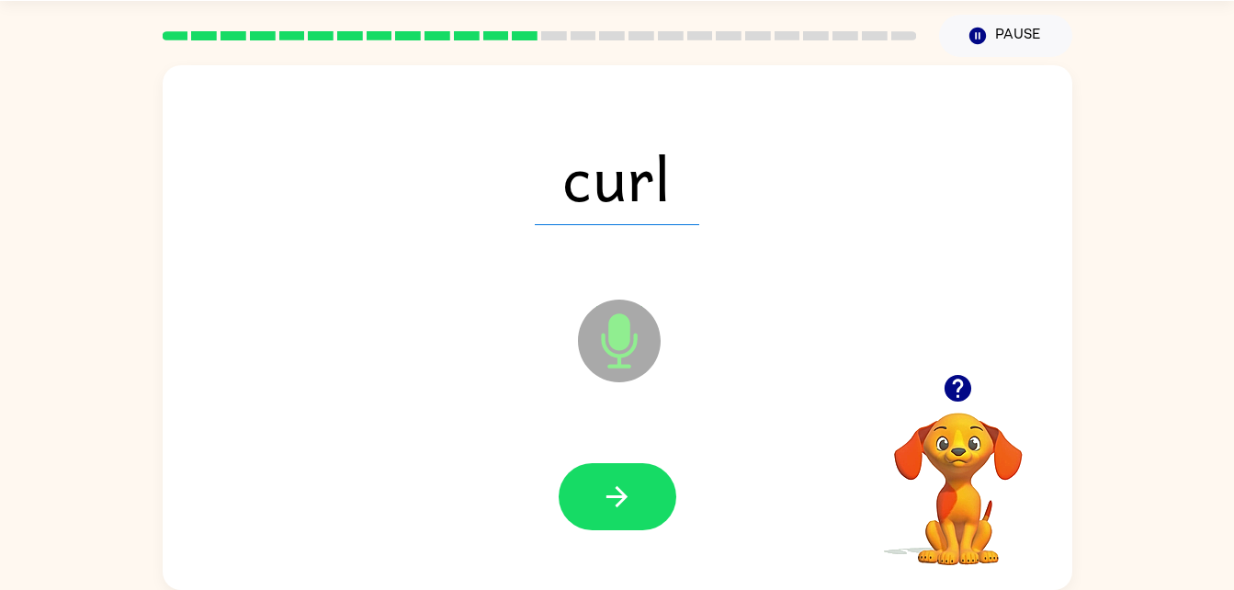
scroll to position [53, 0]
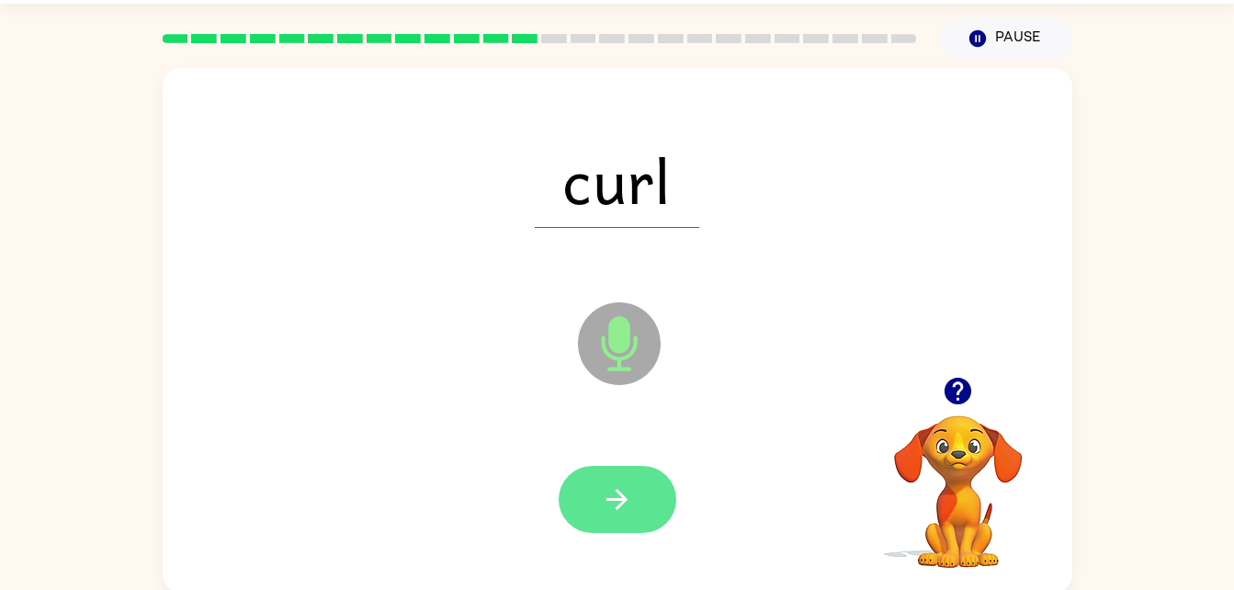
click at [614, 512] on icon "button" at bounding box center [617, 499] width 32 height 32
click at [609, 518] on div at bounding box center [617, 499] width 118 height 67
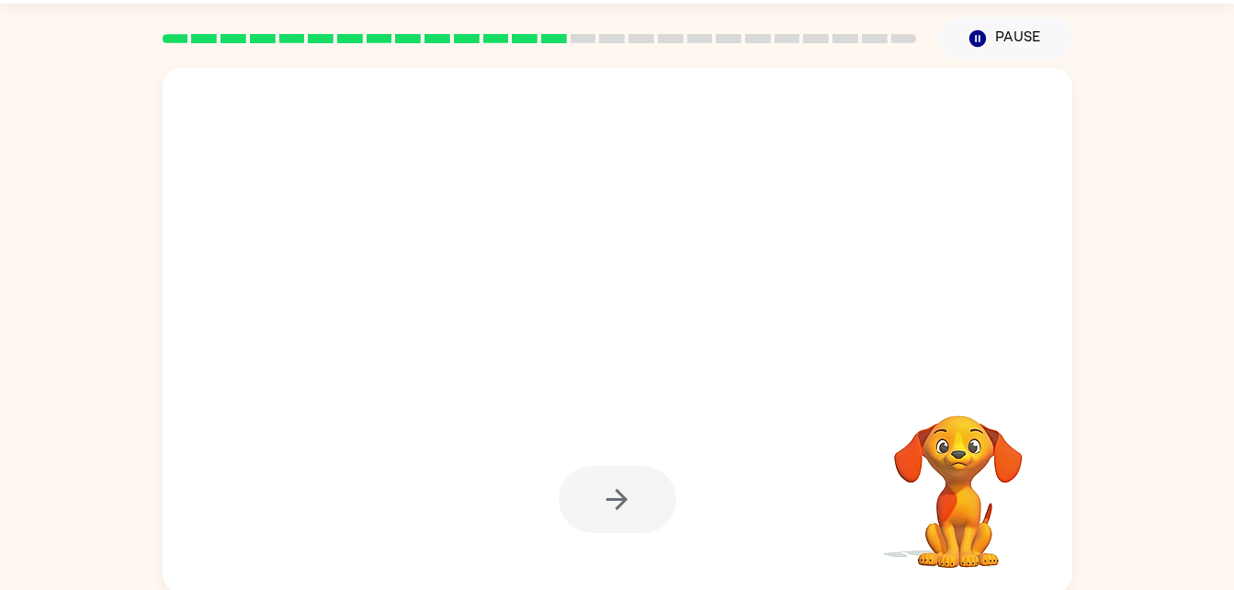
click at [582, 488] on div at bounding box center [617, 499] width 118 height 67
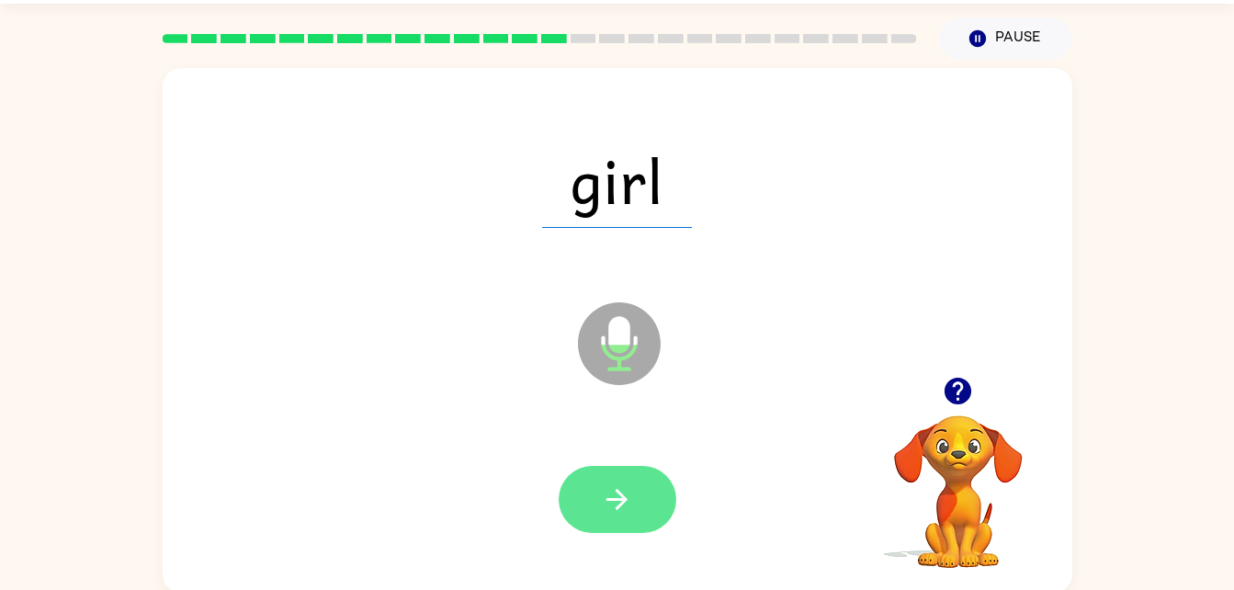
click at [633, 505] on button "button" at bounding box center [617, 499] width 118 height 67
click at [629, 494] on div at bounding box center [617, 499] width 118 height 67
click at [626, 479] on div at bounding box center [617, 499] width 118 height 67
click at [625, 491] on div at bounding box center [617, 499] width 118 height 67
click at [641, 479] on button "button" at bounding box center [617, 499] width 118 height 67
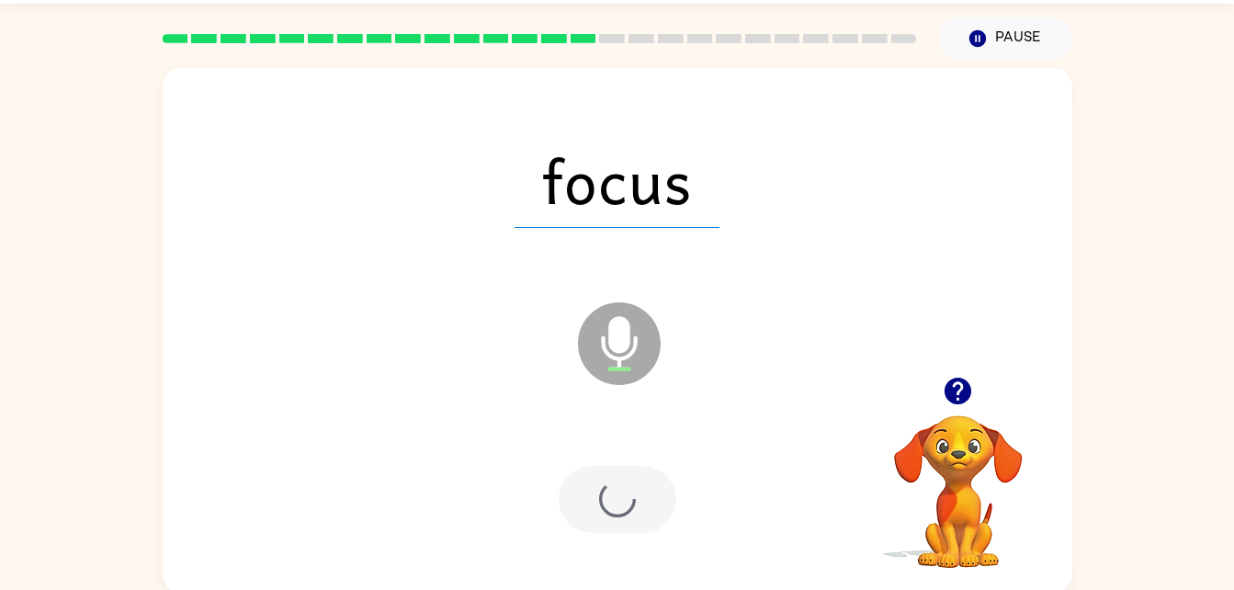
click at [639, 481] on div at bounding box center [617, 499] width 118 height 67
click at [645, 493] on div at bounding box center [617, 499] width 118 height 67
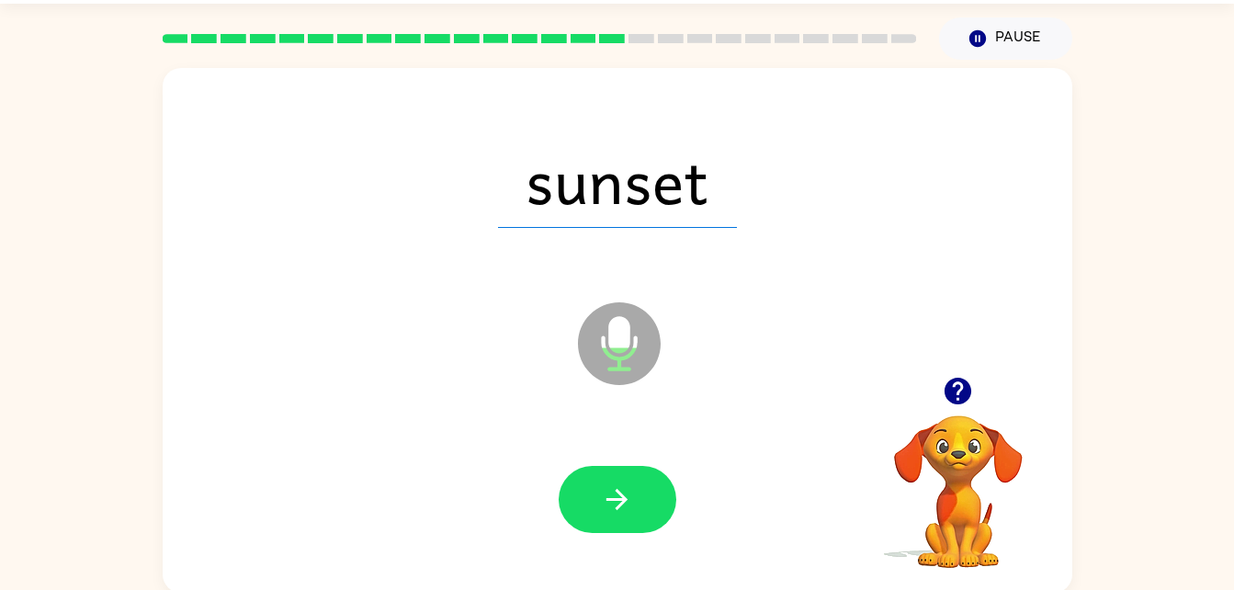
click at [560, 507] on button "button" at bounding box center [617, 499] width 118 height 67
click at [587, 492] on div at bounding box center [617, 499] width 118 height 67
click at [607, 469] on div at bounding box center [617, 499] width 118 height 67
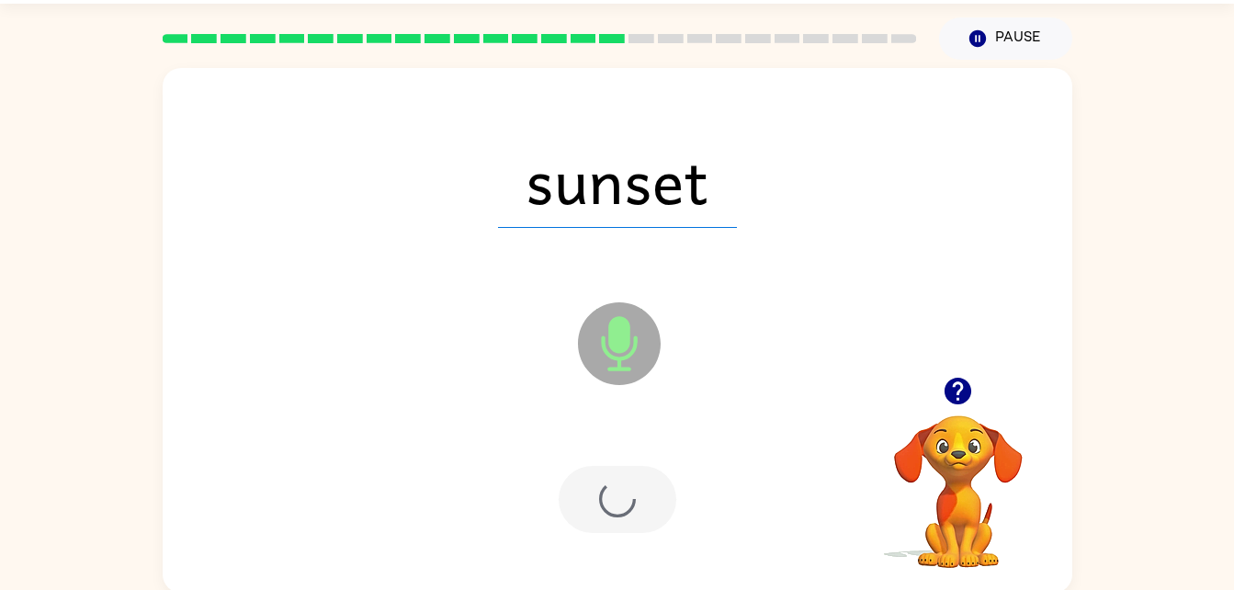
click at [615, 530] on div at bounding box center [617, 499] width 118 height 67
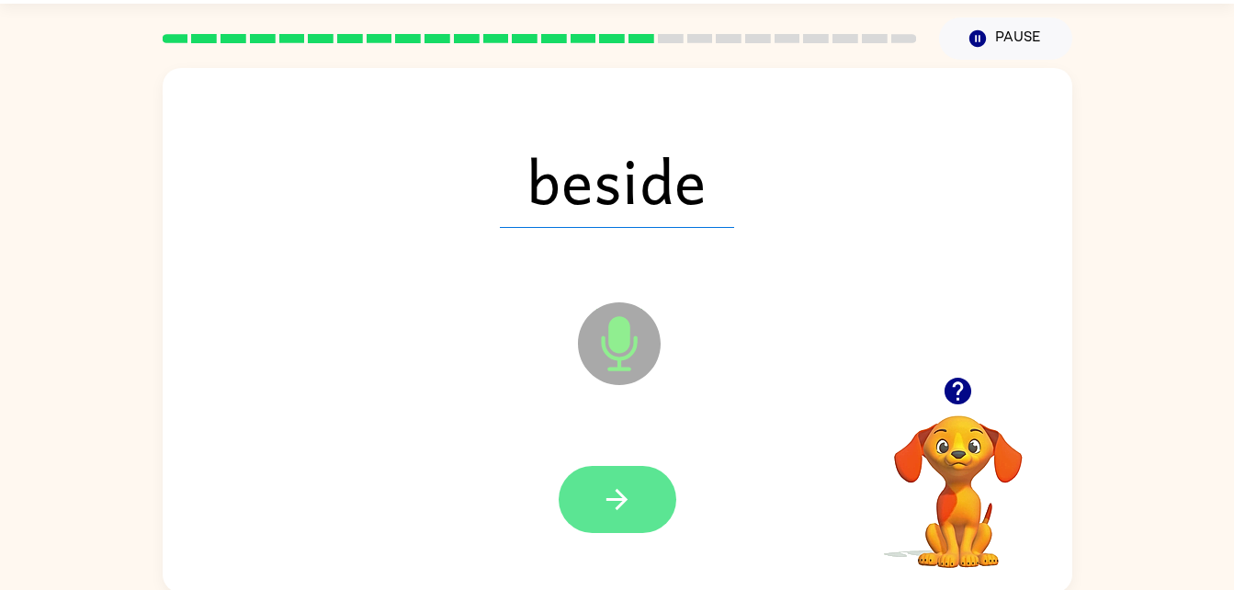
click at [614, 498] on icon "button" at bounding box center [616, 499] width 21 height 21
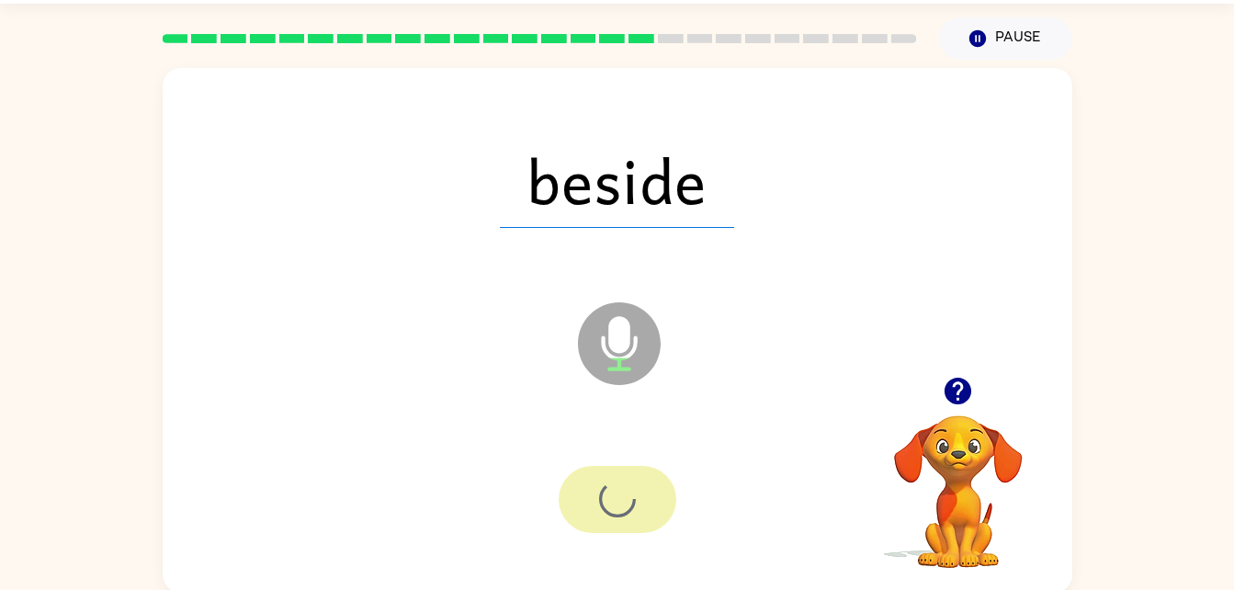
click at [626, 490] on div at bounding box center [617, 499] width 118 height 67
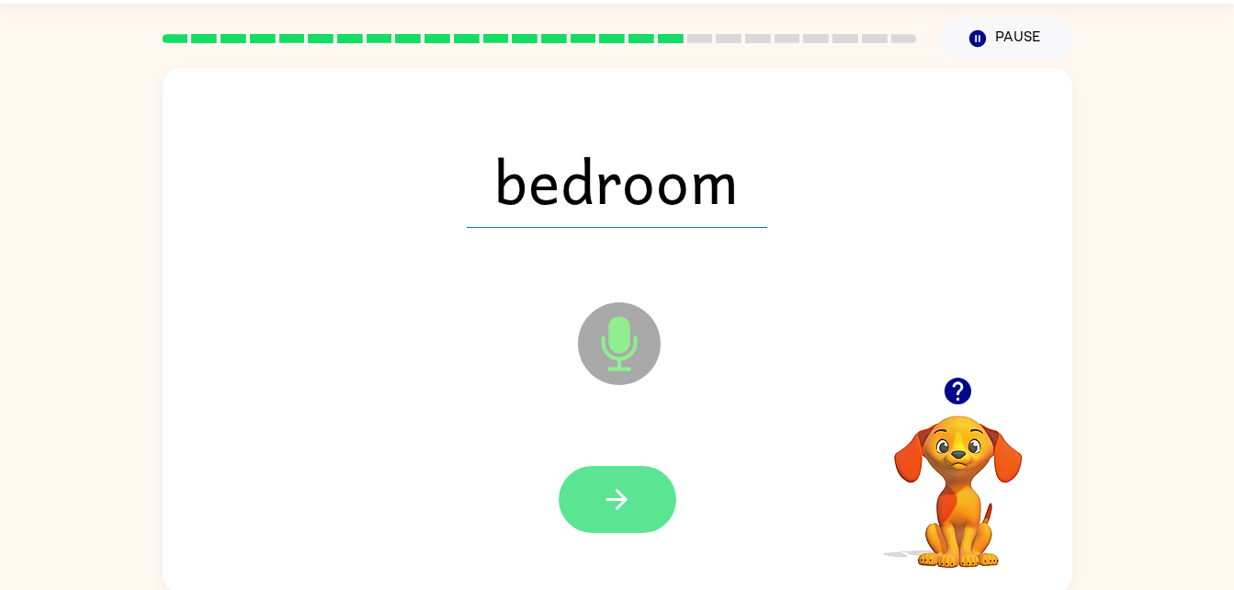
click at [613, 505] on icon "button" at bounding box center [617, 499] width 32 height 32
click at [615, 490] on div at bounding box center [617, 499] width 118 height 67
click at [609, 497] on div at bounding box center [617, 499] width 118 height 67
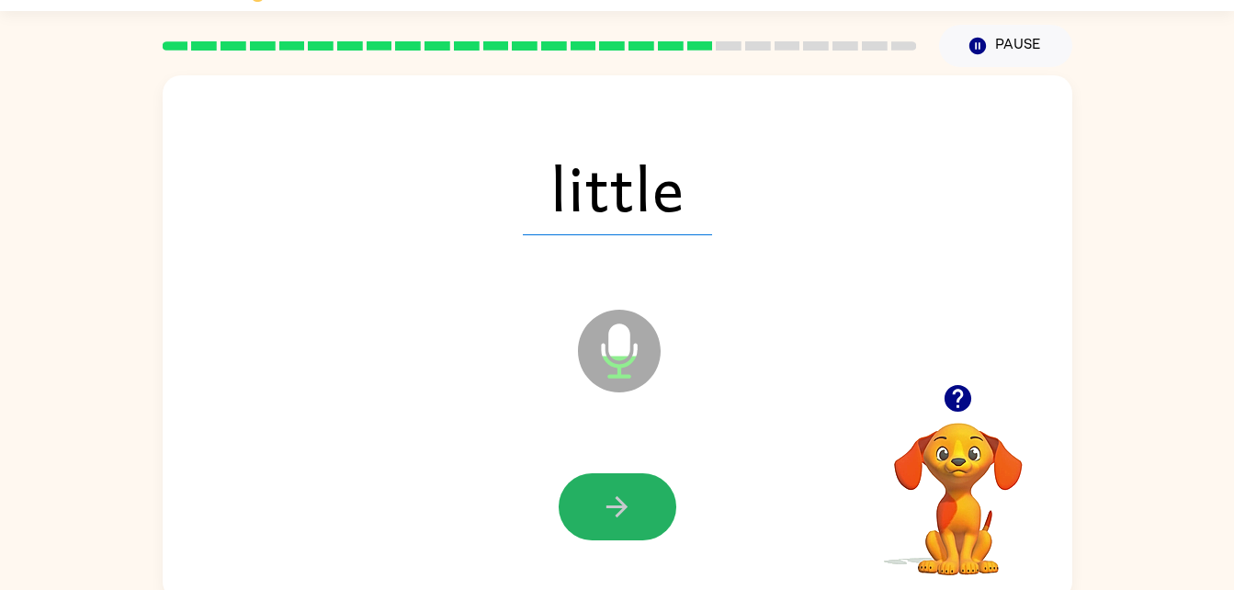
scroll to position [56, 0]
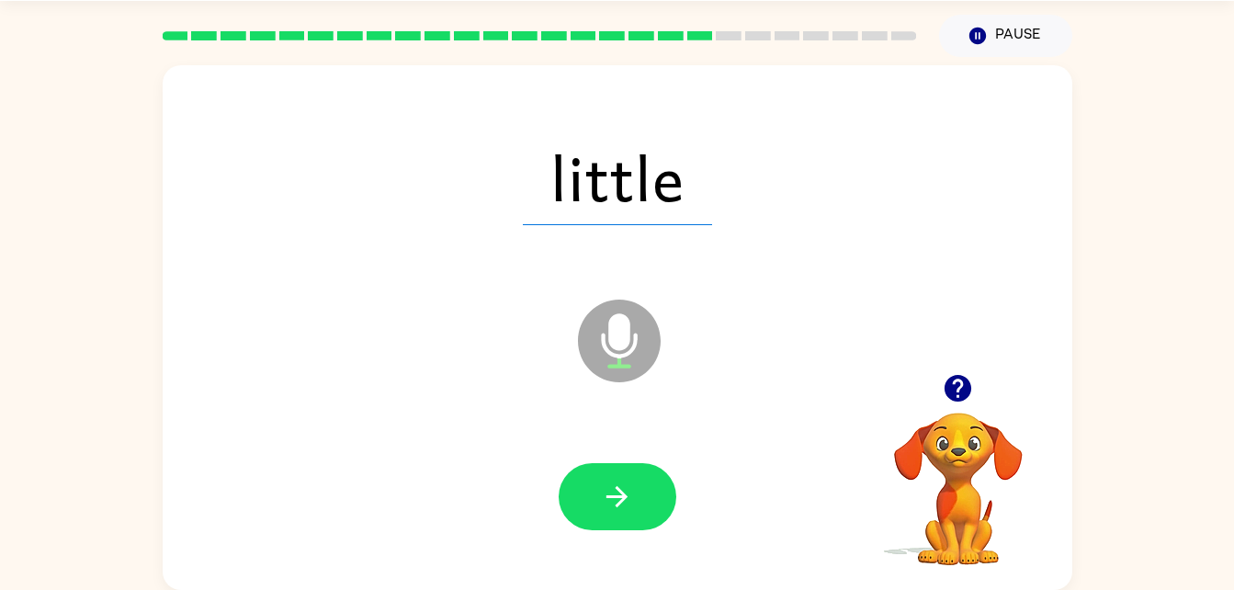
click at [648, 450] on div at bounding box center [617, 497] width 873 height 151
click at [630, 512] on icon "button" at bounding box center [617, 496] width 32 height 32
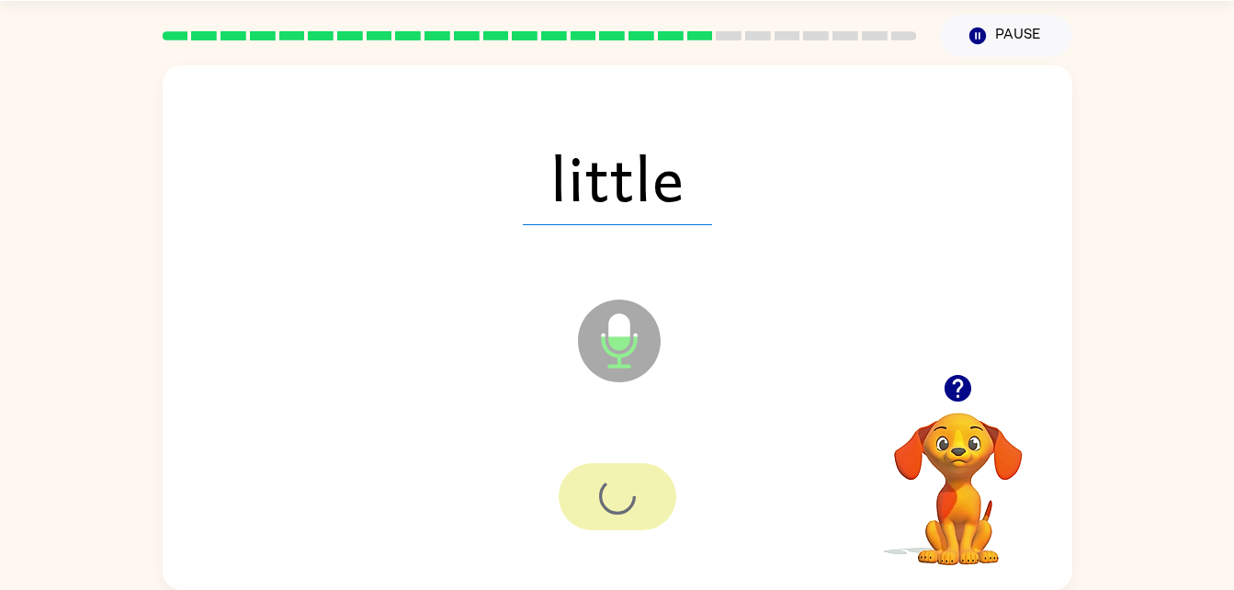
click at [643, 502] on div at bounding box center [617, 496] width 118 height 67
click at [636, 514] on div at bounding box center [617, 496] width 118 height 67
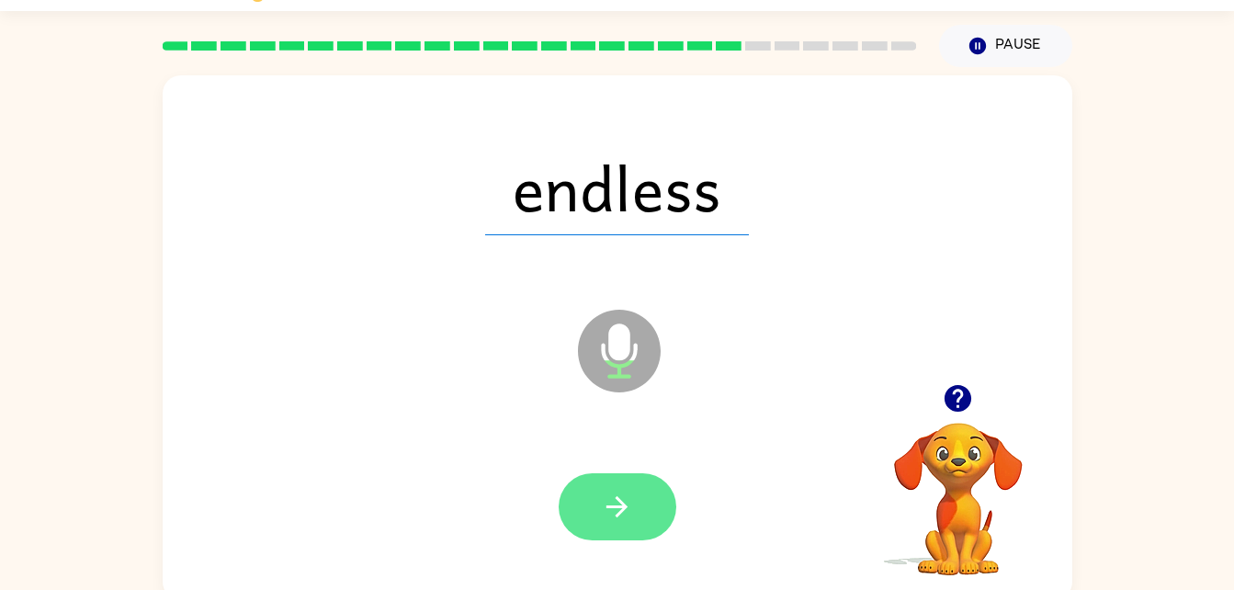
click at [593, 491] on button "button" at bounding box center [617, 506] width 118 height 67
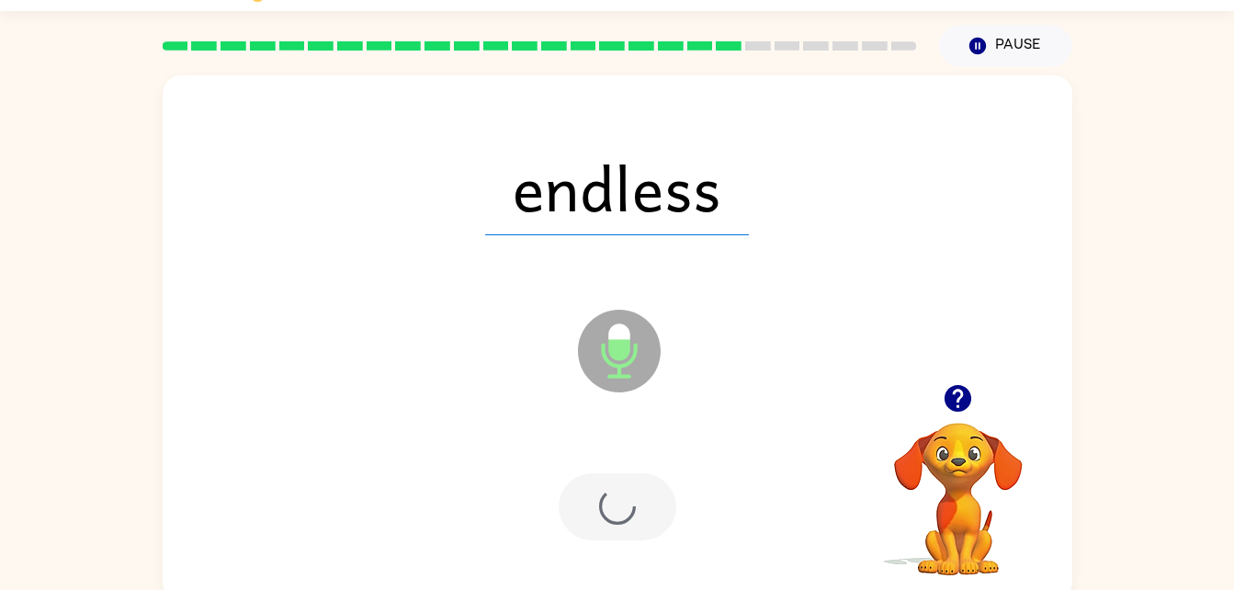
click at [604, 487] on div at bounding box center [617, 506] width 118 height 67
click at [623, 491] on div at bounding box center [617, 506] width 118 height 67
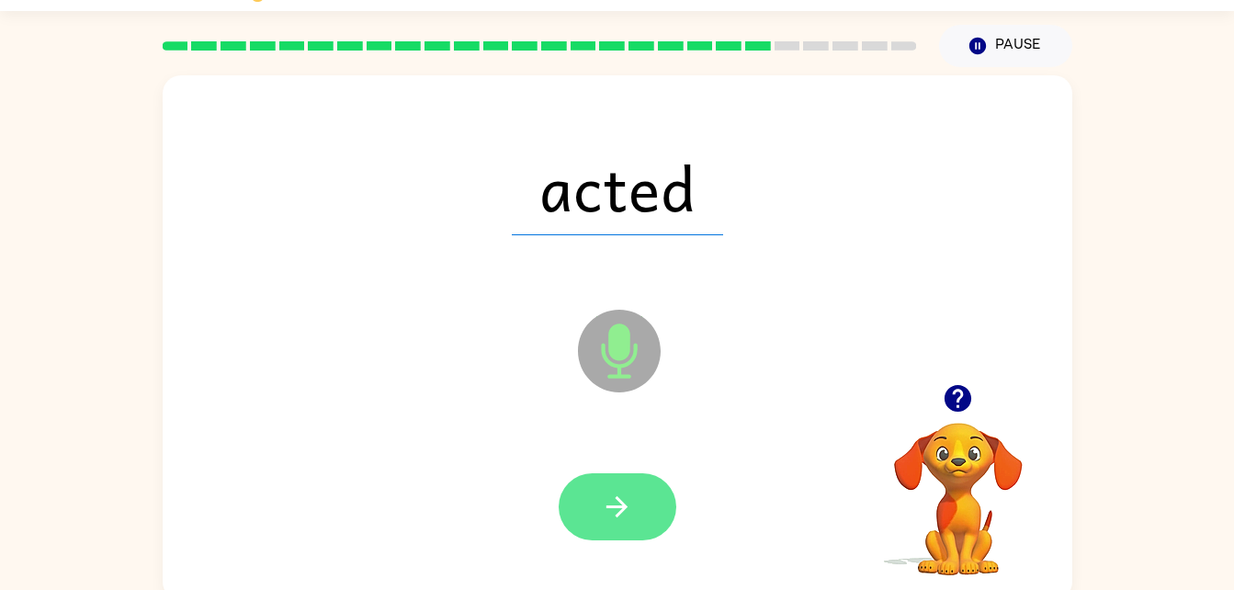
click at [625, 494] on icon "button" at bounding box center [617, 507] width 32 height 32
click at [608, 514] on div at bounding box center [617, 506] width 118 height 67
click at [634, 529] on div at bounding box center [617, 506] width 118 height 67
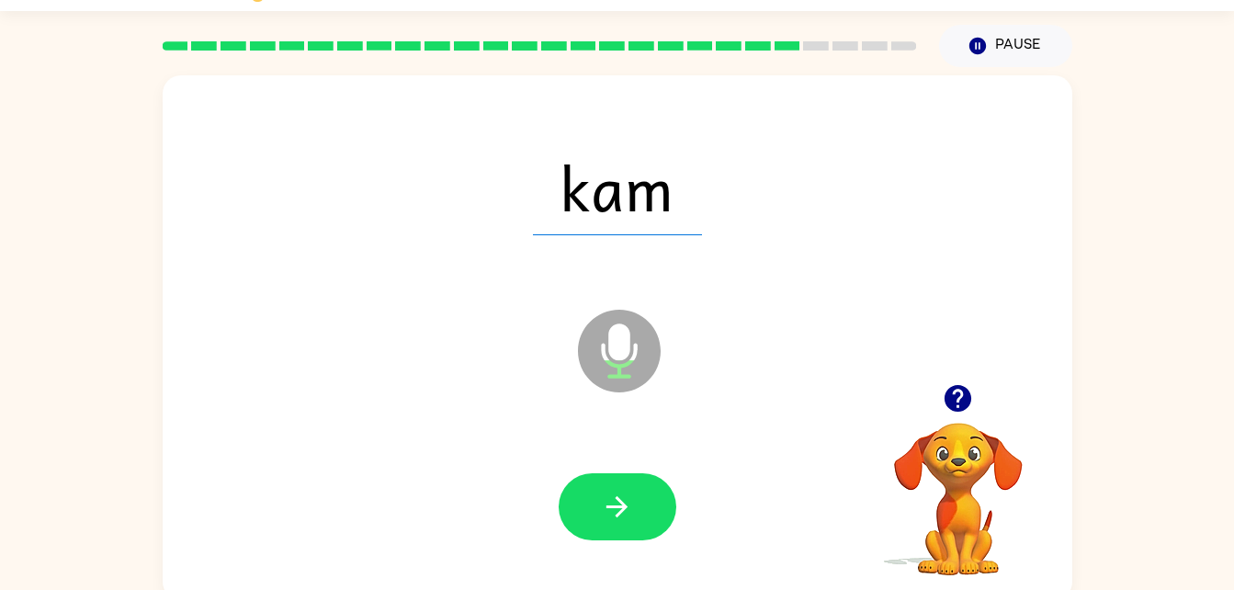
click at [561, 484] on div at bounding box center [617, 506] width 118 height 67
click at [663, 473] on div at bounding box center [617, 506] width 118 height 67
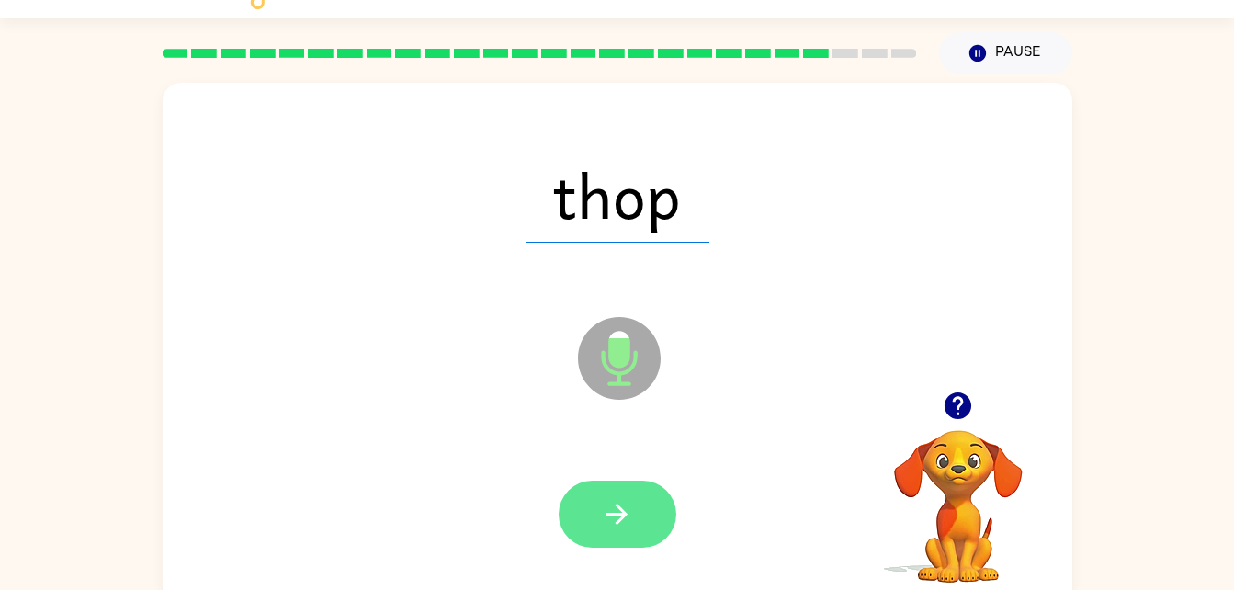
click at [632, 486] on button "button" at bounding box center [617, 513] width 118 height 67
click at [656, 521] on div at bounding box center [617, 513] width 118 height 67
click at [625, 493] on button "button" at bounding box center [617, 513] width 118 height 67
click at [596, 507] on button "button" at bounding box center [617, 513] width 118 height 67
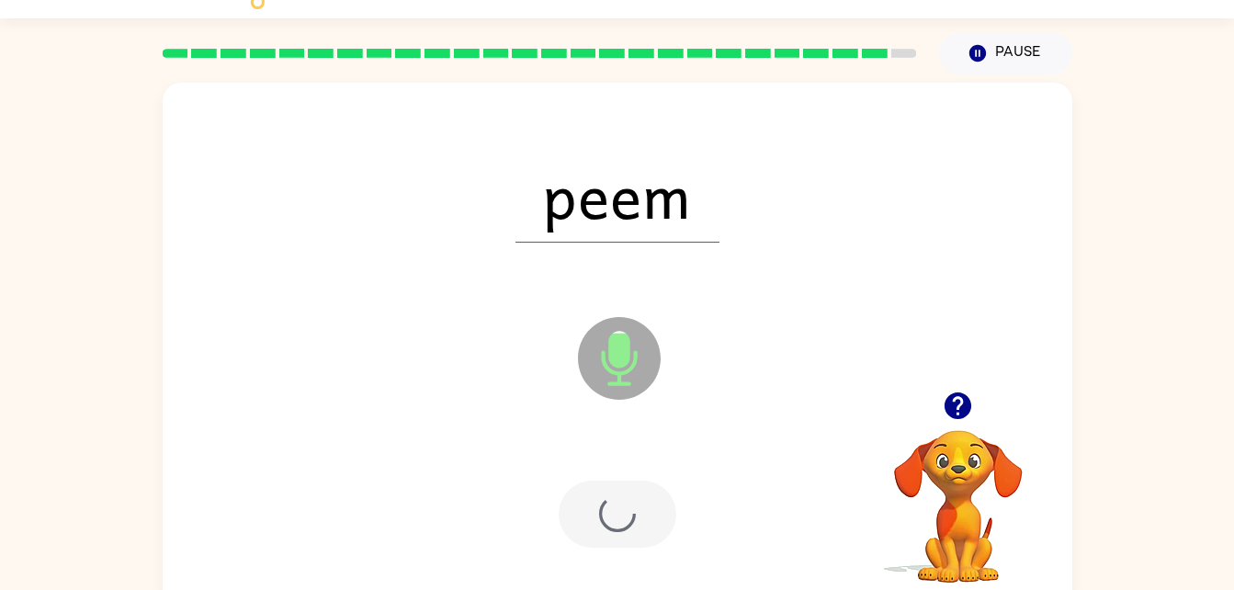
click at [583, 503] on div at bounding box center [617, 513] width 118 height 67
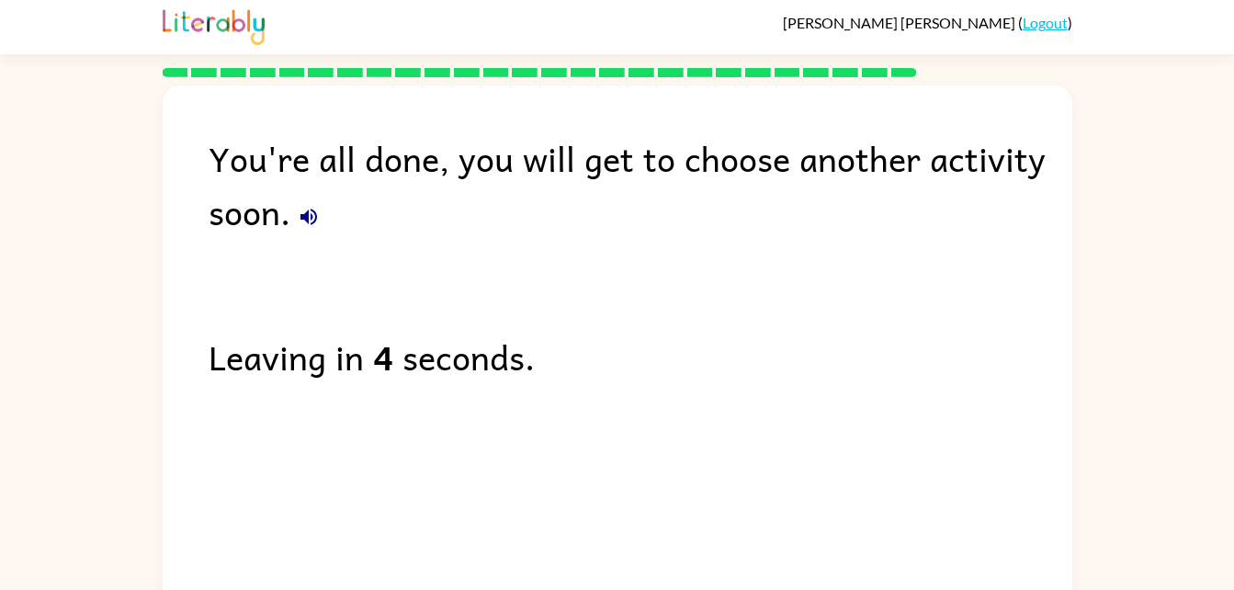
scroll to position [23, 0]
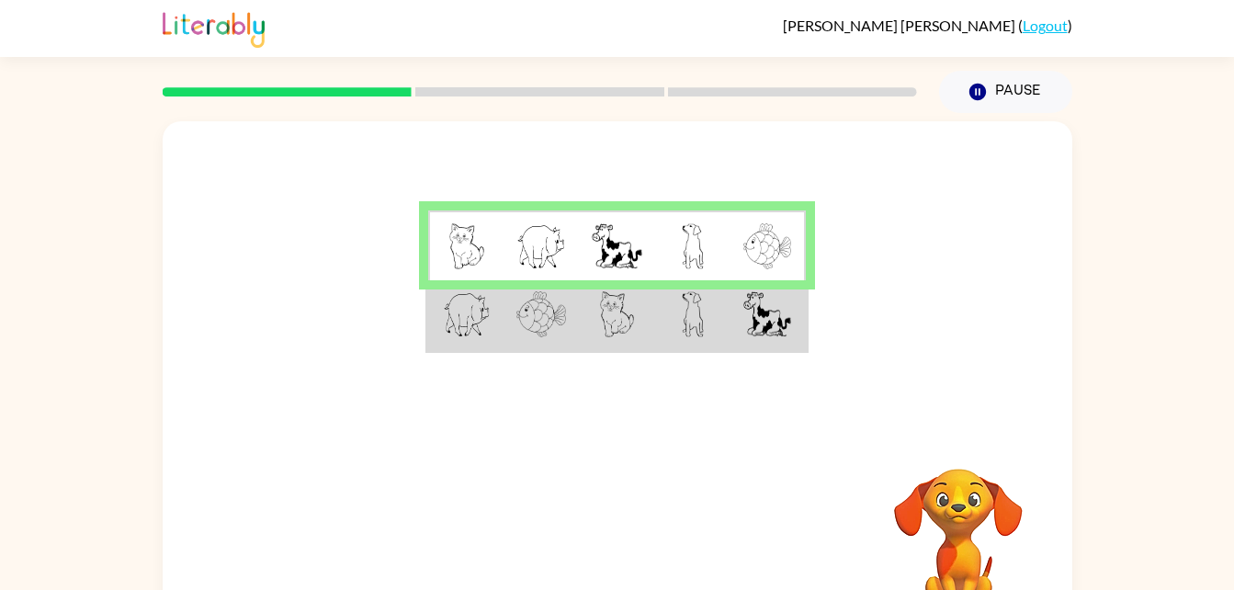
click at [541, 315] on img at bounding box center [541, 314] width 50 height 46
click at [539, 333] on img at bounding box center [541, 314] width 50 height 46
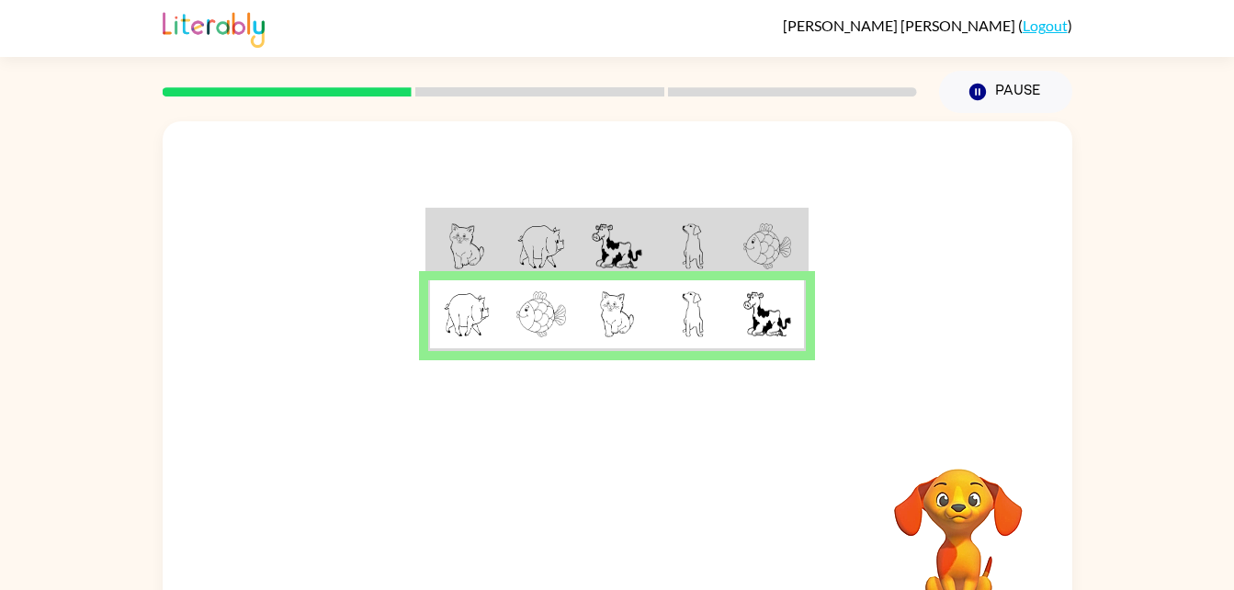
click at [525, 321] on img at bounding box center [541, 314] width 50 height 46
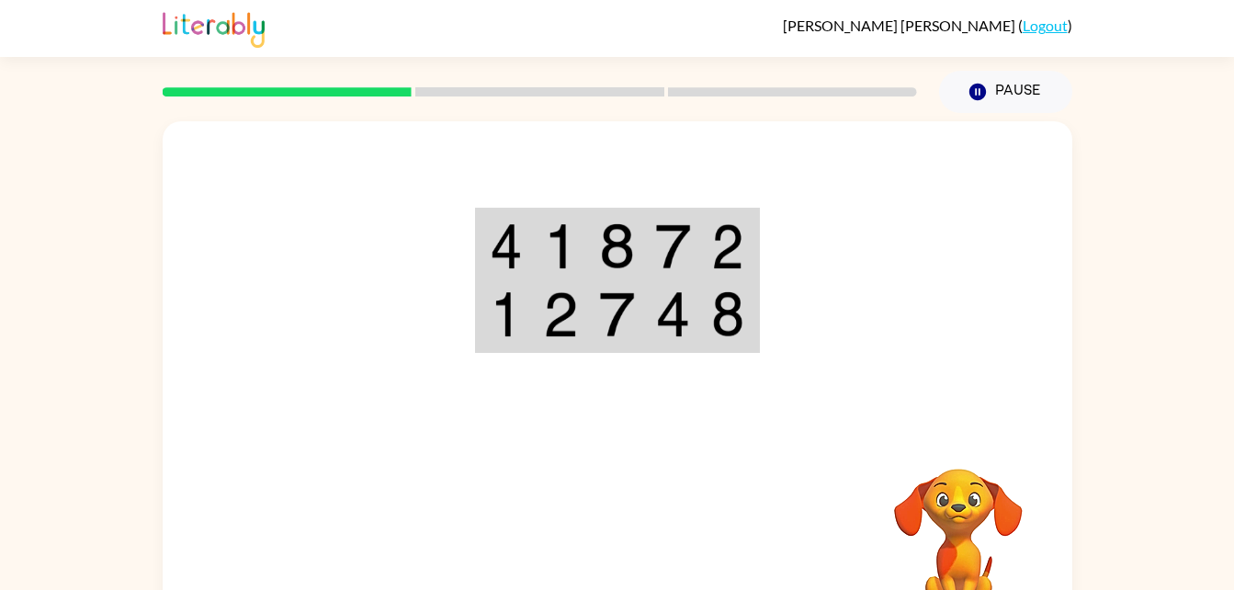
click at [826, 427] on div at bounding box center [617, 275] width 909 height 309
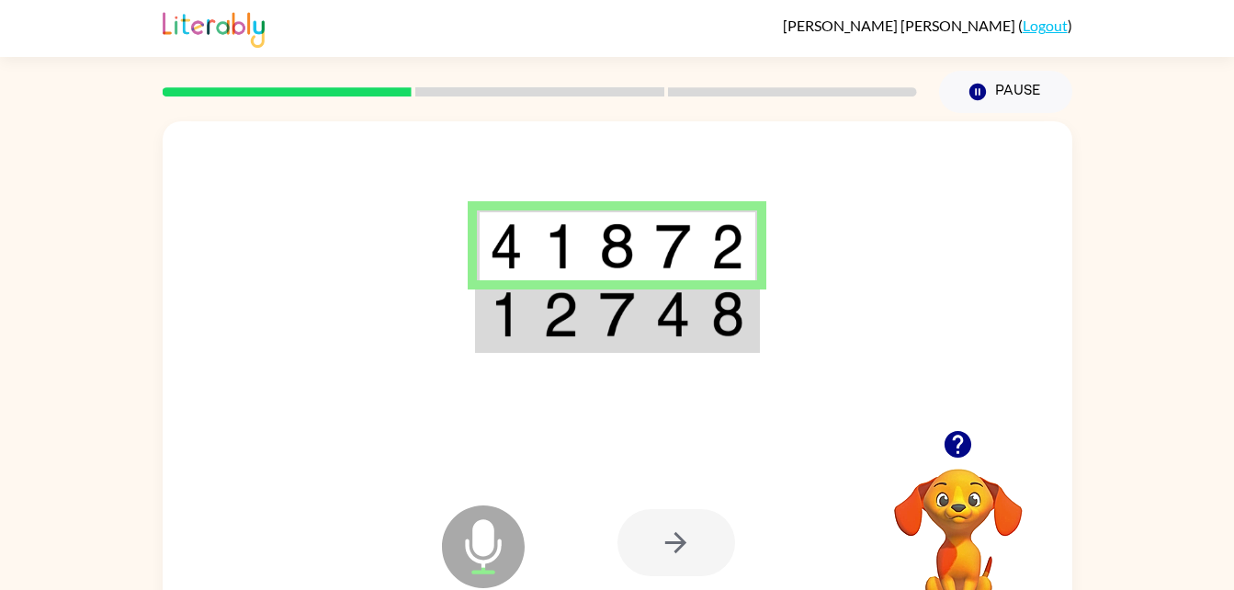
scroll to position [56, 0]
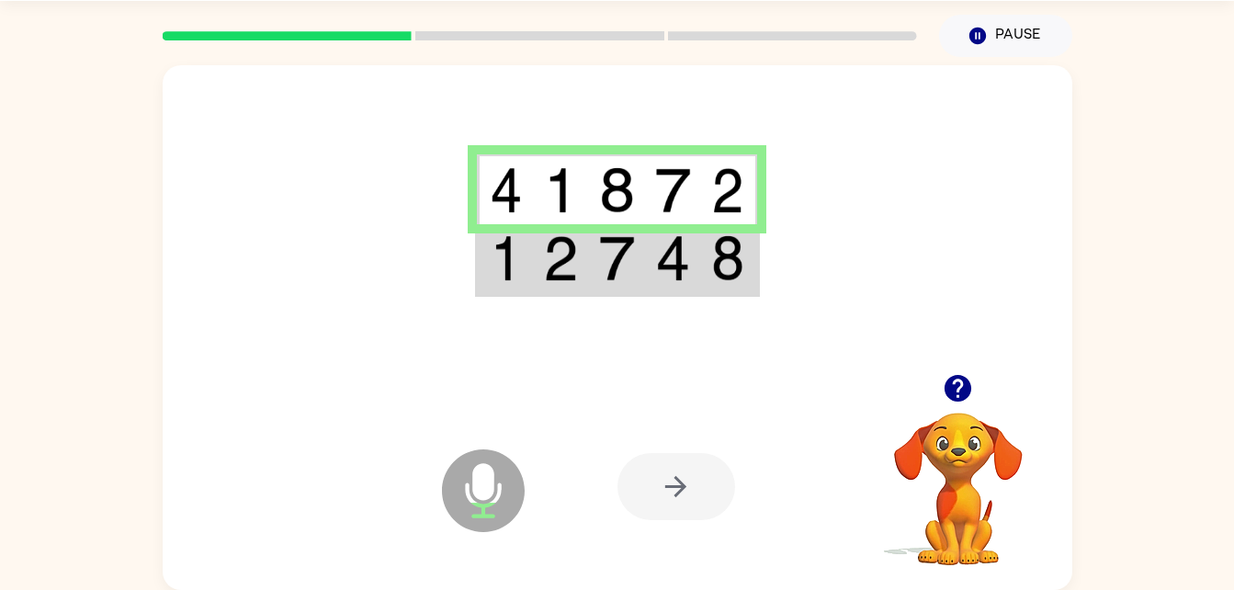
click at [751, 243] on td at bounding box center [729, 259] width 56 height 71
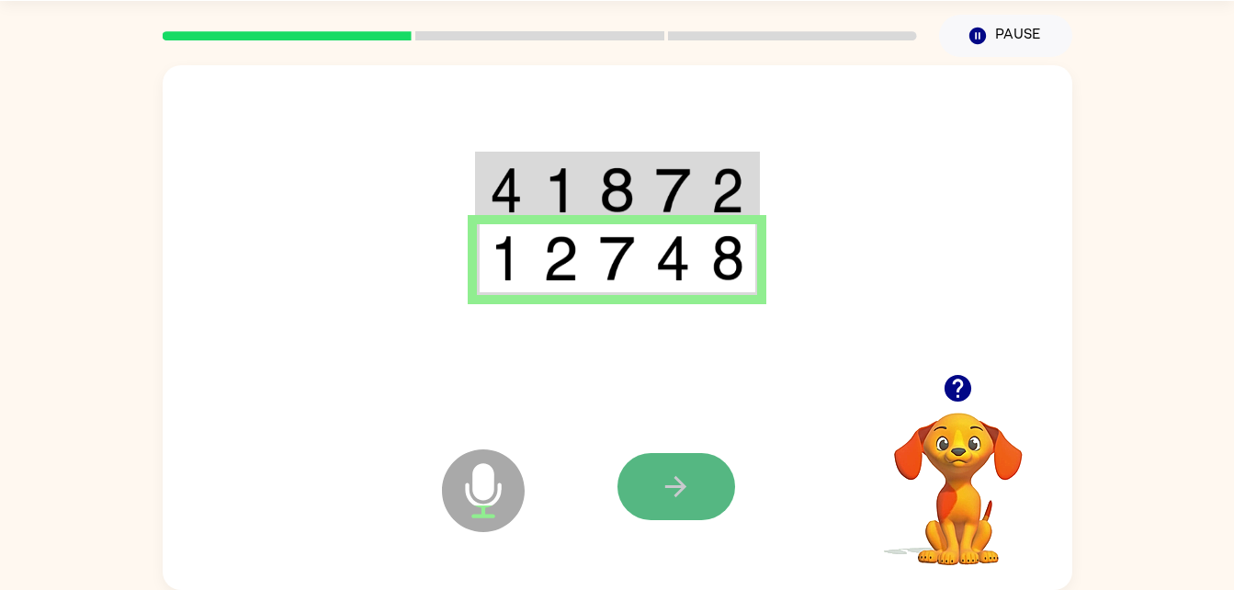
click at [656, 489] on button "button" at bounding box center [676, 486] width 118 height 67
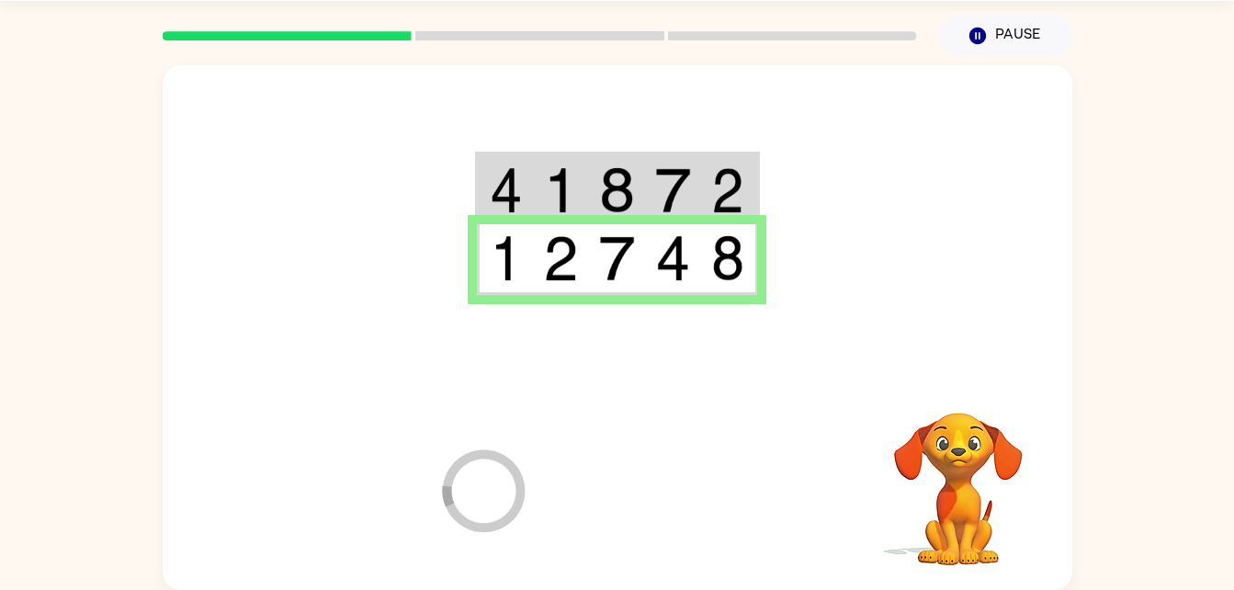
click at [662, 467] on div at bounding box center [752, 486] width 271 height 207
click at [662, 486] on div at bounding box center [752, 486] width 271 height 207
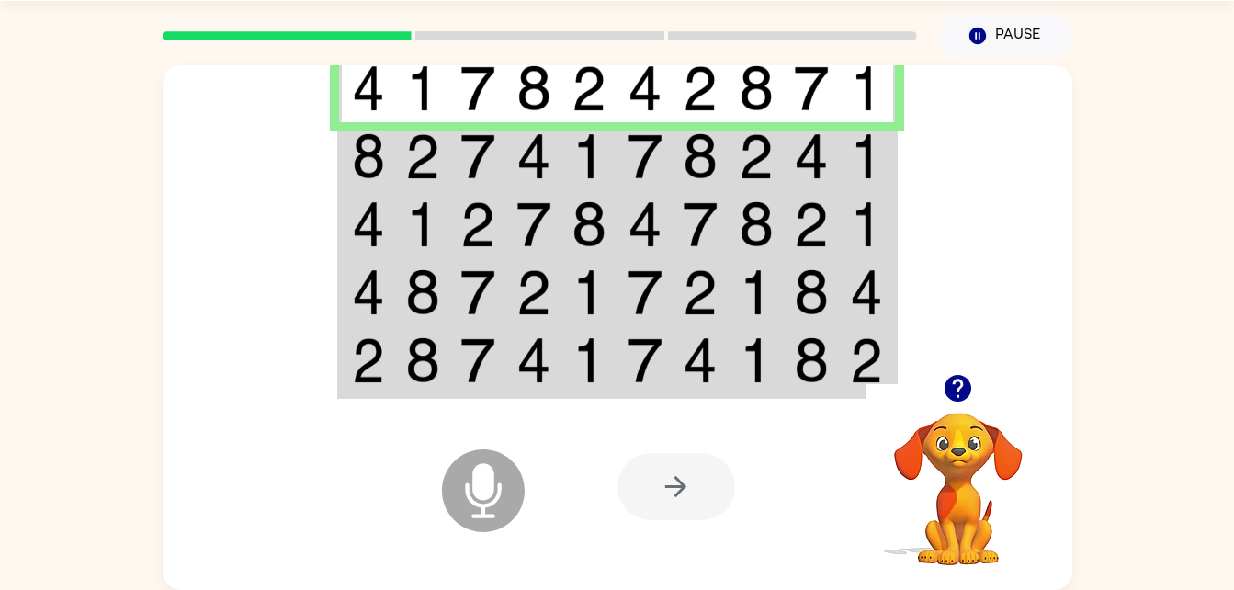
click at [781, 105] on td at bounding box center [756, 87] width 56 height 71
click at [666, 501] on div at bounding box center [676, 486] width 118 height 67
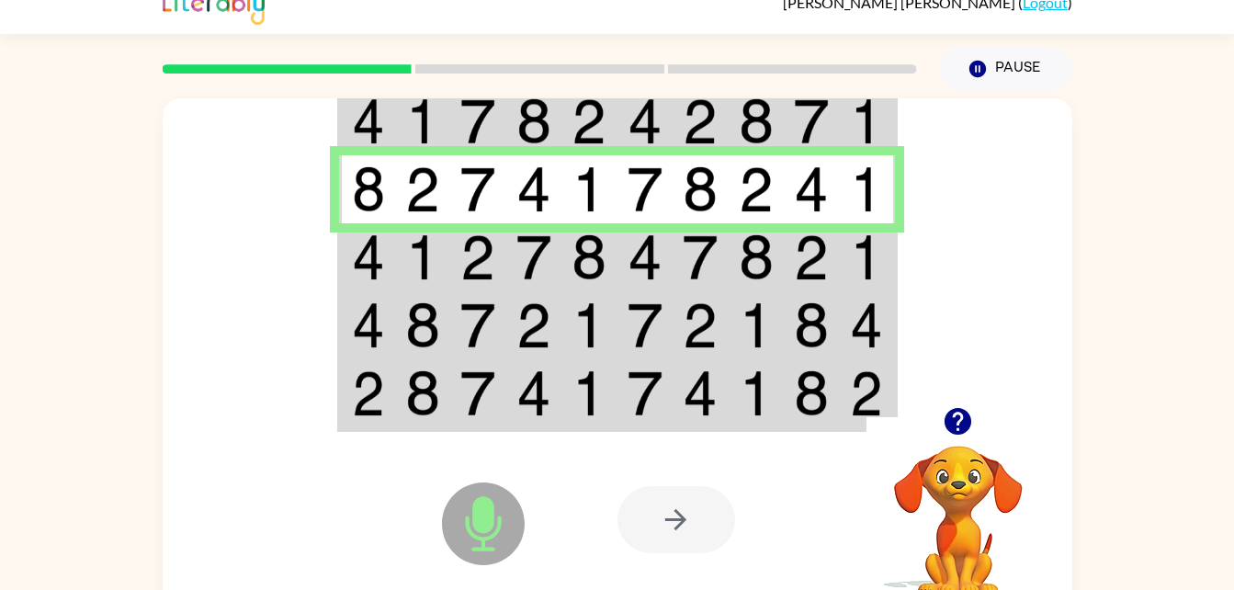
scroll to position [19, 0]
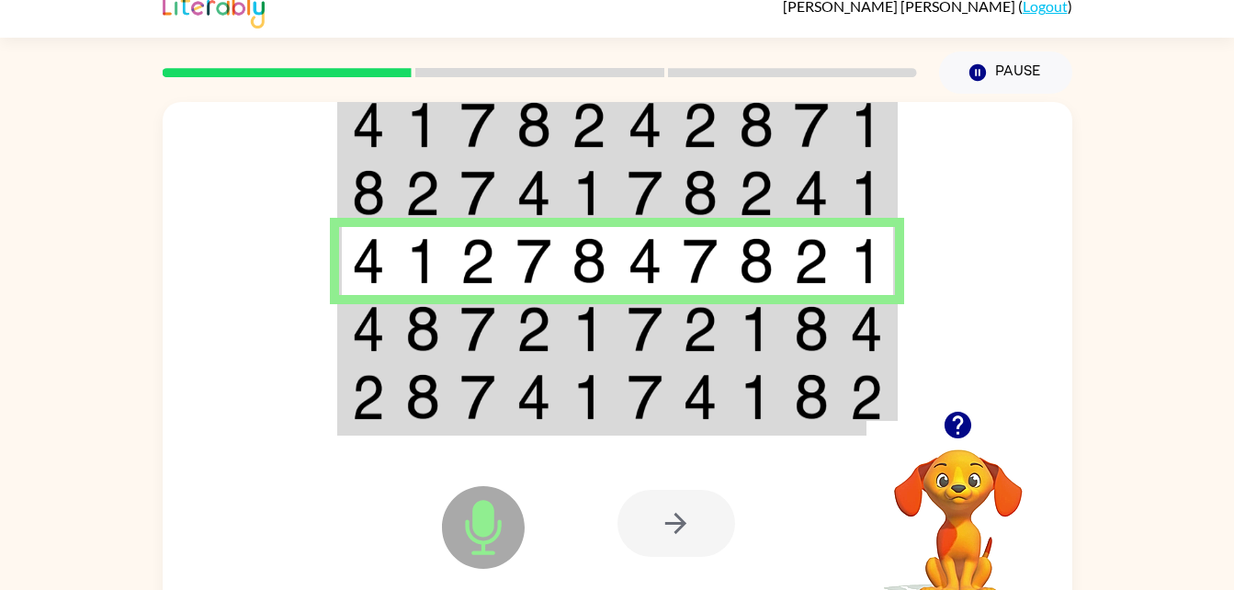
click at [774, 347] on td at bounding box center [756, 329] width 56 height 68
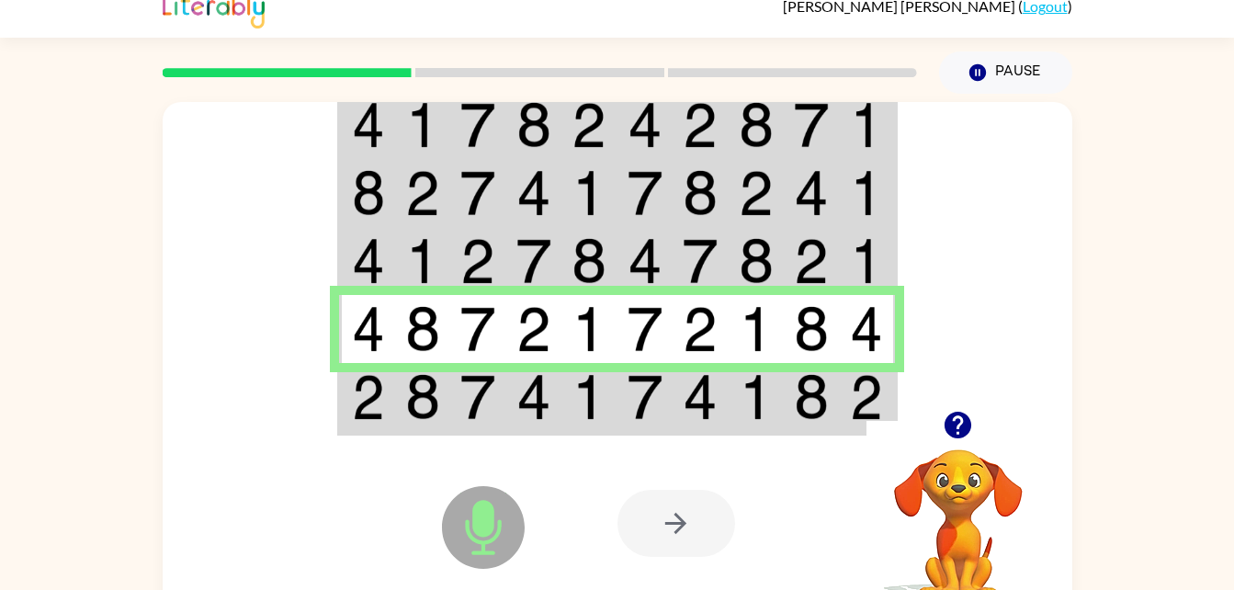
click at [784, 403] on td at bounding box center [812, 398] width 56 height 71
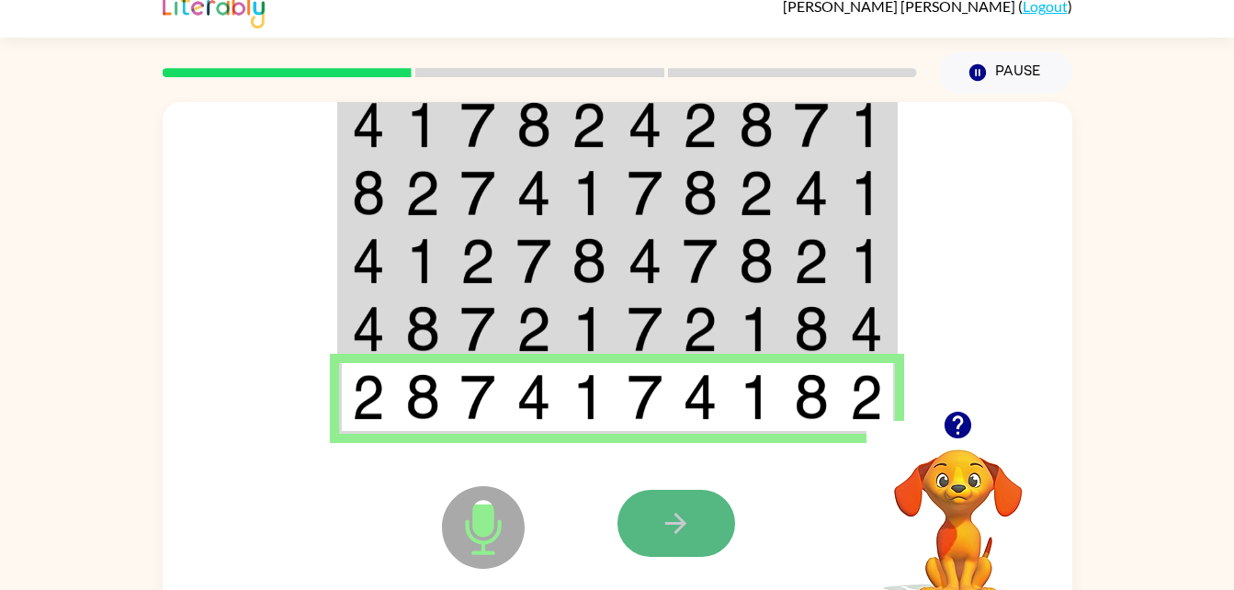
click at [679, 553] on button "button" at bounding box center [676, 523] width 118 height 67
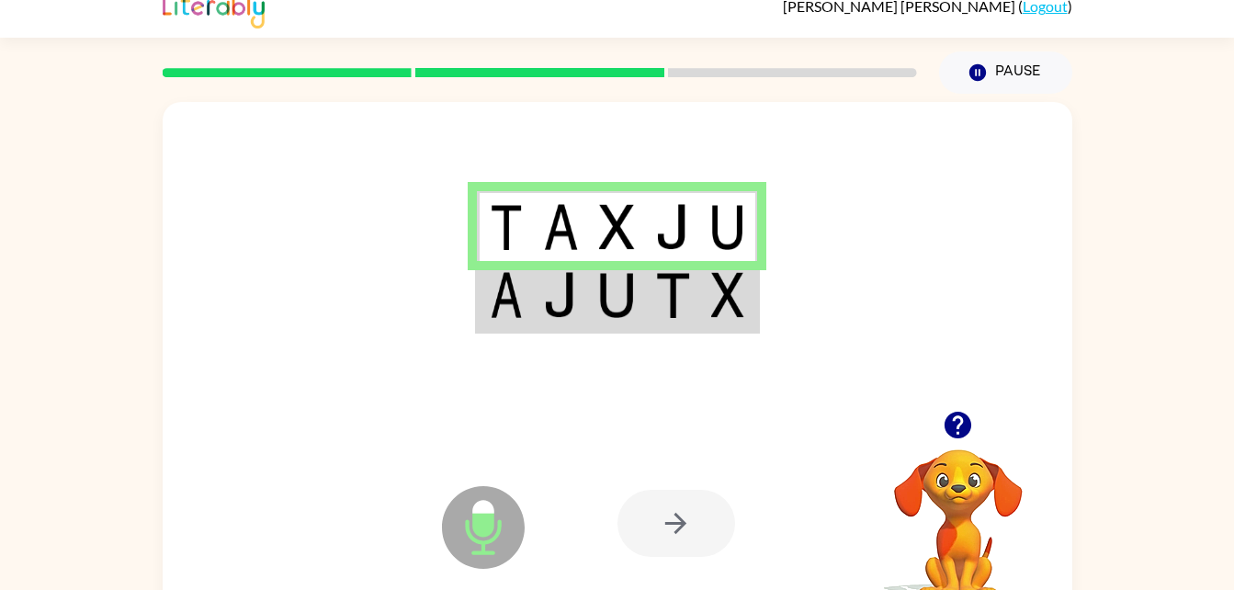
scroll to position [17, 0]
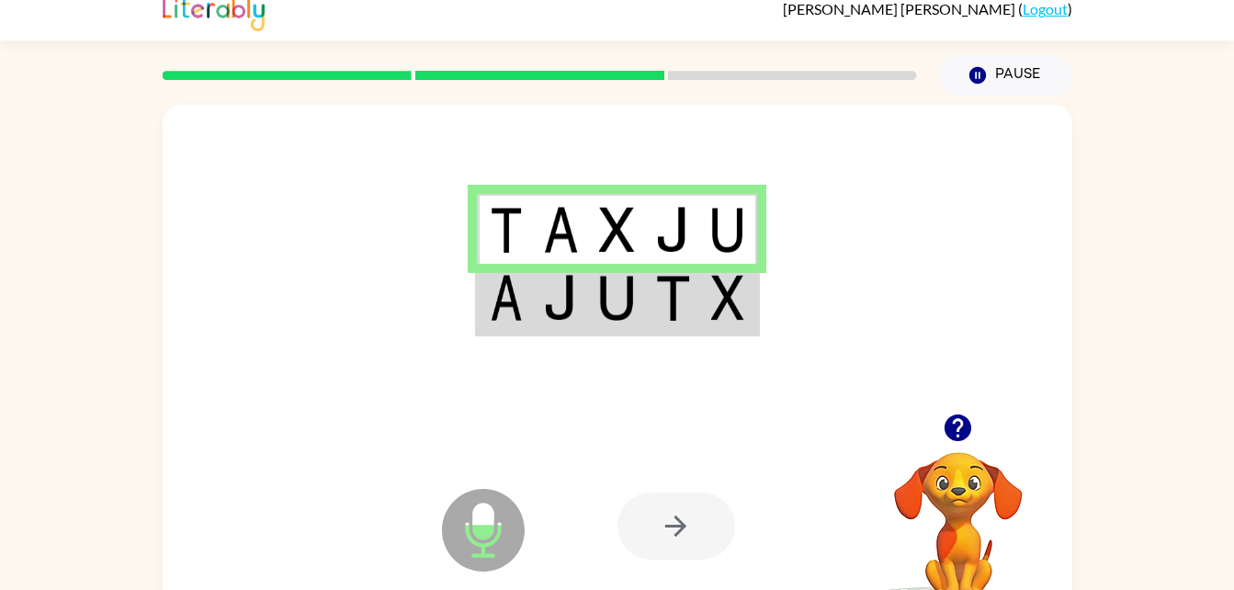
click at [605, 299] on img at bounding box center [616, 298] width 35 height 46
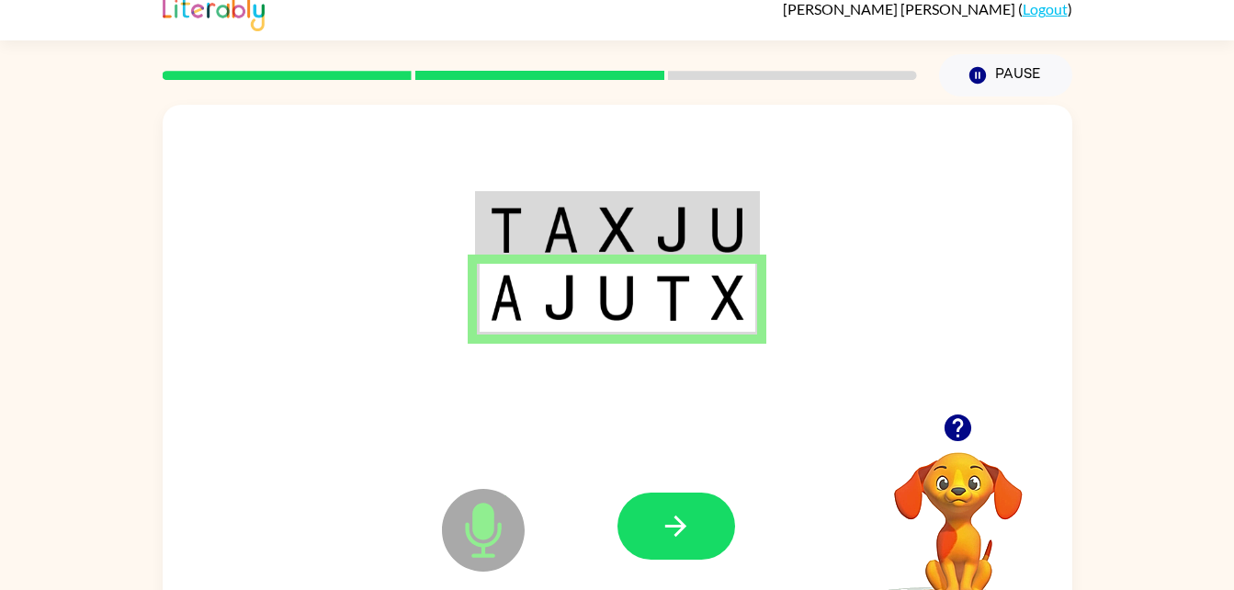
scroll to position [56, 0]
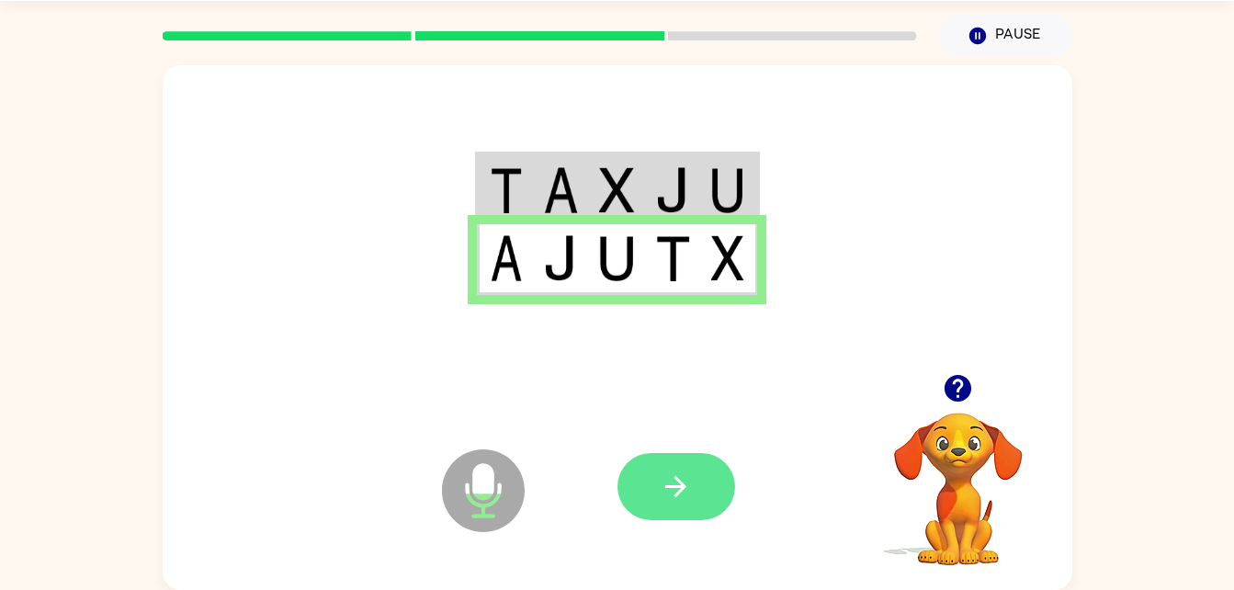
click at [651, 492] on button "button" at bounding box center [676, 486] width 118 height 67
click at [680, 487] on div at bounding box center [752, 486] width 271 height 207
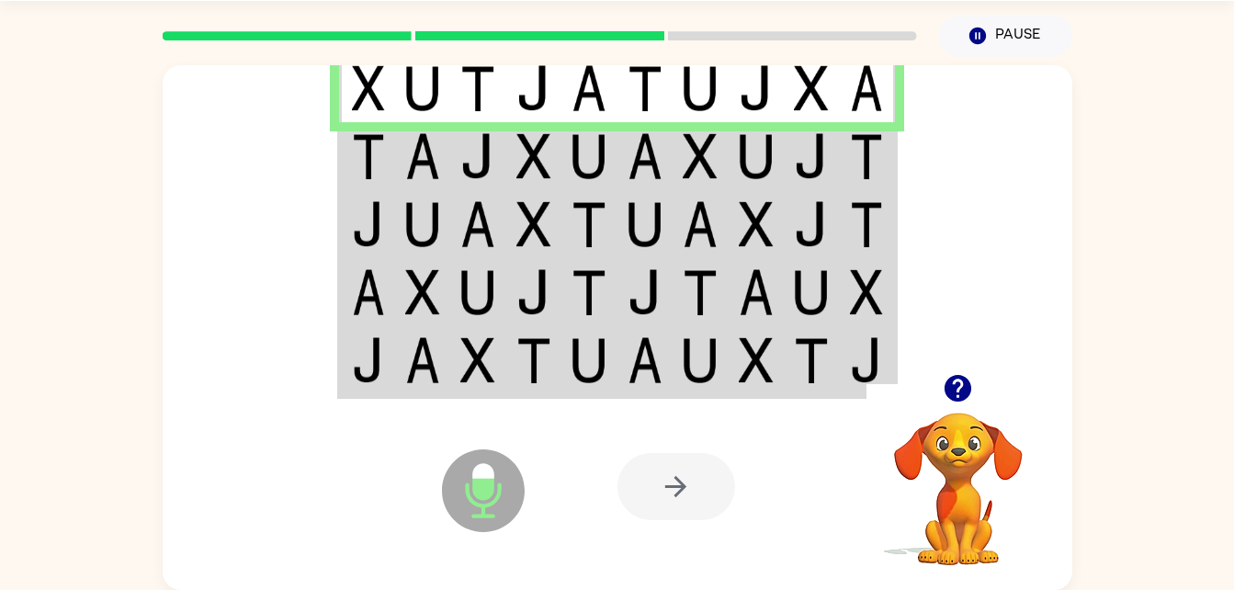
click at [744, 101] on img at bounding box center [756, 88] width 35 height 46
click at [474, 169] on img at bounding box center [477, 156] width 35 height 46
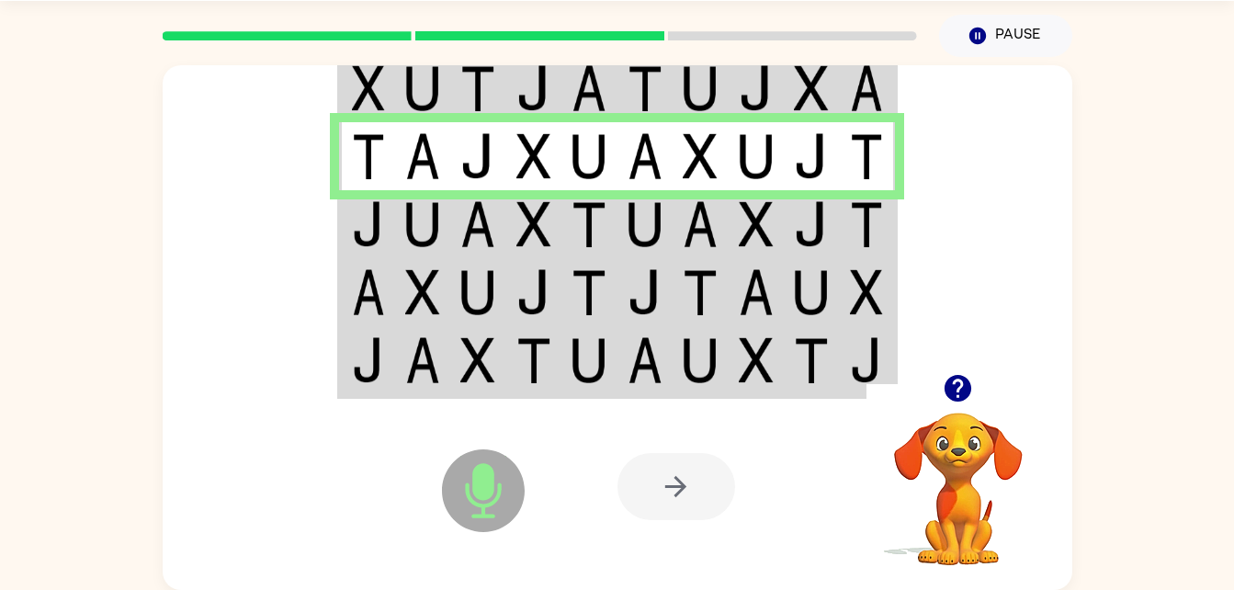
click at [530, 219] on img at bounding box center [533, 224] width 35 height 46
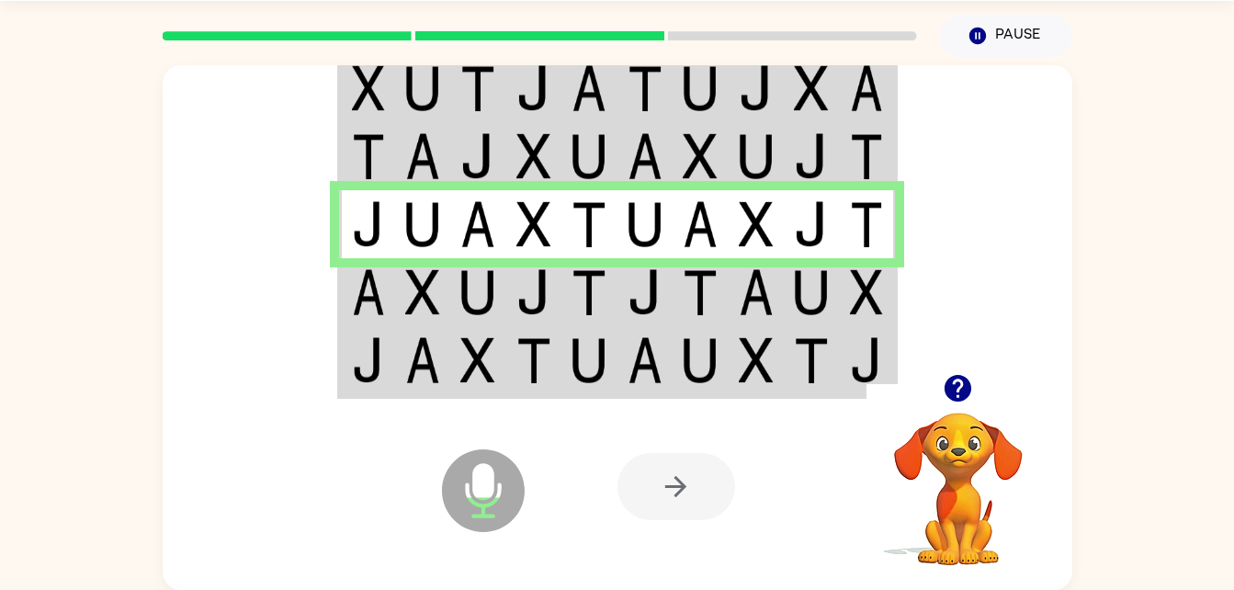
click at [521, 288] on img at bounding box center [533, 292] width 35 height 46
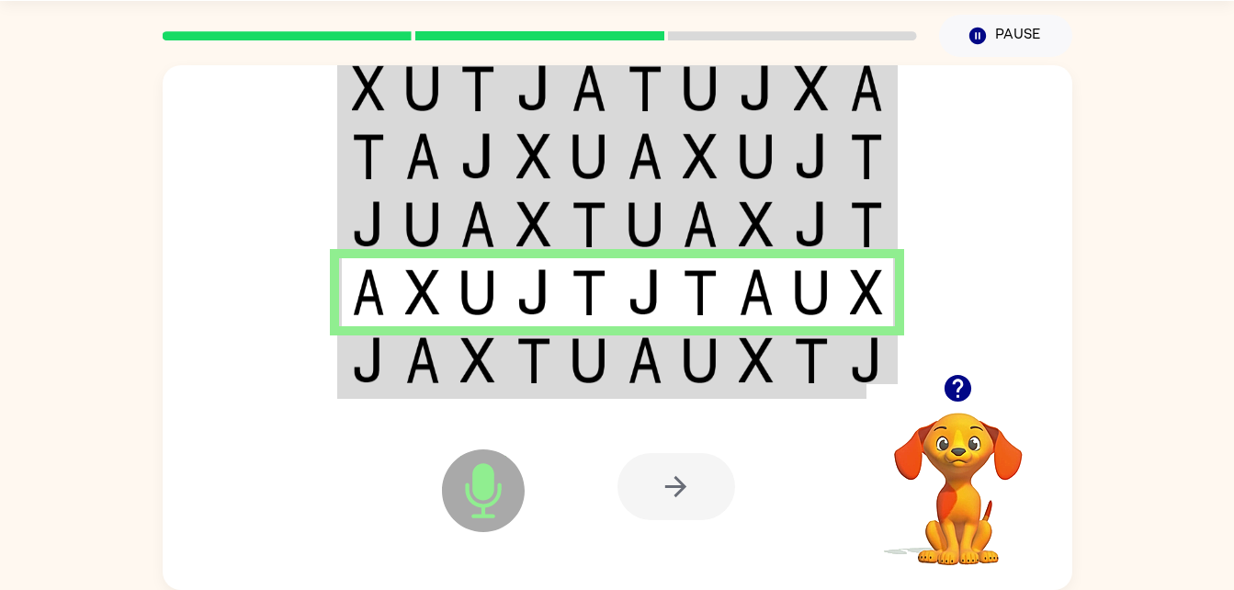
click at [426, 345] on img at bounding box center [422, 360] width 35 height 46
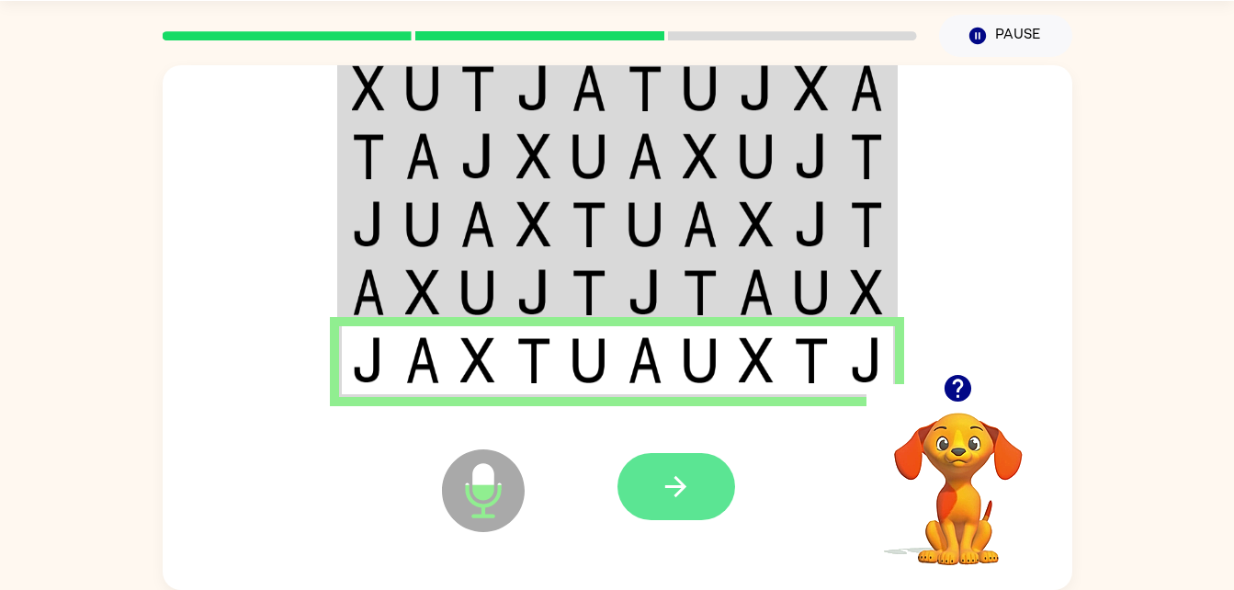
click at [649, 480] on button "button" at bounding box center [676, 486] width 118 height 67
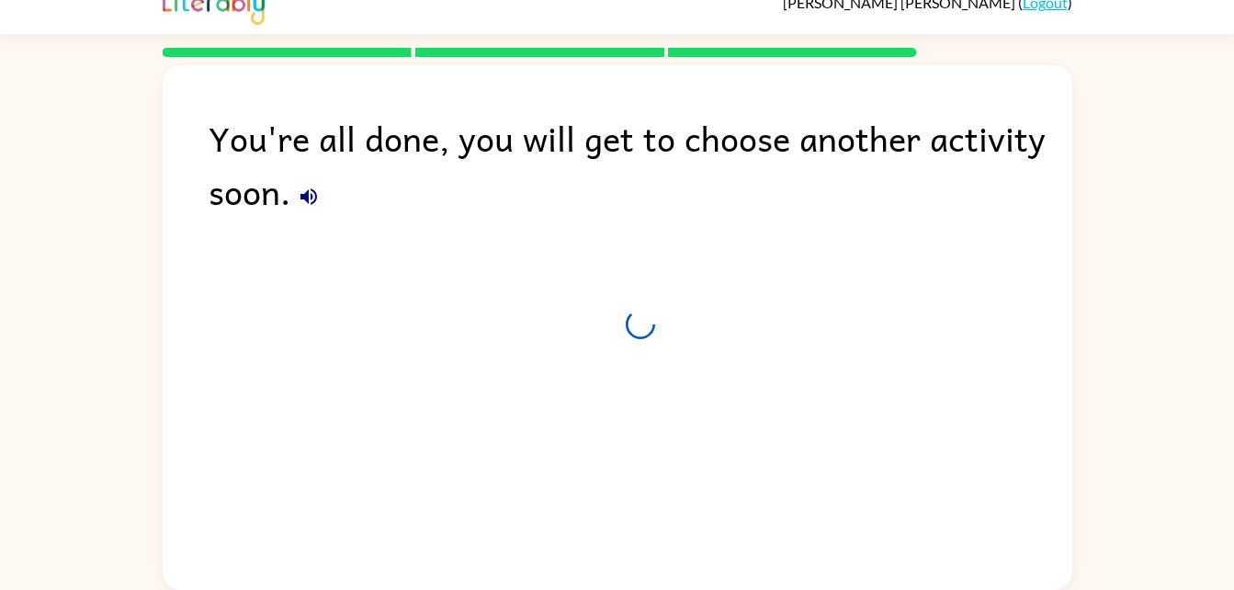
scroll to position [23, 0]
